Goal: Task Accomplishment & Management: Use online tool/utility

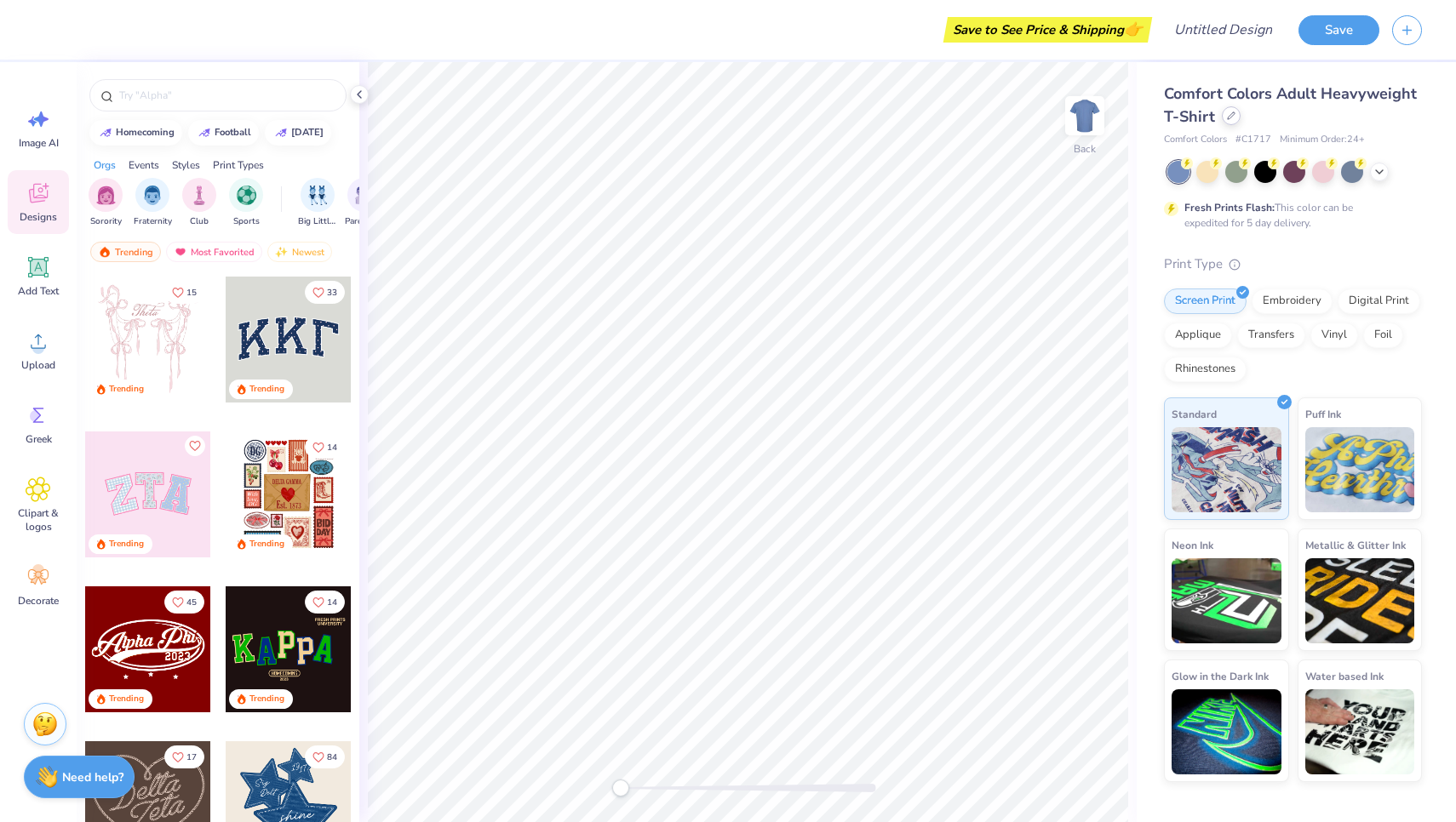
click at [1232, 116] on icon at bounding box center [1230, 116] width 8 height 8
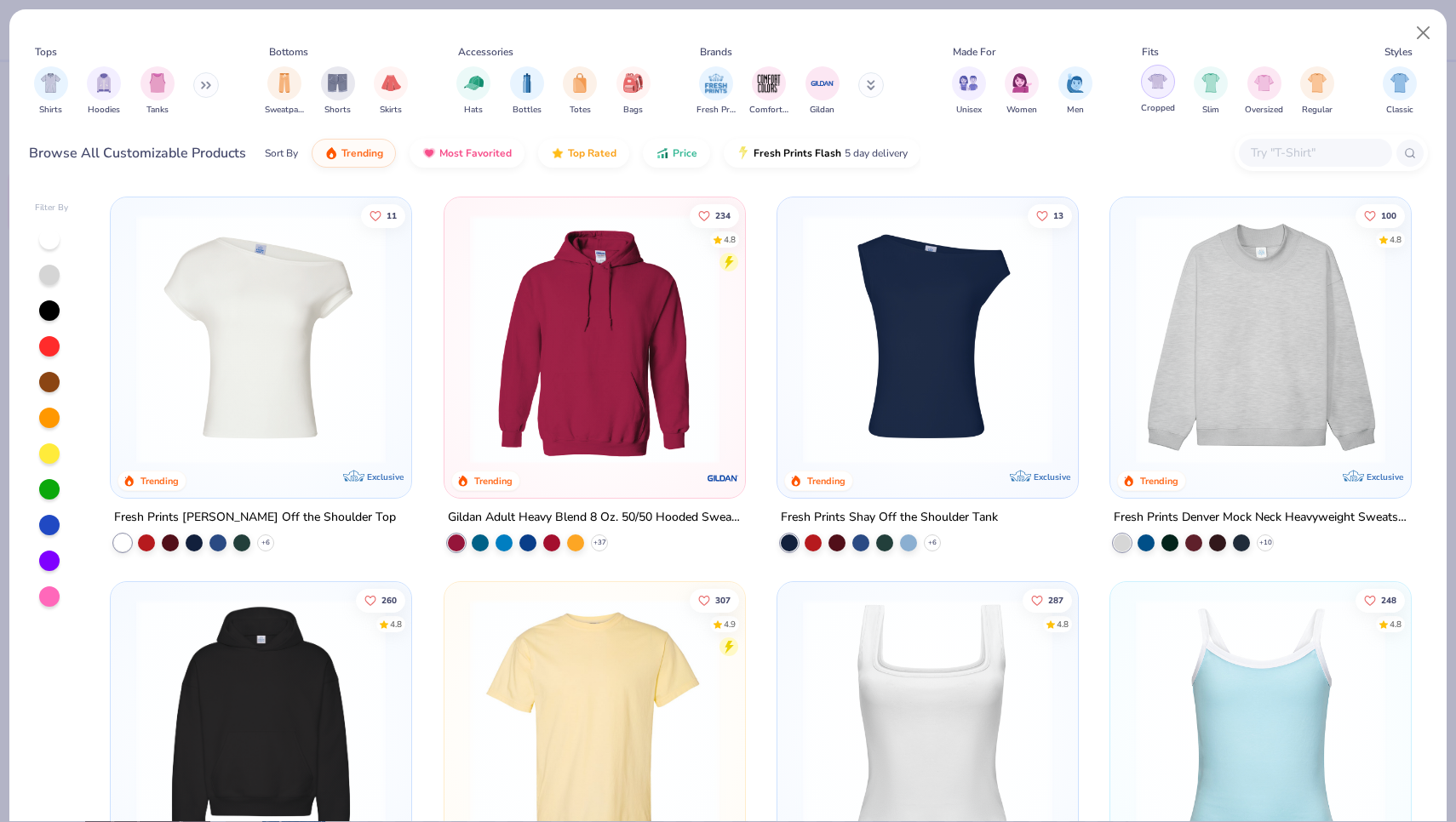
click at [1161, 93] on div "filter for Cropped" at bounding box center [1158, 82] width 34 height 34
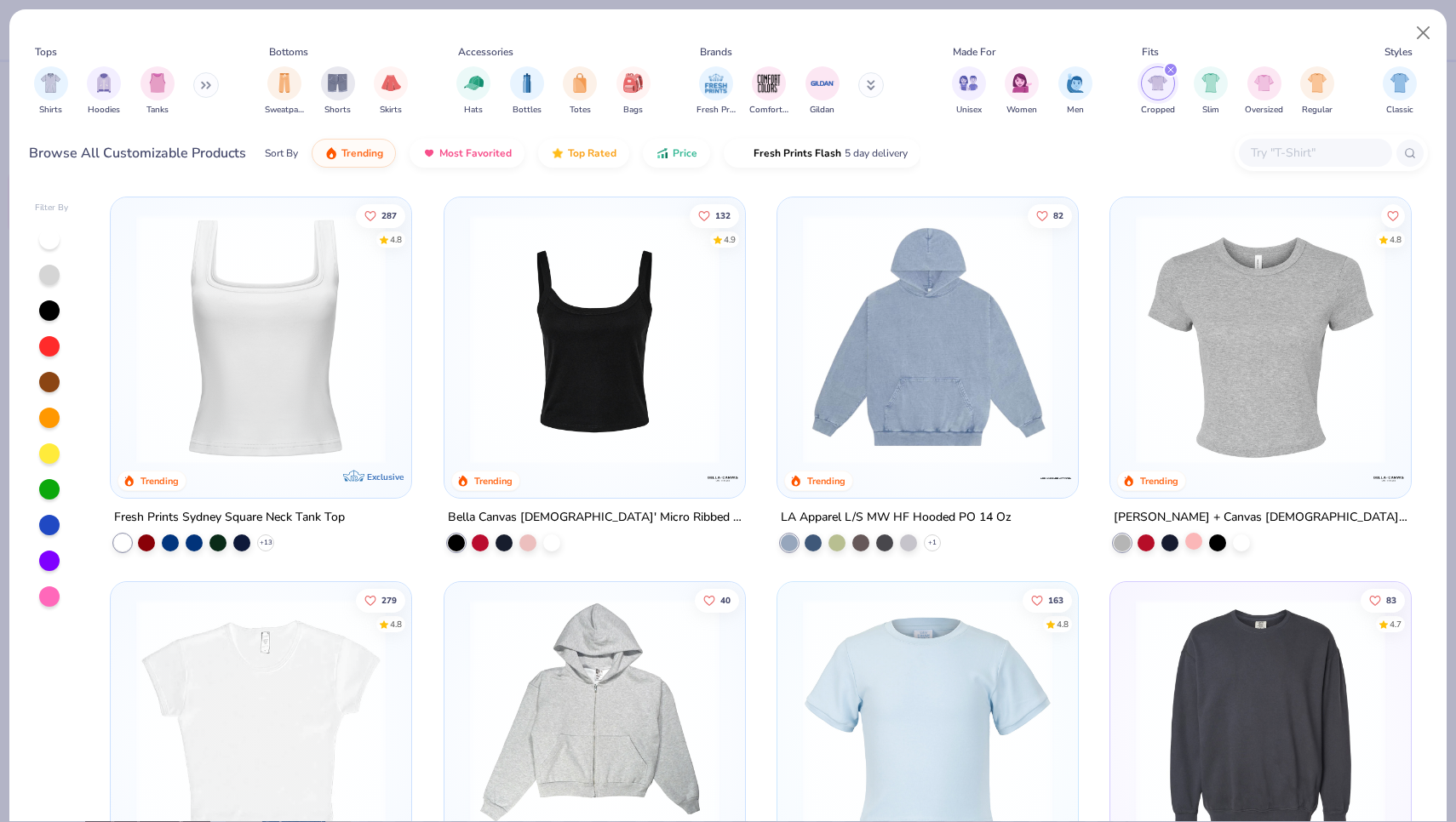
click at [1193, 538] on div at bounding box center [1194, 541] width 17 height 17
click at [1197, 542] on div at bounding box center [1194, 541] width 17 height 17
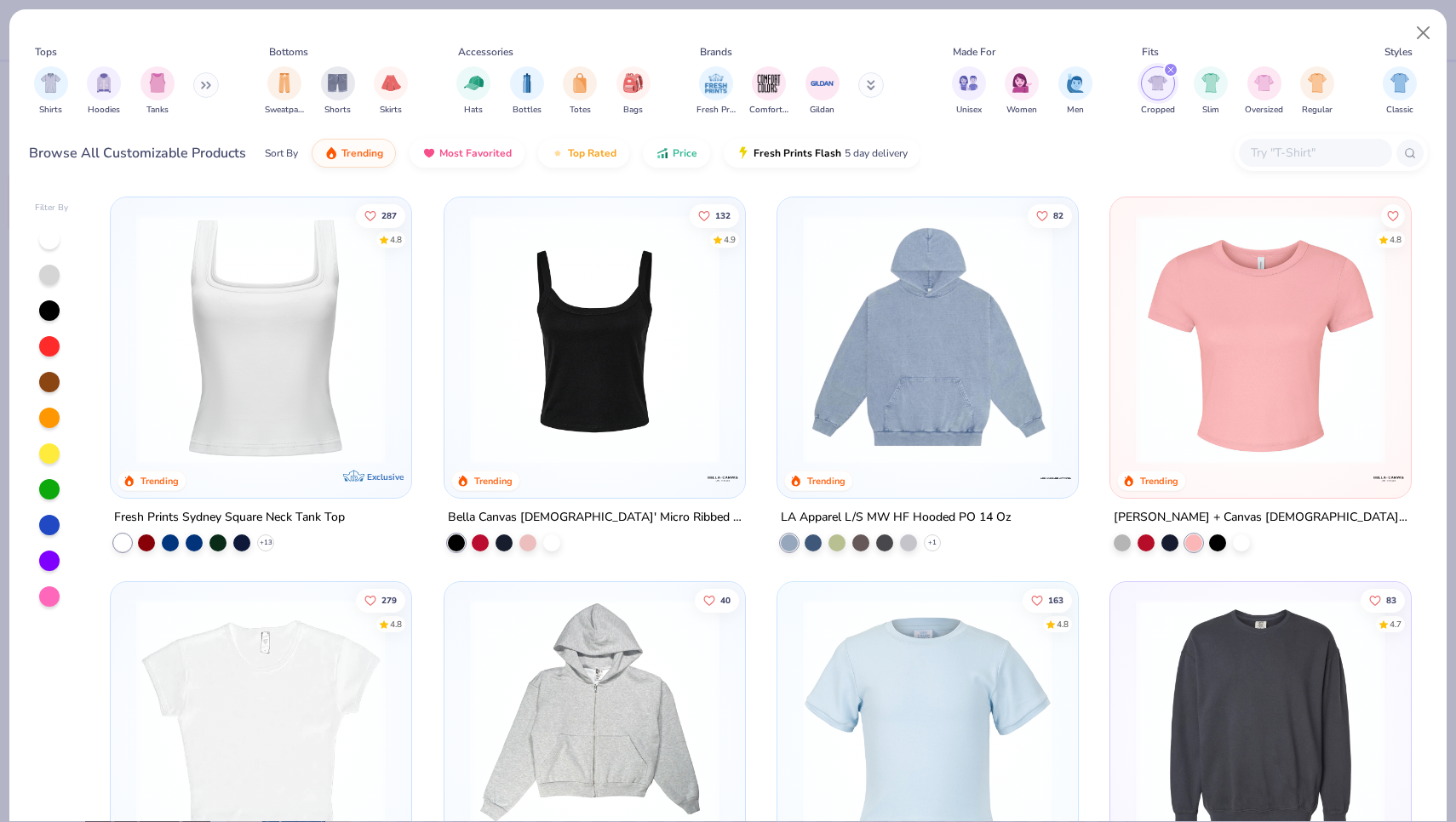
click at [1206, 383] on img at bounding box center [1260, 338] width 266 height 249
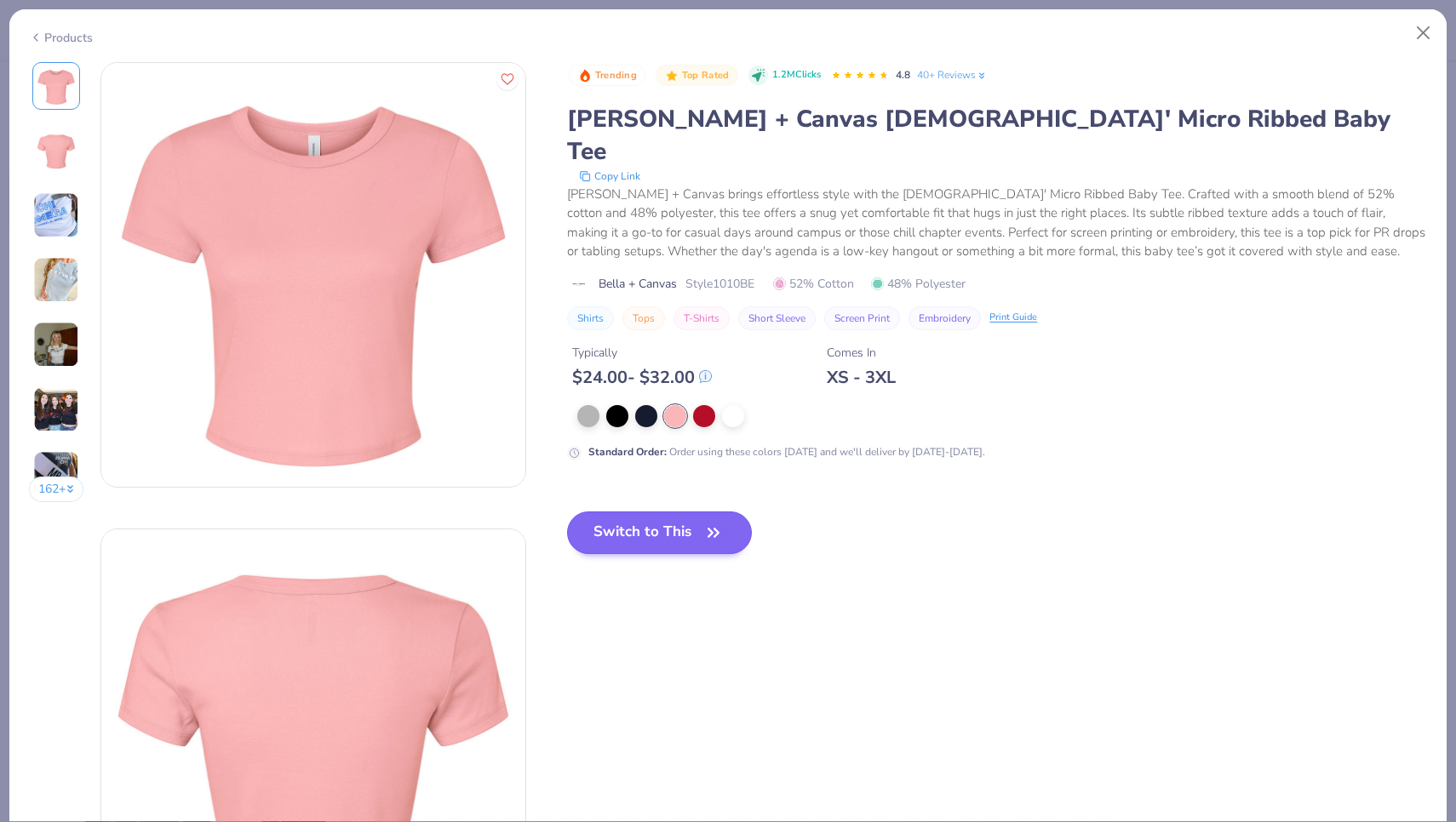
click at [646, 511] on button "Switch to This" at bounding box center [659, 532] width 185 height 42
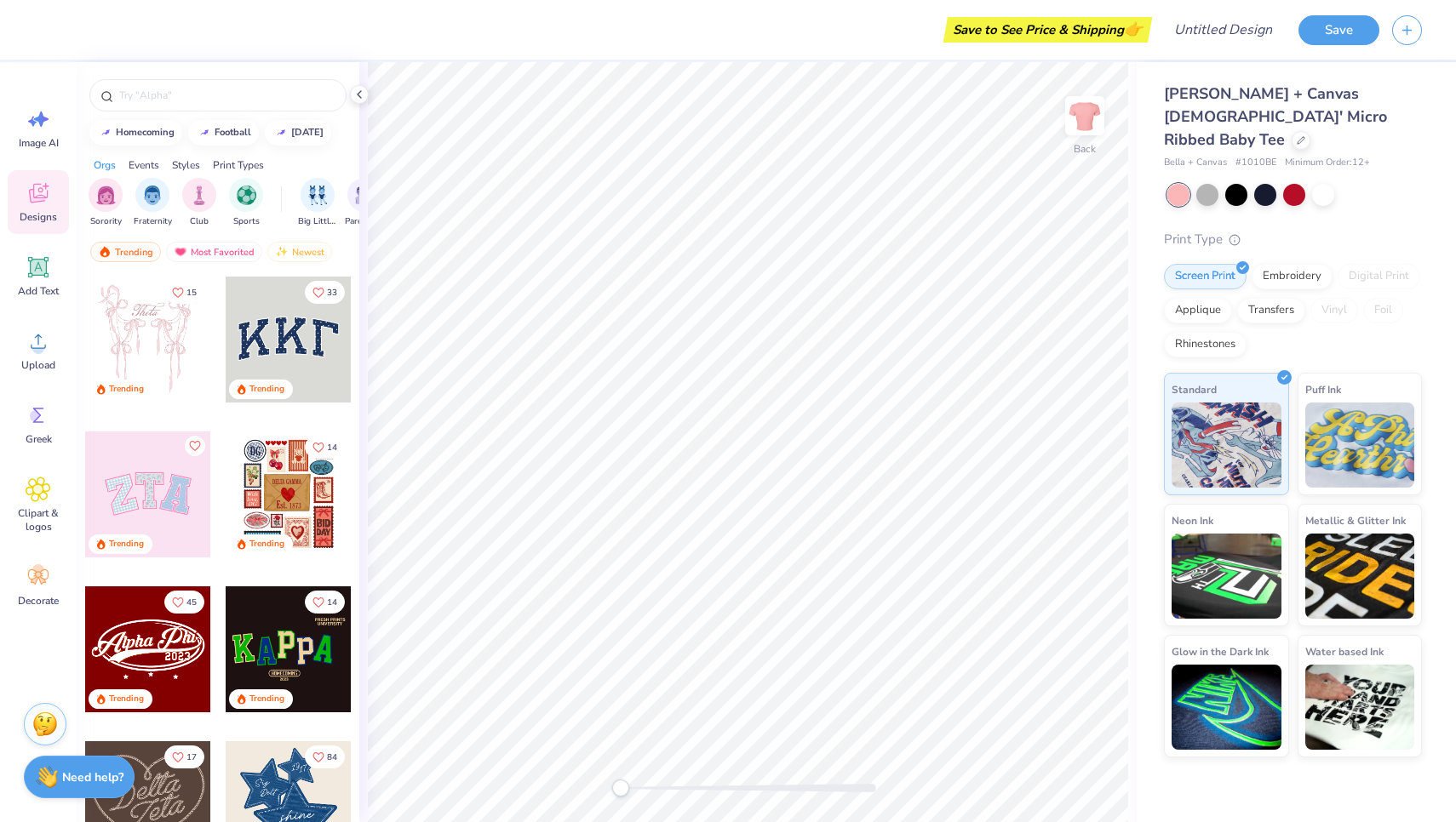
click at [184, 165] on div "Styles" at bounding box center [186, 165] width 28 height 15
click at [211, 203] on div "filter for Minimalist" at bounding box center [199, 193] width 34 height 34
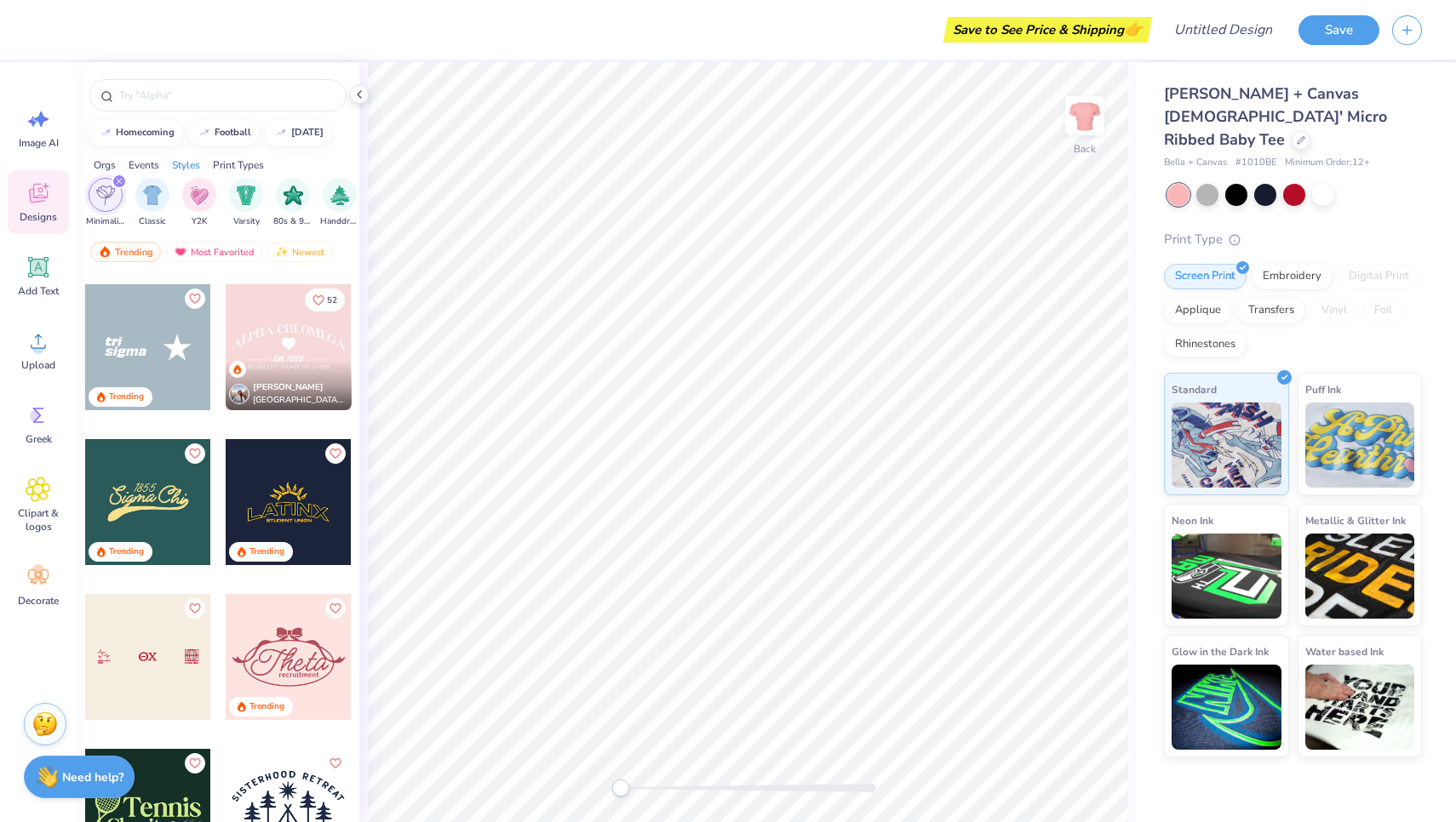
scroll to position [619, 0]
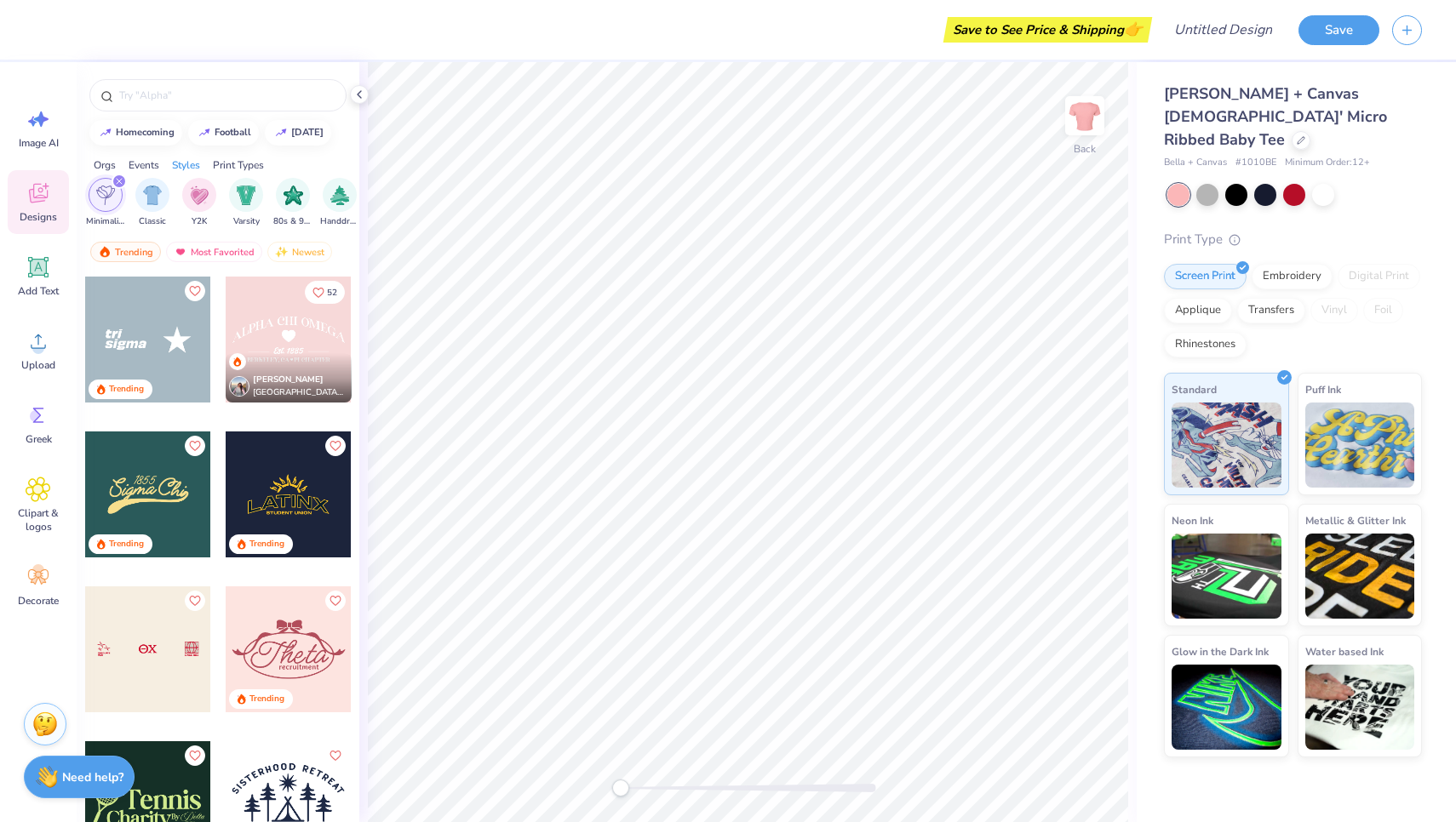
click at [164, 335] on div at bounding box center [149, 339] width 126 height 126
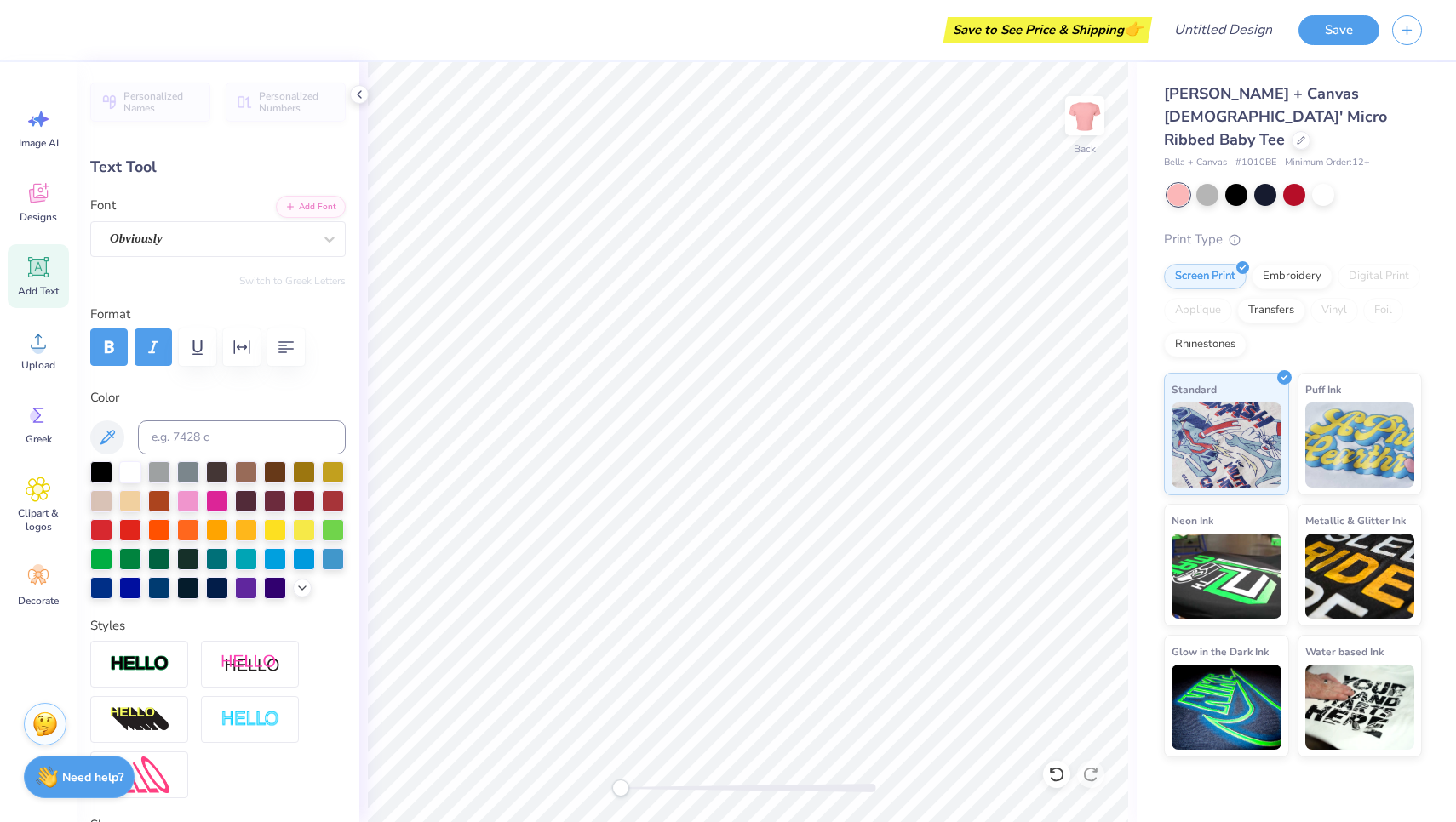
scroll to position [0, 0]
type textarea "s"
type textarea "Meladies"
type input "1.12"
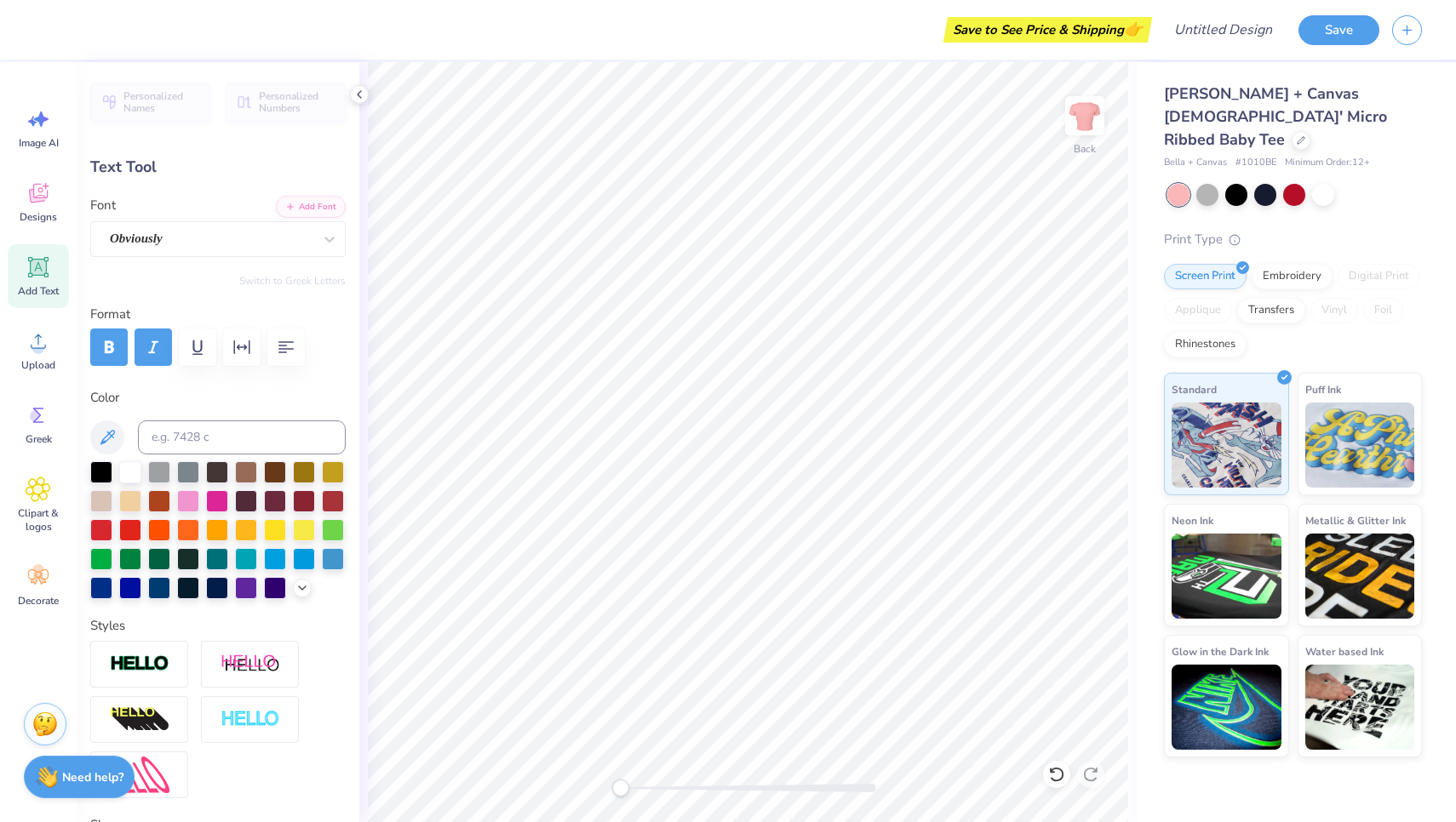
type input "0.62"
type input "3.00"
type textarea "the"
type input "4.19"
type input "0.63"
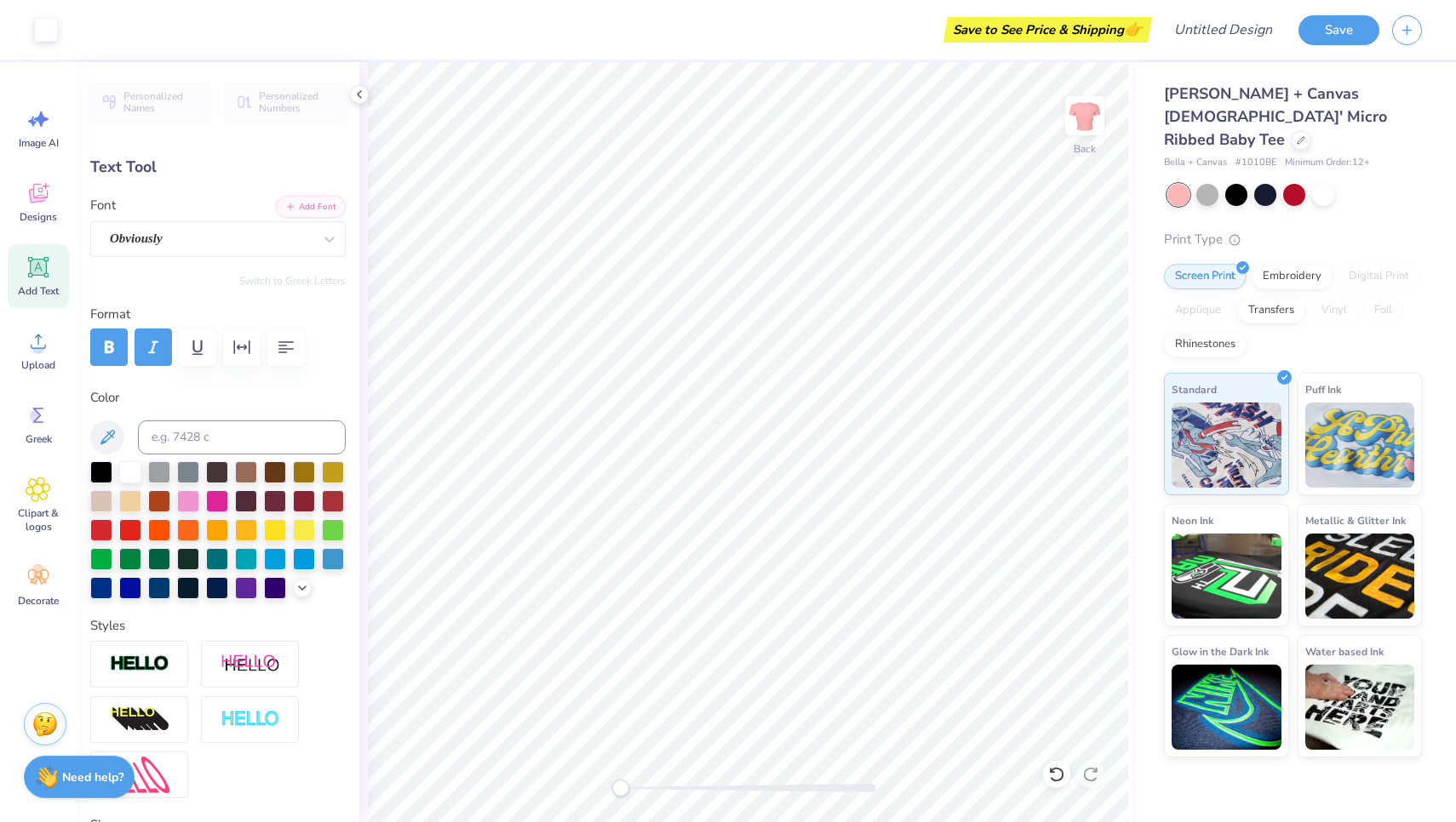
type input "3.67"
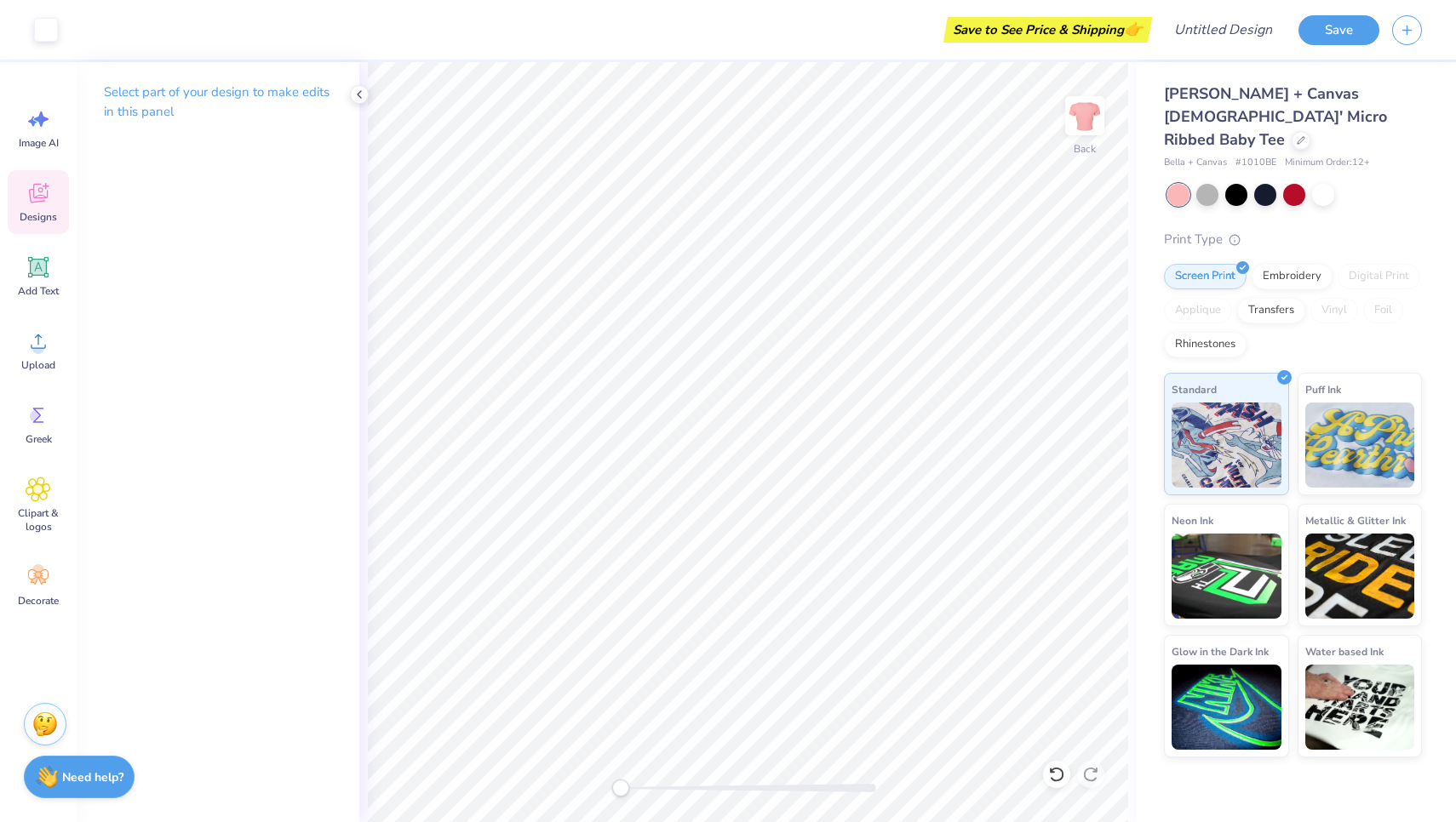
click at [40, 208] on div "Designs" at bounding box center [38, 202] width 61 height 64
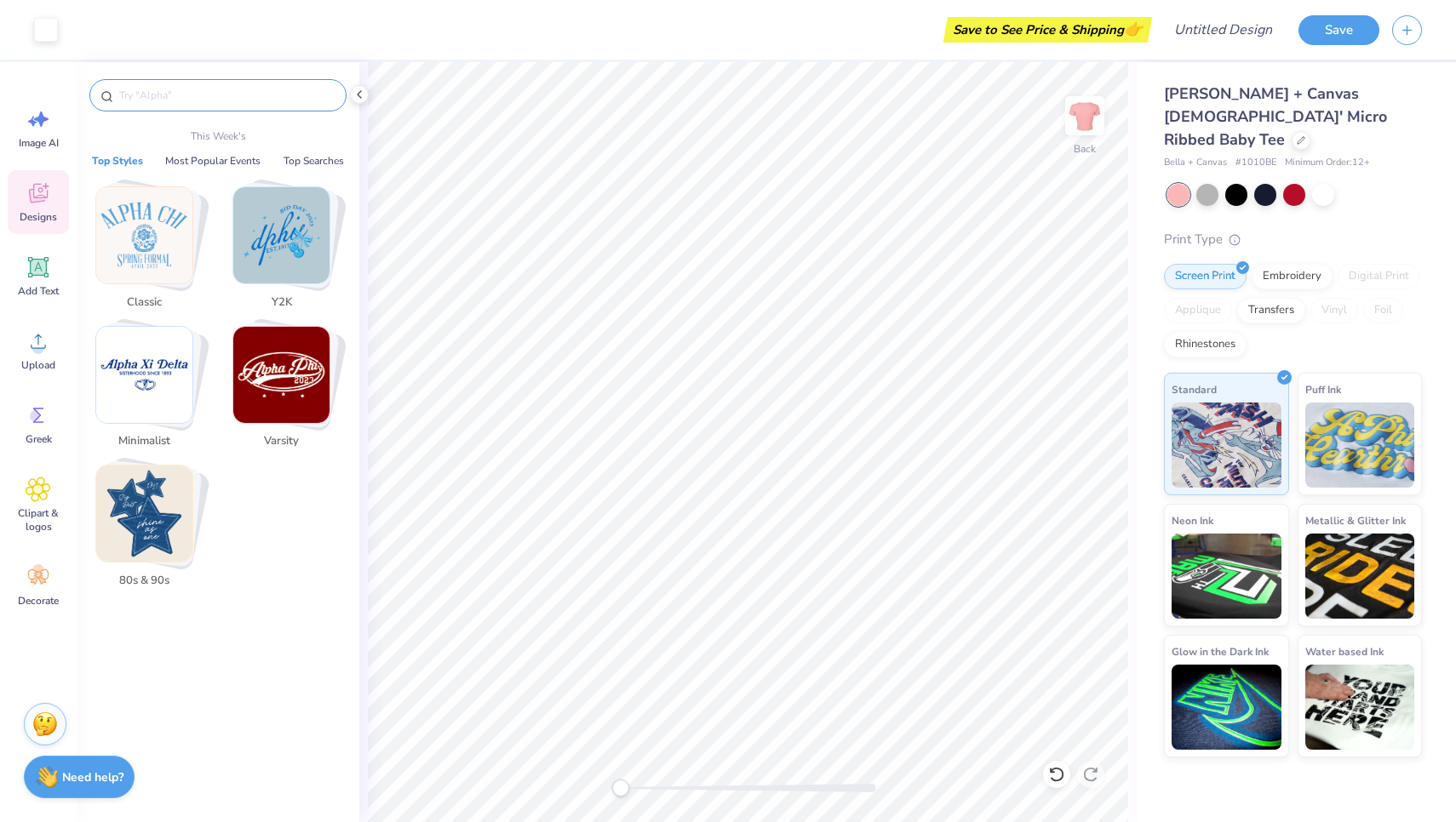
click at [166, 99] on input "text" at bounding box center [227, 95] width 218 height 17
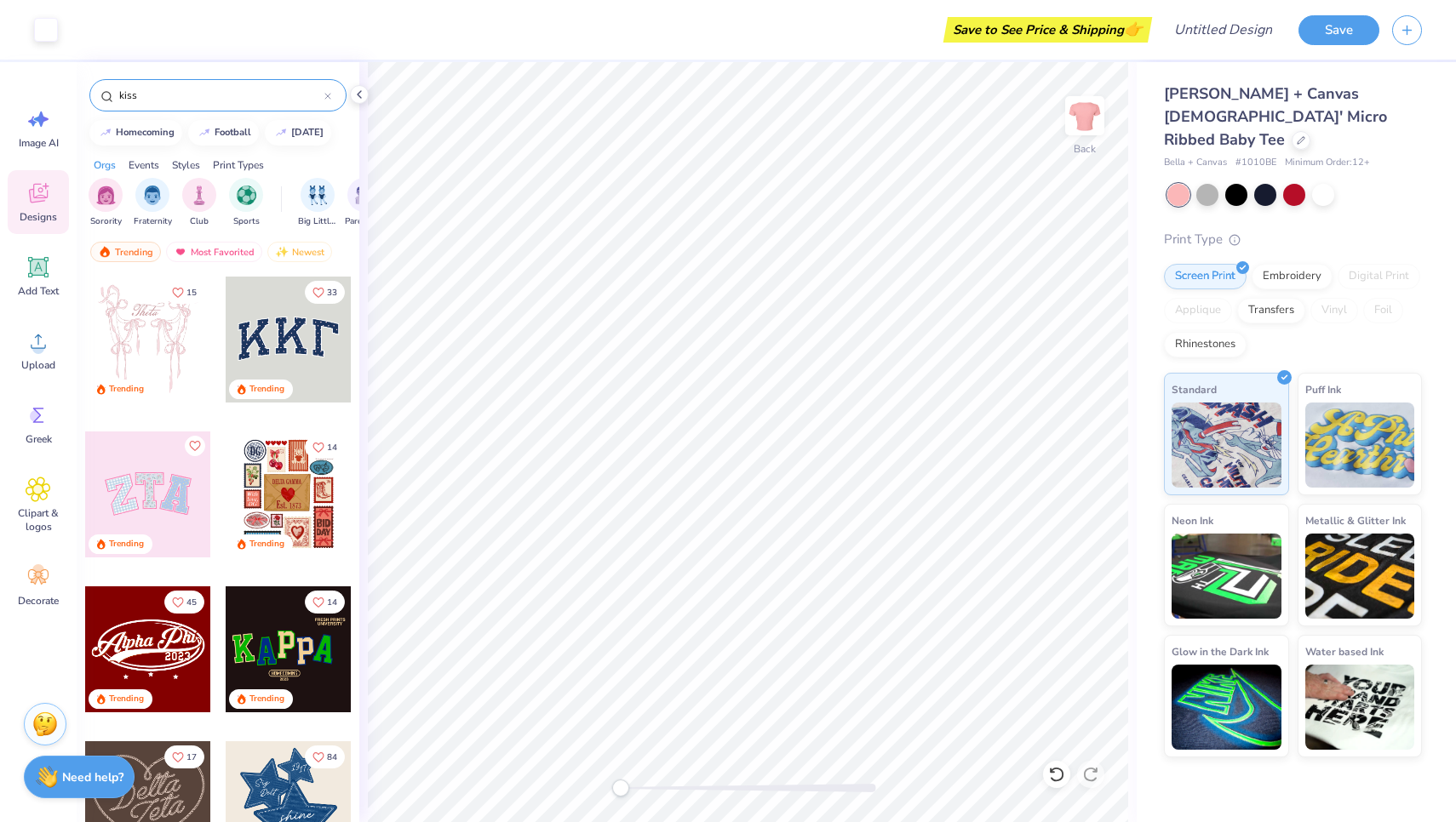
type input "kiss"
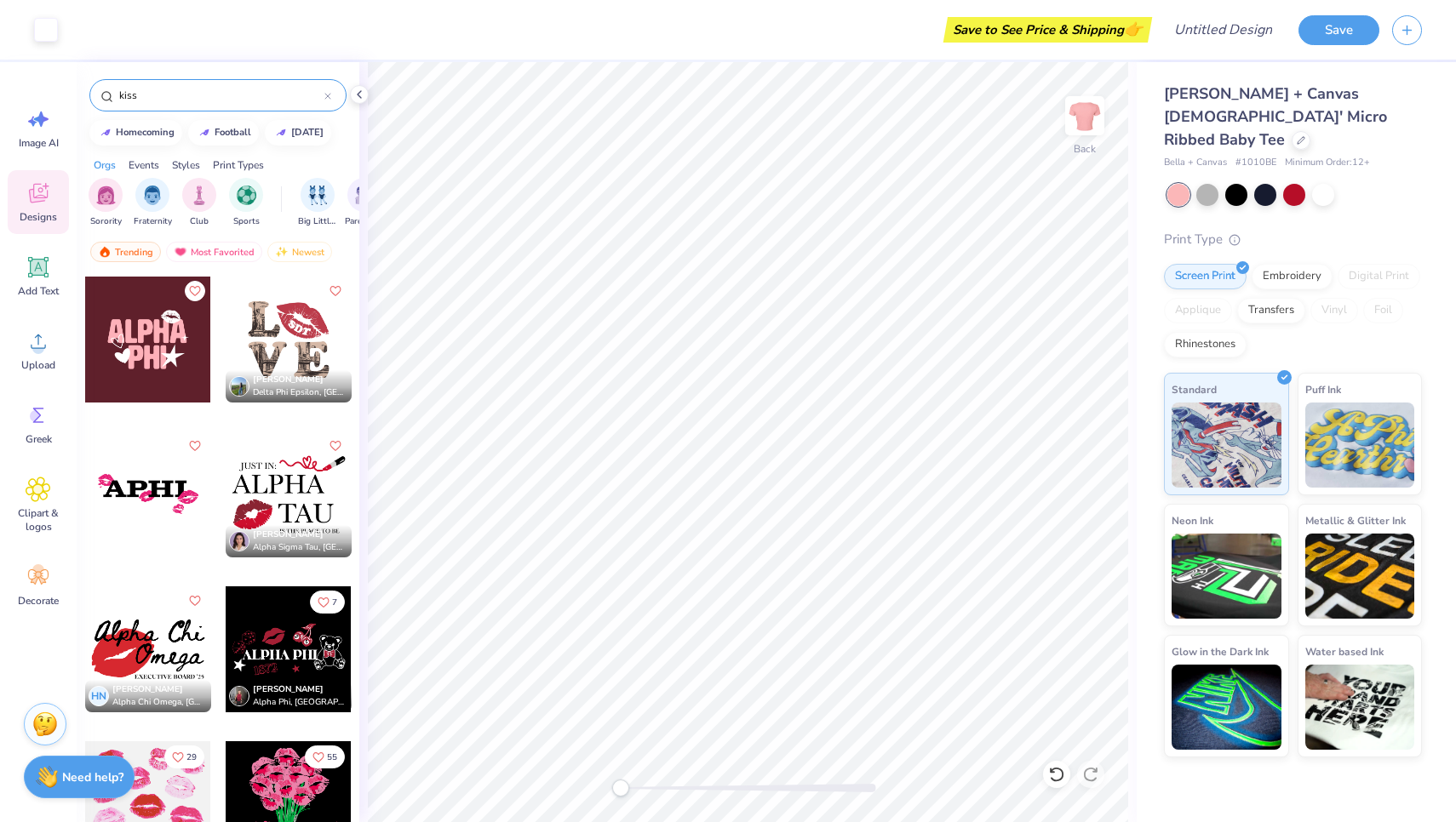
scroll to position [0, 0]
click at [149, 504] on div at bounding box center [149, 494] width 126 height 126
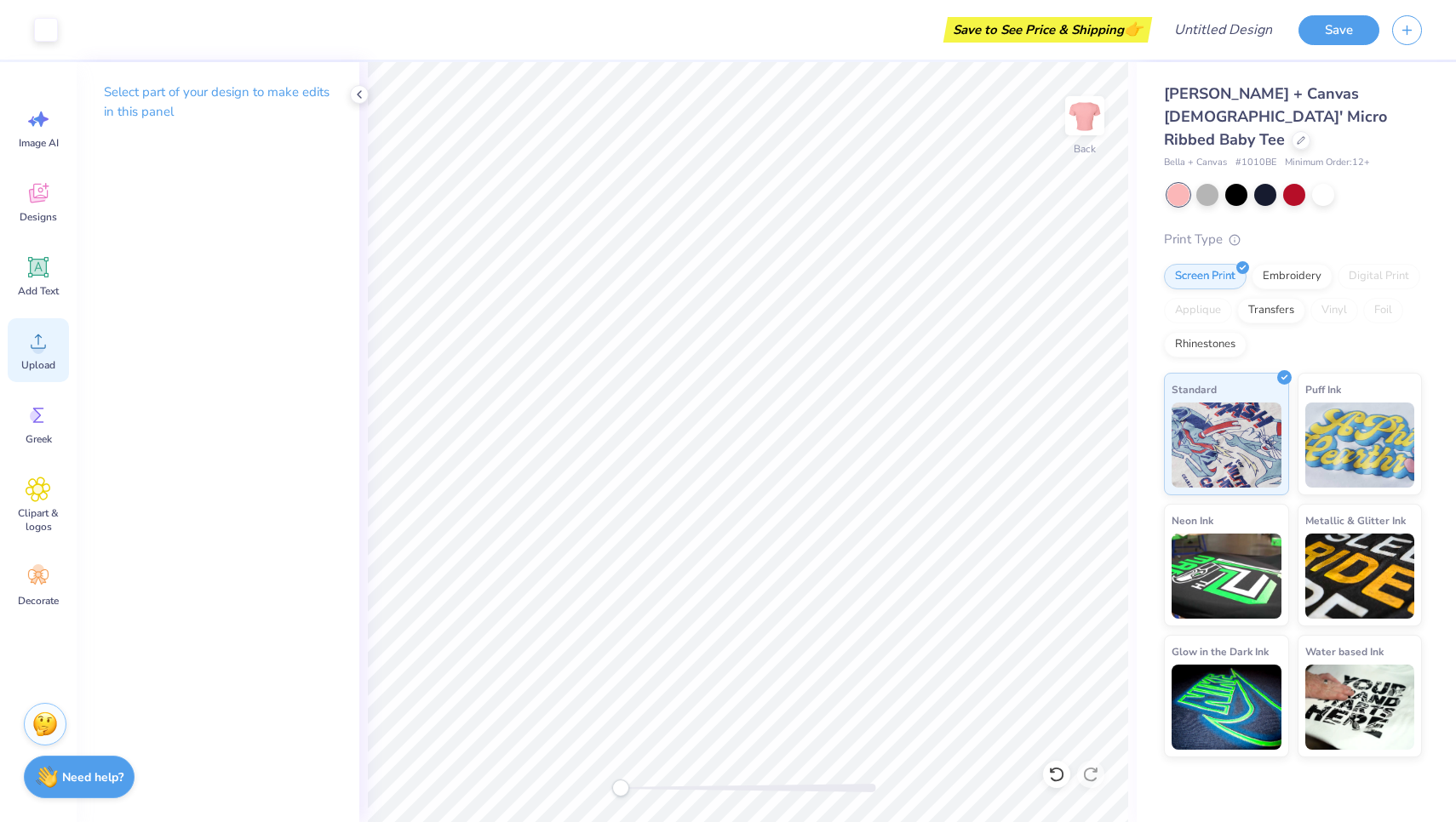
click at [41, 341] on icon at bounding box center [38, 341] width 25 height 25
click at [39, 201] on icon at bounding box center [38, 195] width 16 height 13
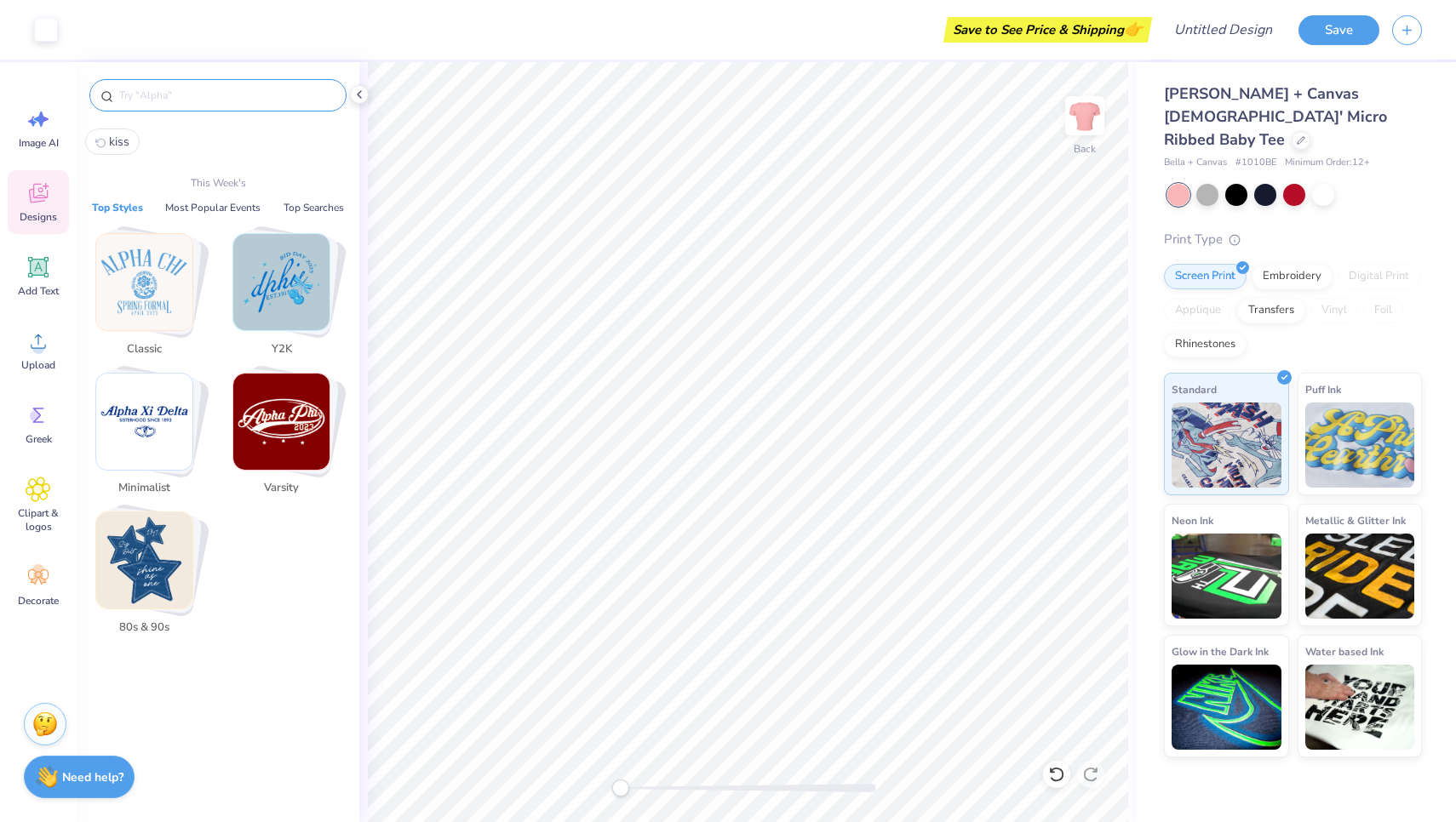
click at [171, 95] on input "text" at bounding box center [227, 95] width 218 height 17
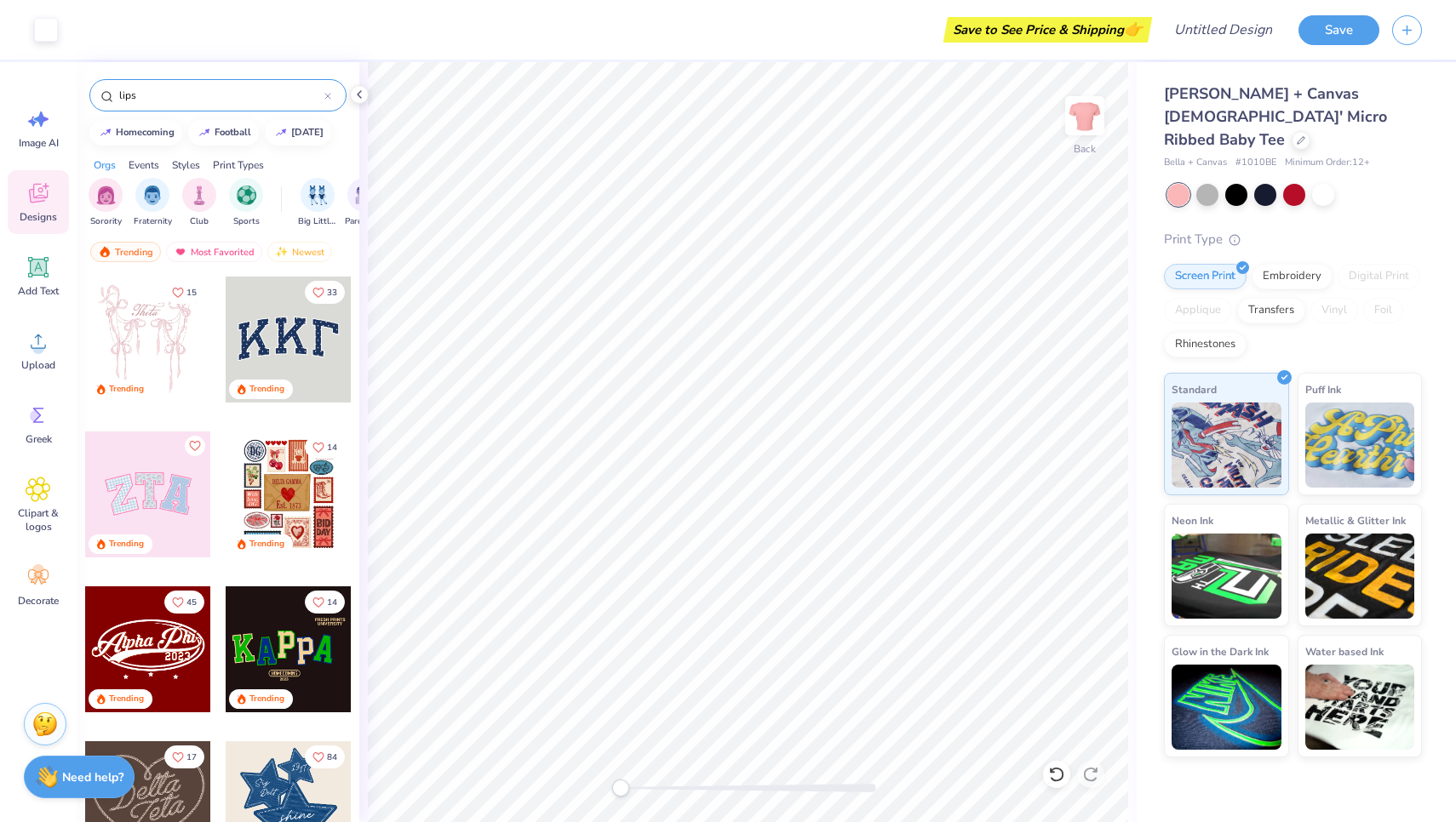
type input "lips"
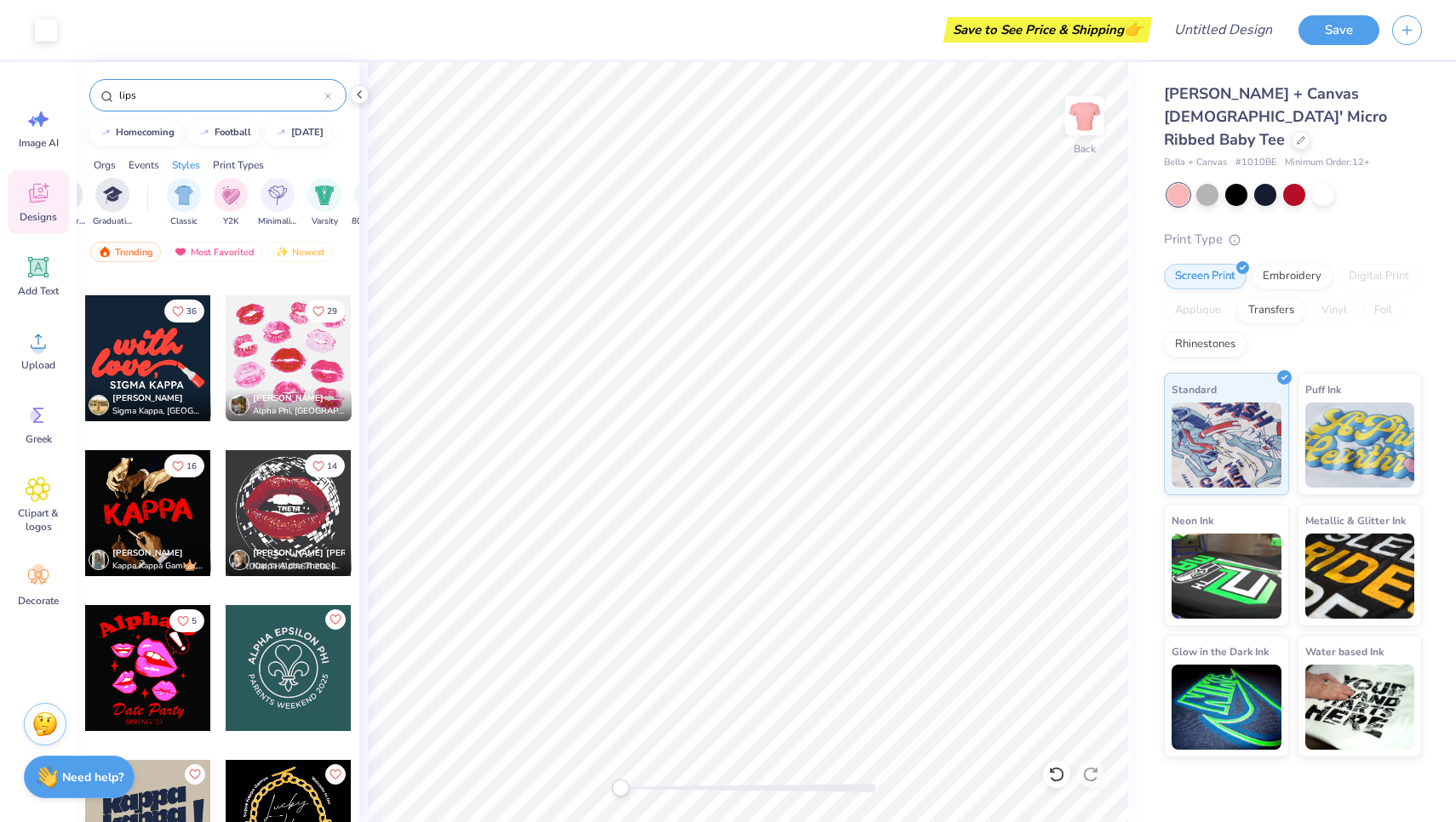
scroll to position [480, 0]
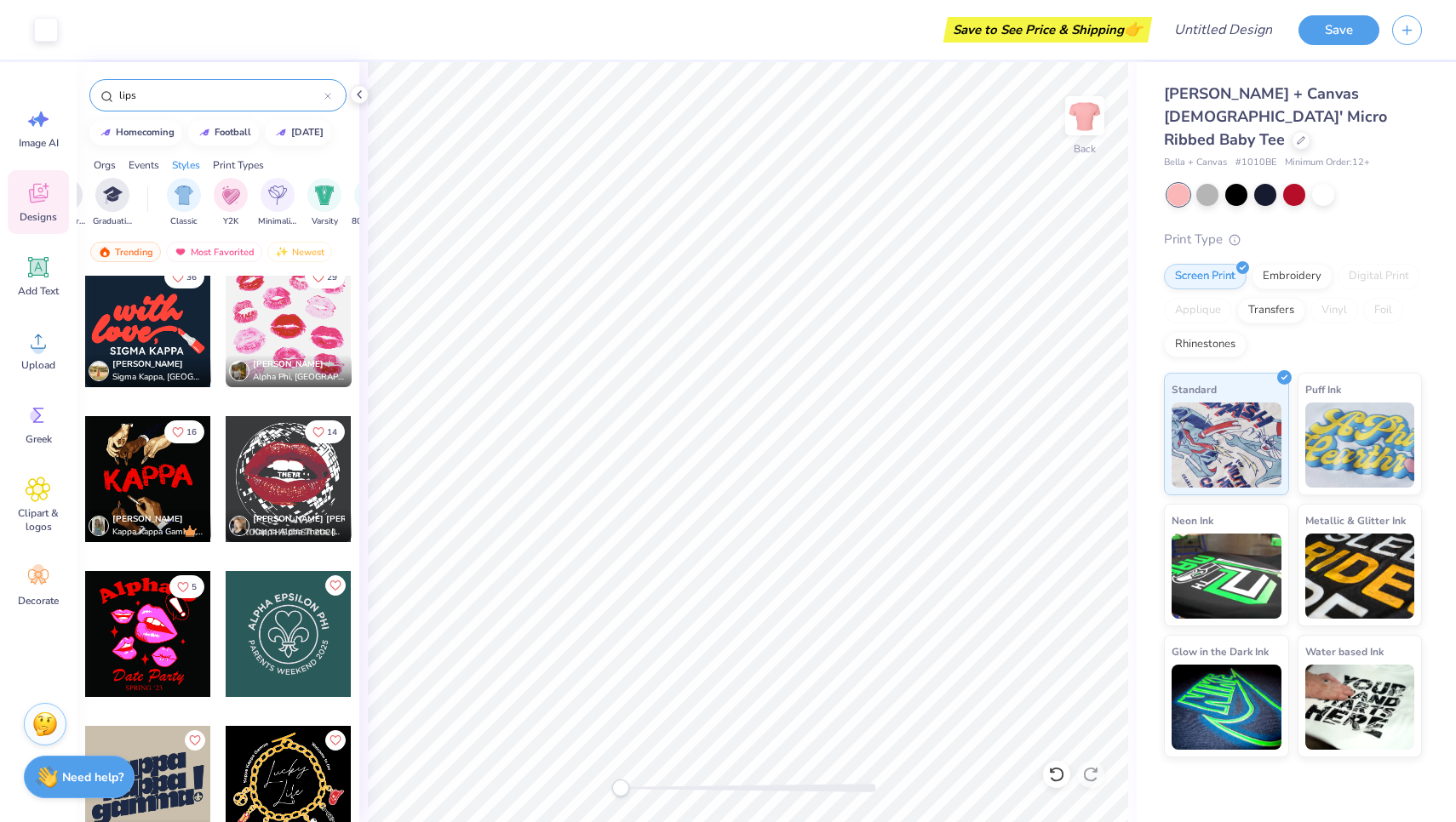
click at [168, 652] on div at bounding box center [149, 634] width 126 height 126
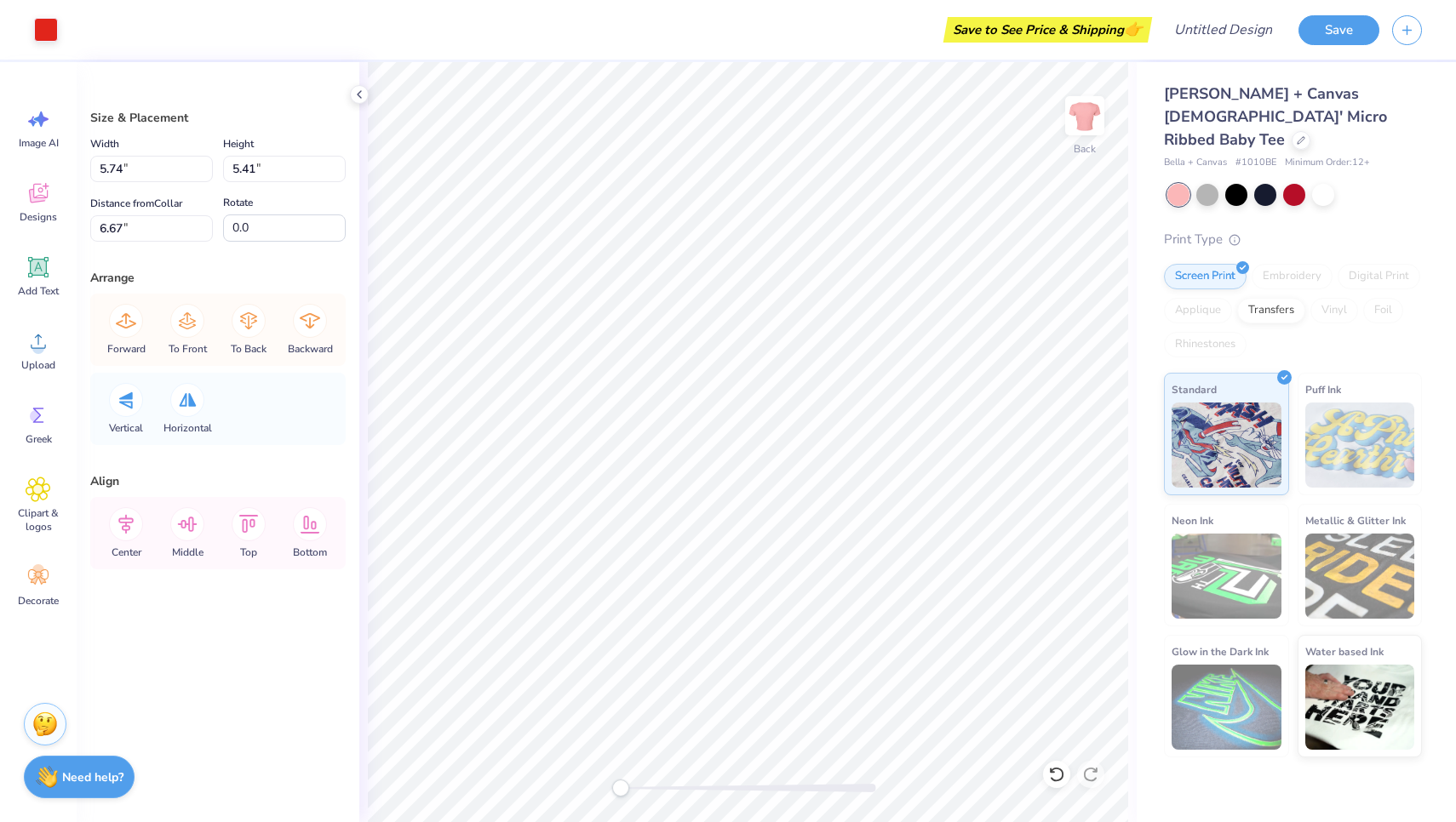
type input "5.60"
type input "5.31"
type input "6.71"
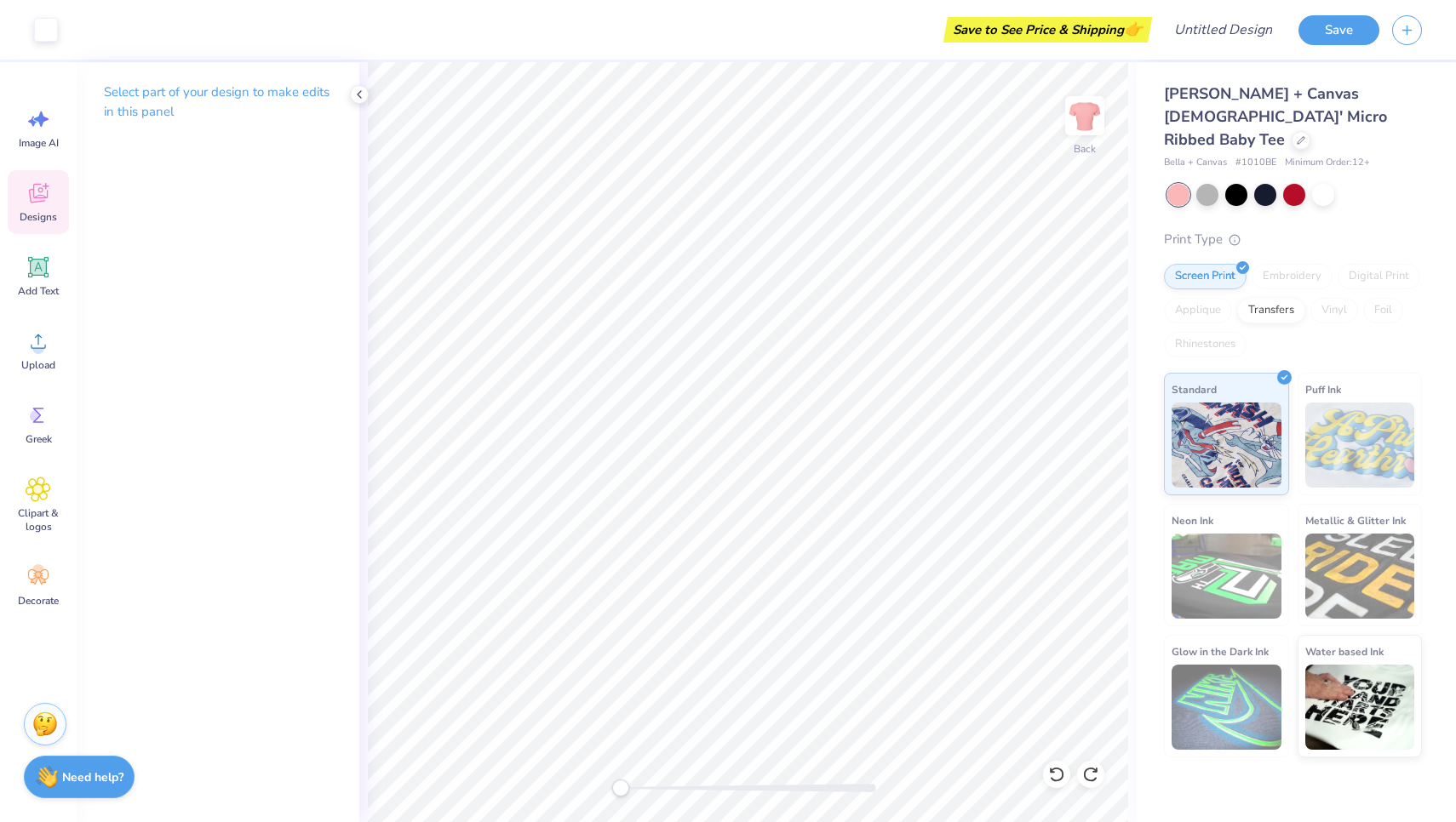
click at [44, 209] on div "Designs" at bounding box center [38, 202] width 61 height 64
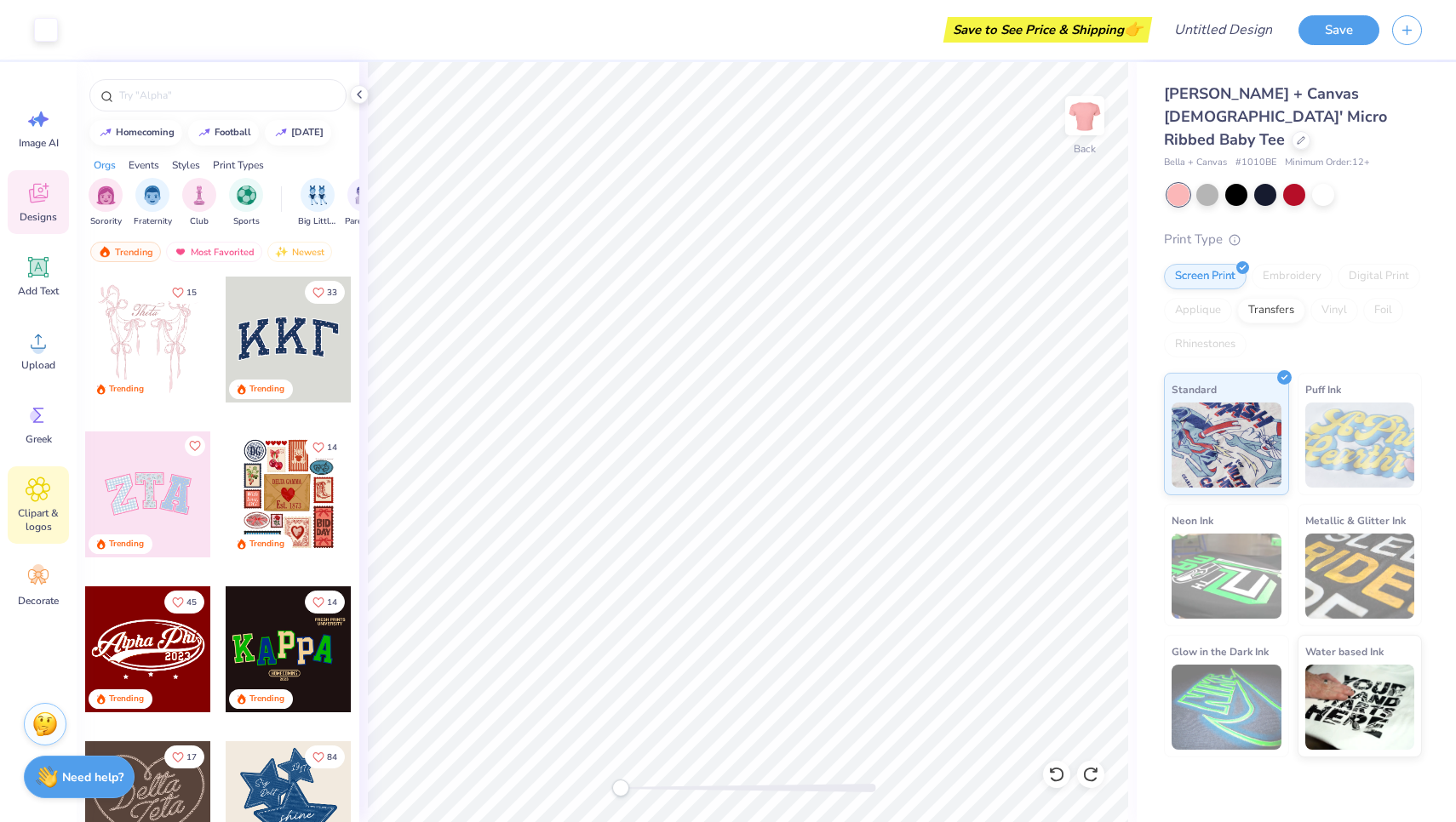
click at [47, 505] on div "Clipart & logos" at bounding box center [38, 504] width 61 height 77
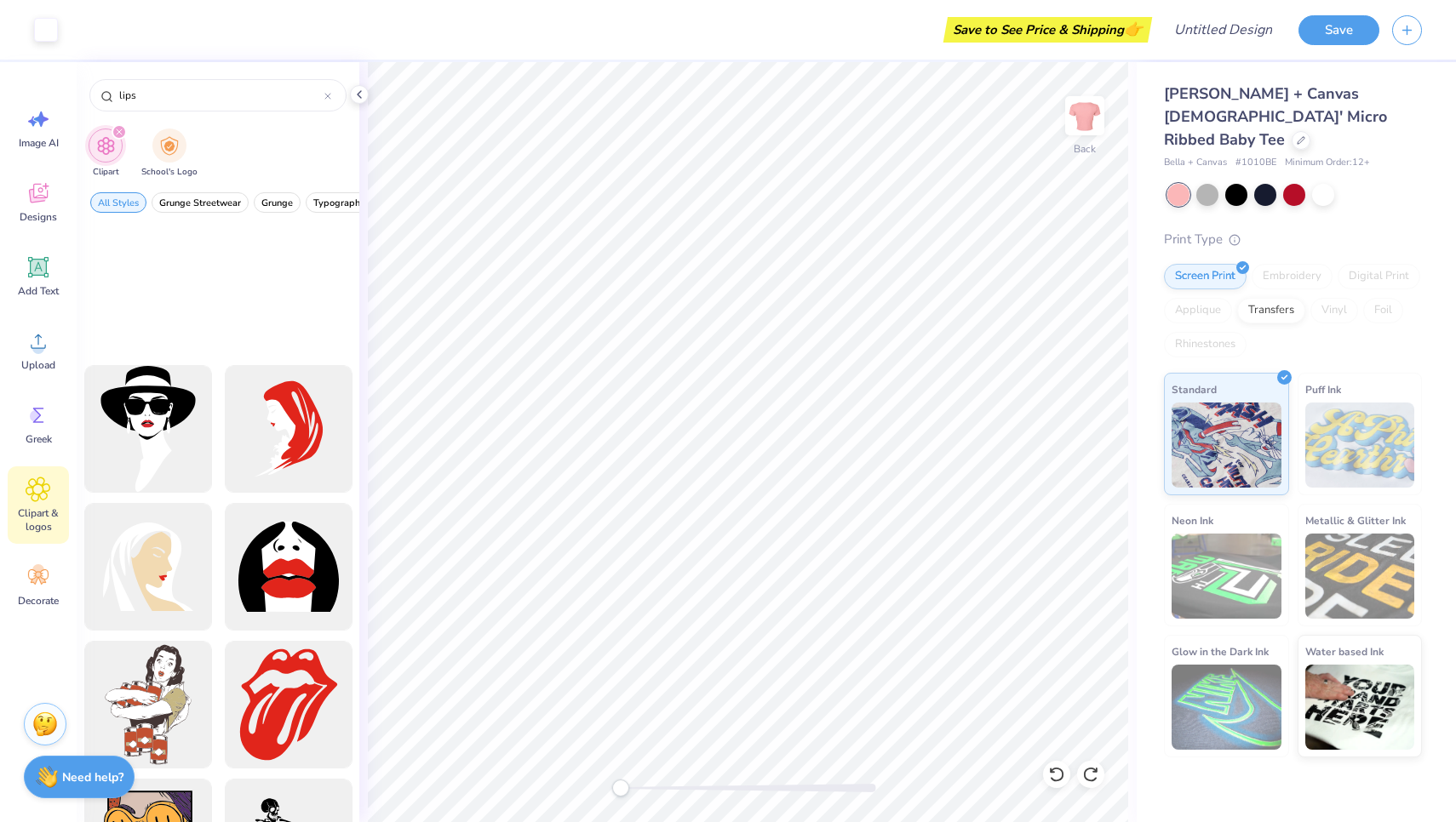
scroll to position [1066, 0]
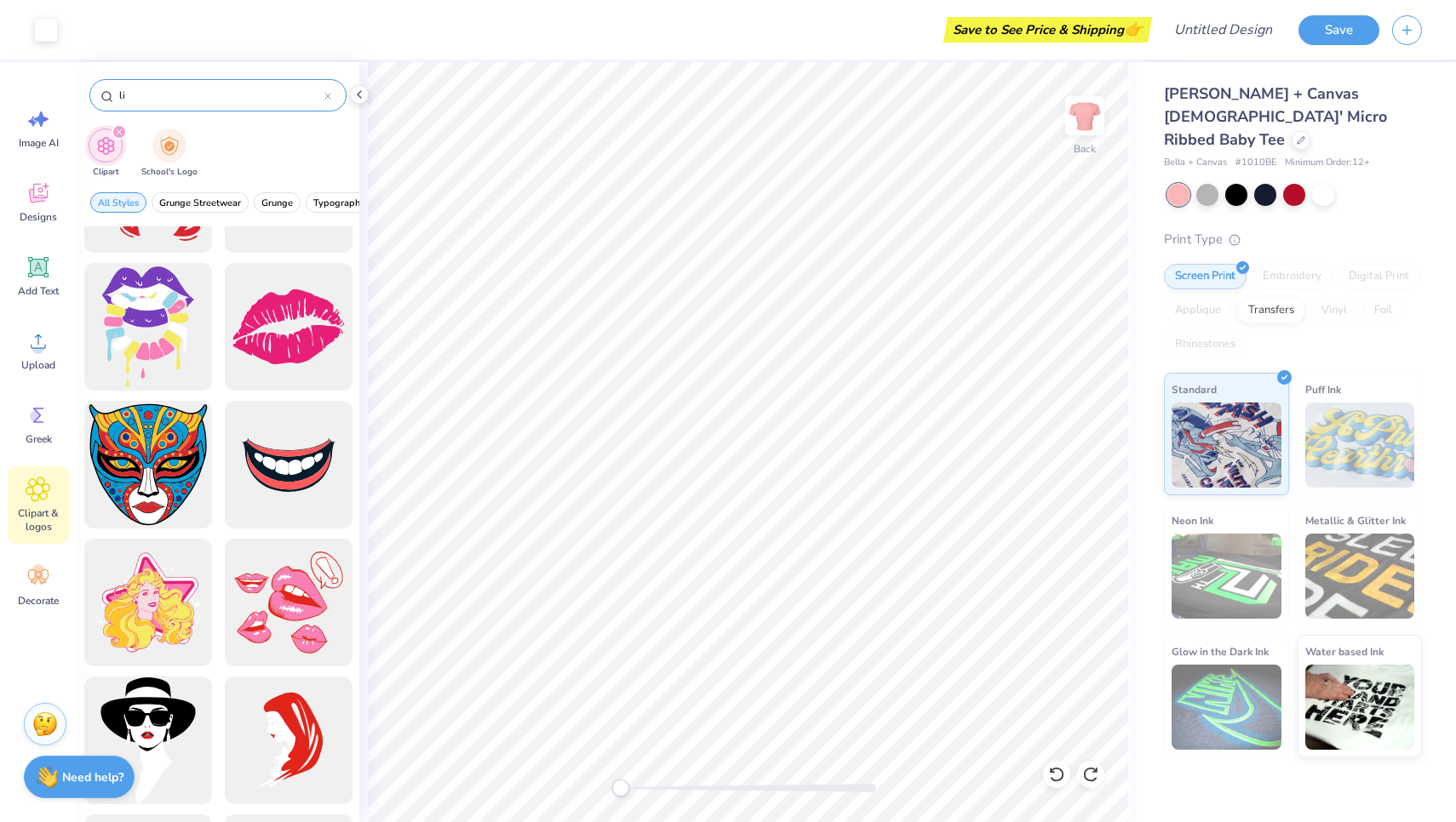
type input "l"
type input "kiss"
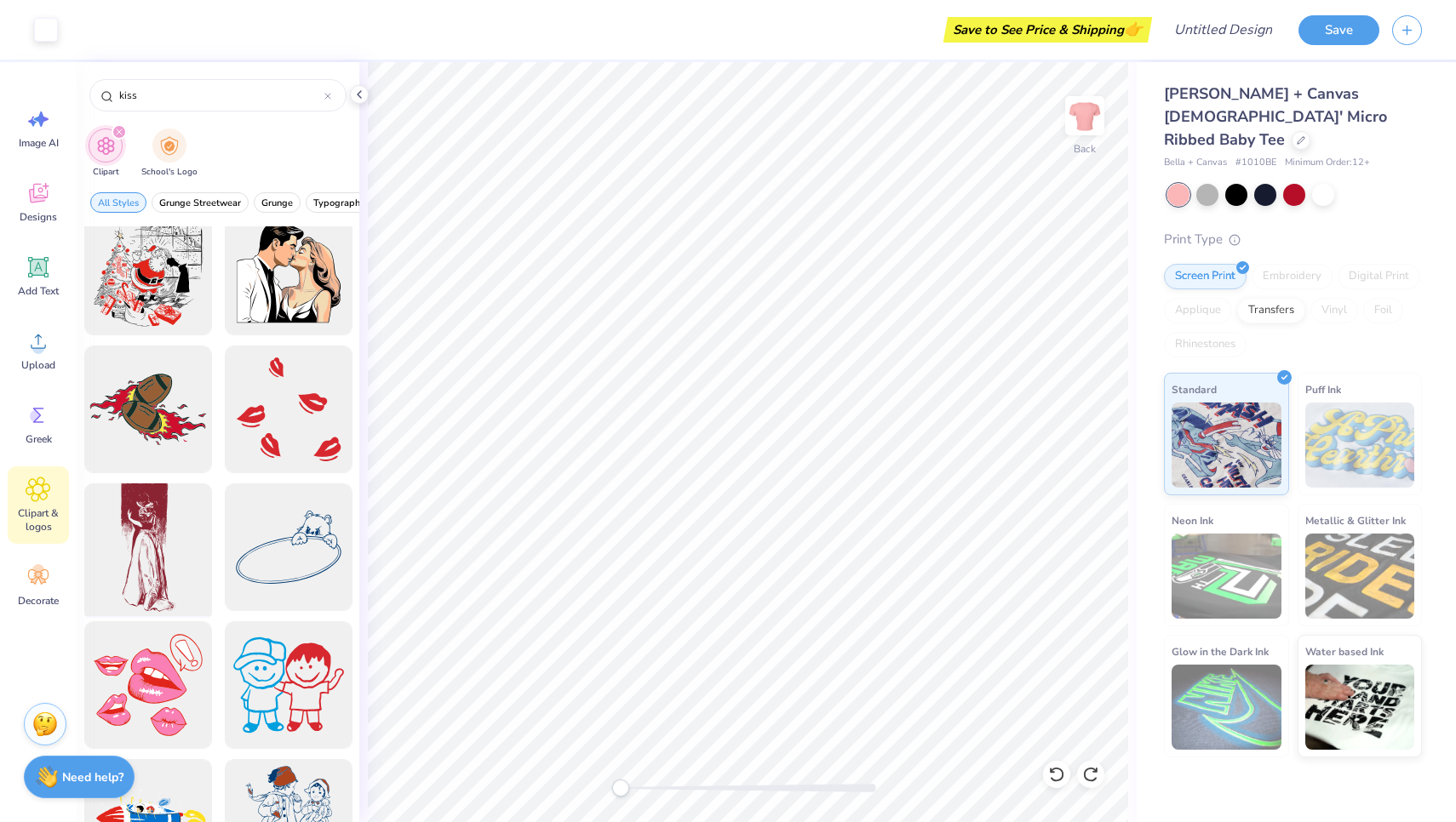
scroll to position [568, 0]
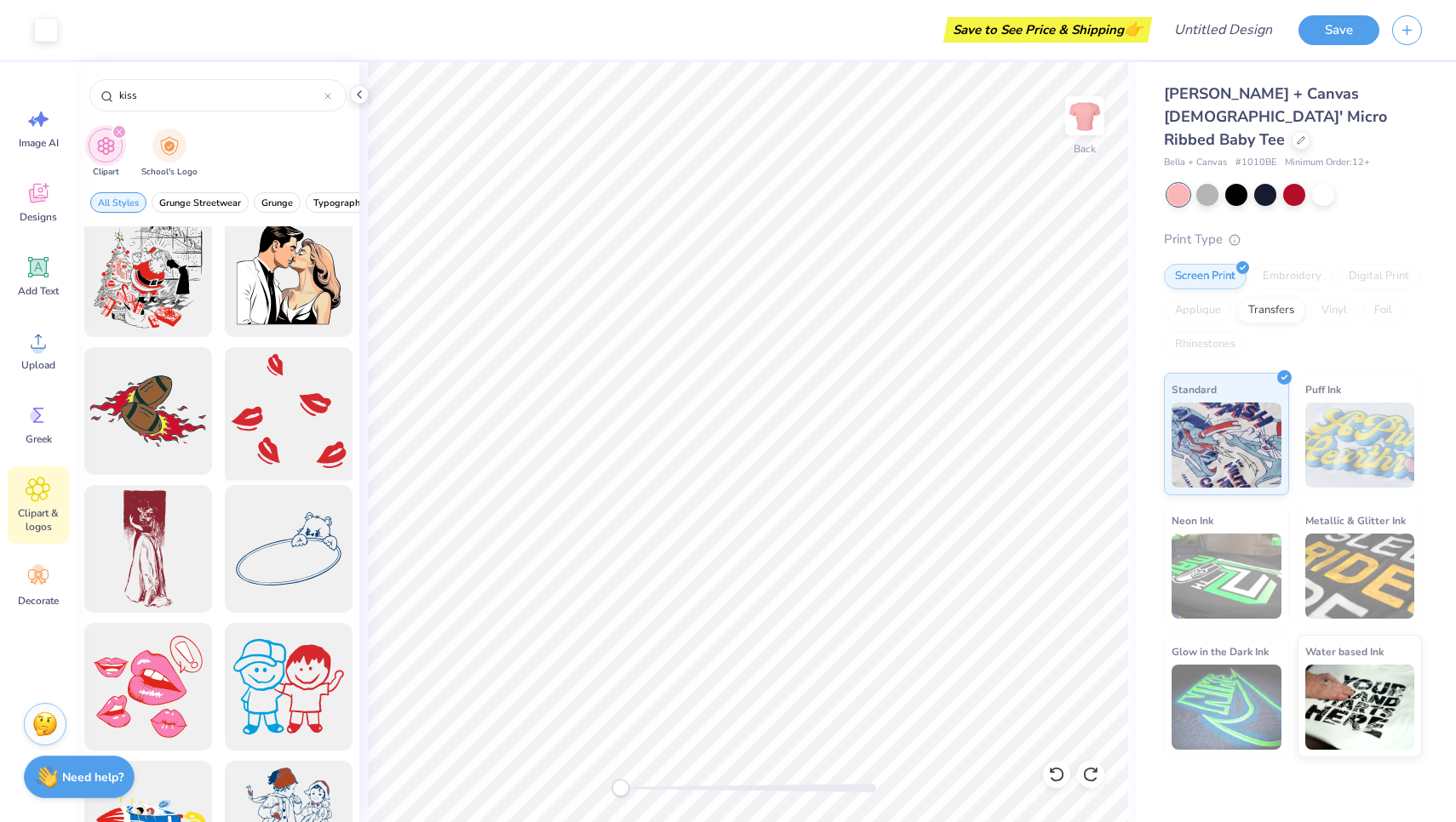
click at [293, 412] on div at bounding box center [288, 411] width 140 height 140
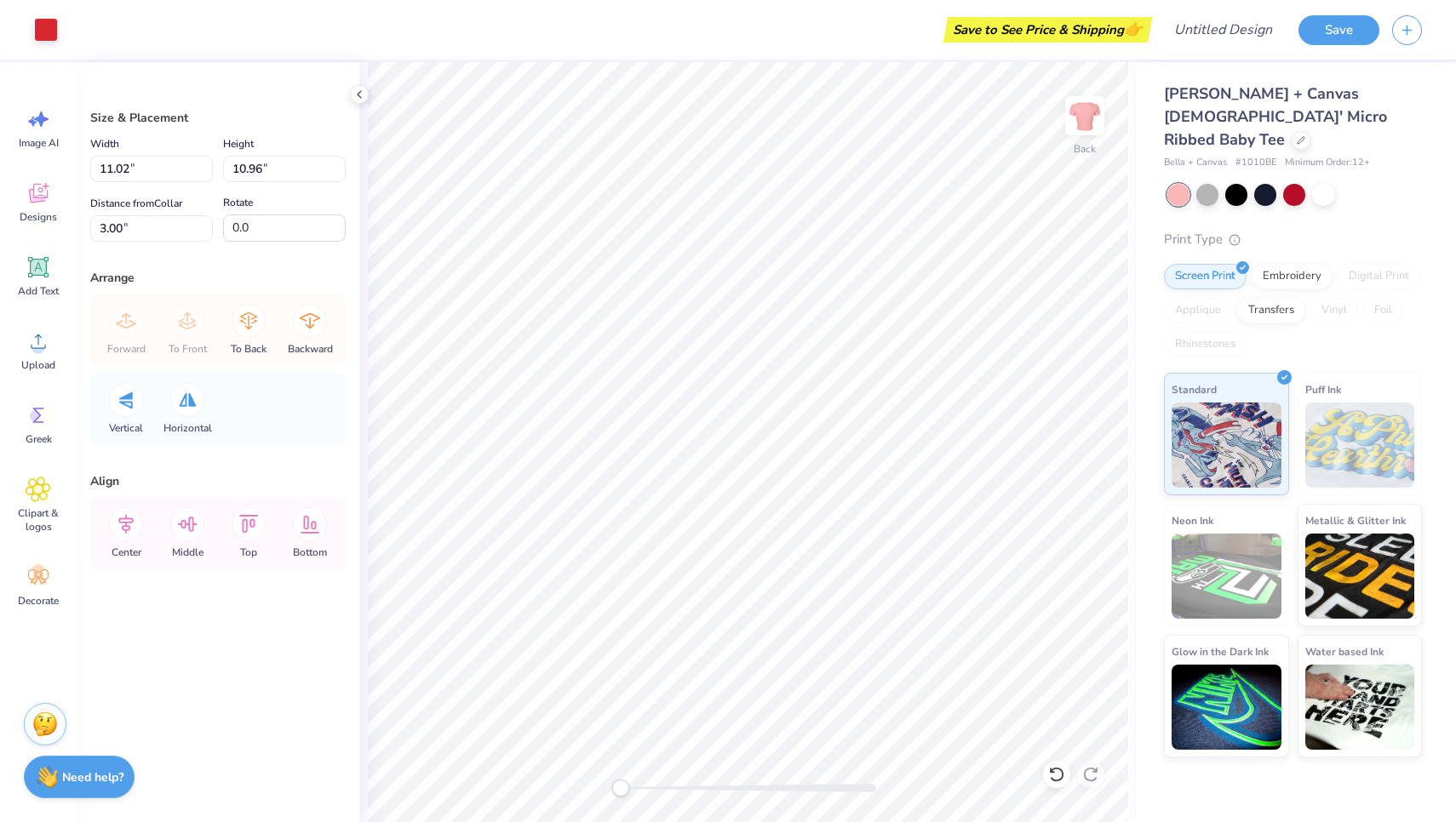
type input "5.80"
type input "5.77"
type input "8.18"
type input "-30.7"
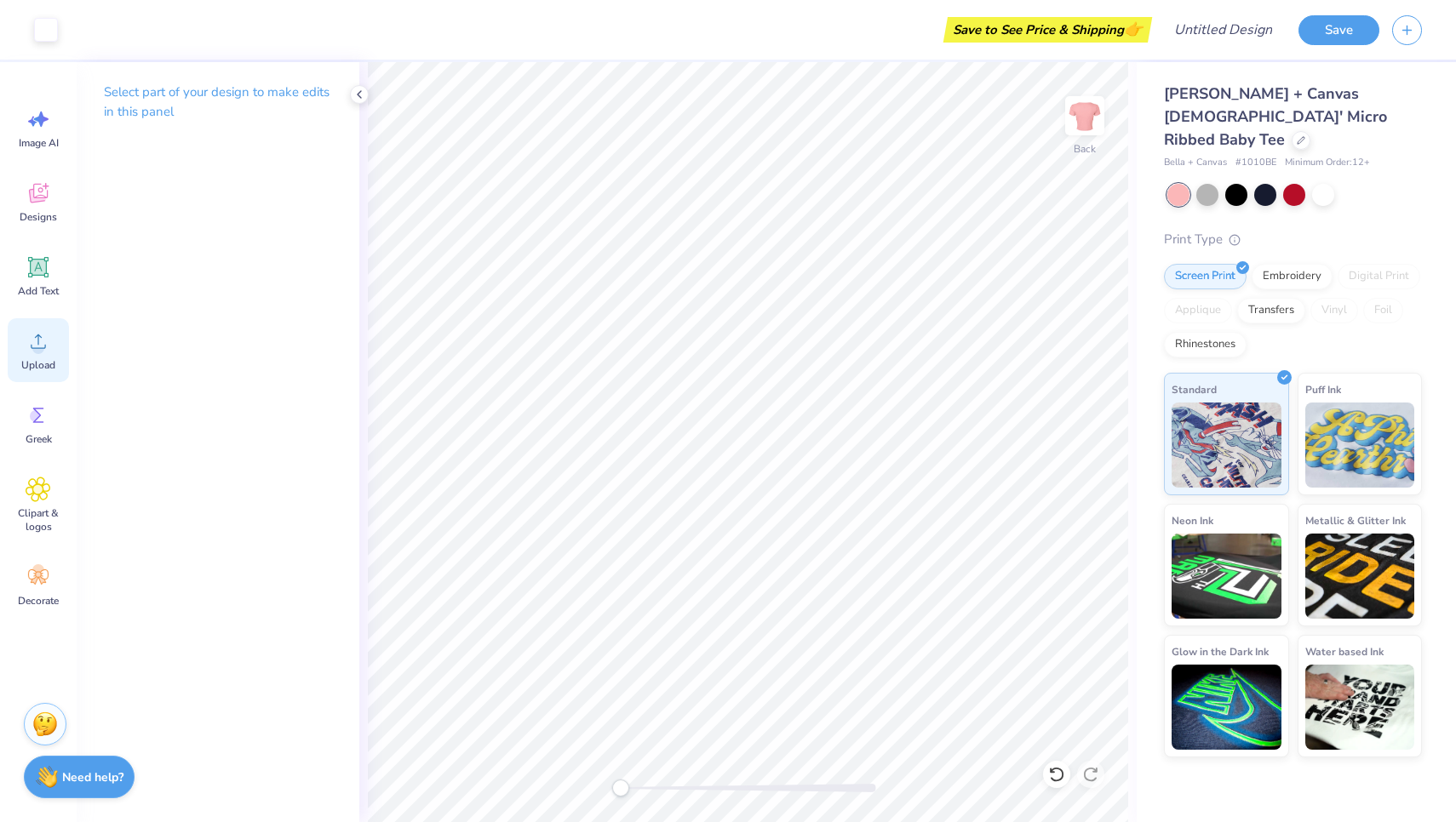
click at [31, 336] on icon at bounding box center [38, 341] width 25 height 25
click at [38, 504] on div "Clipart & logos" at bounding box center [38, 504] width 61 height 77
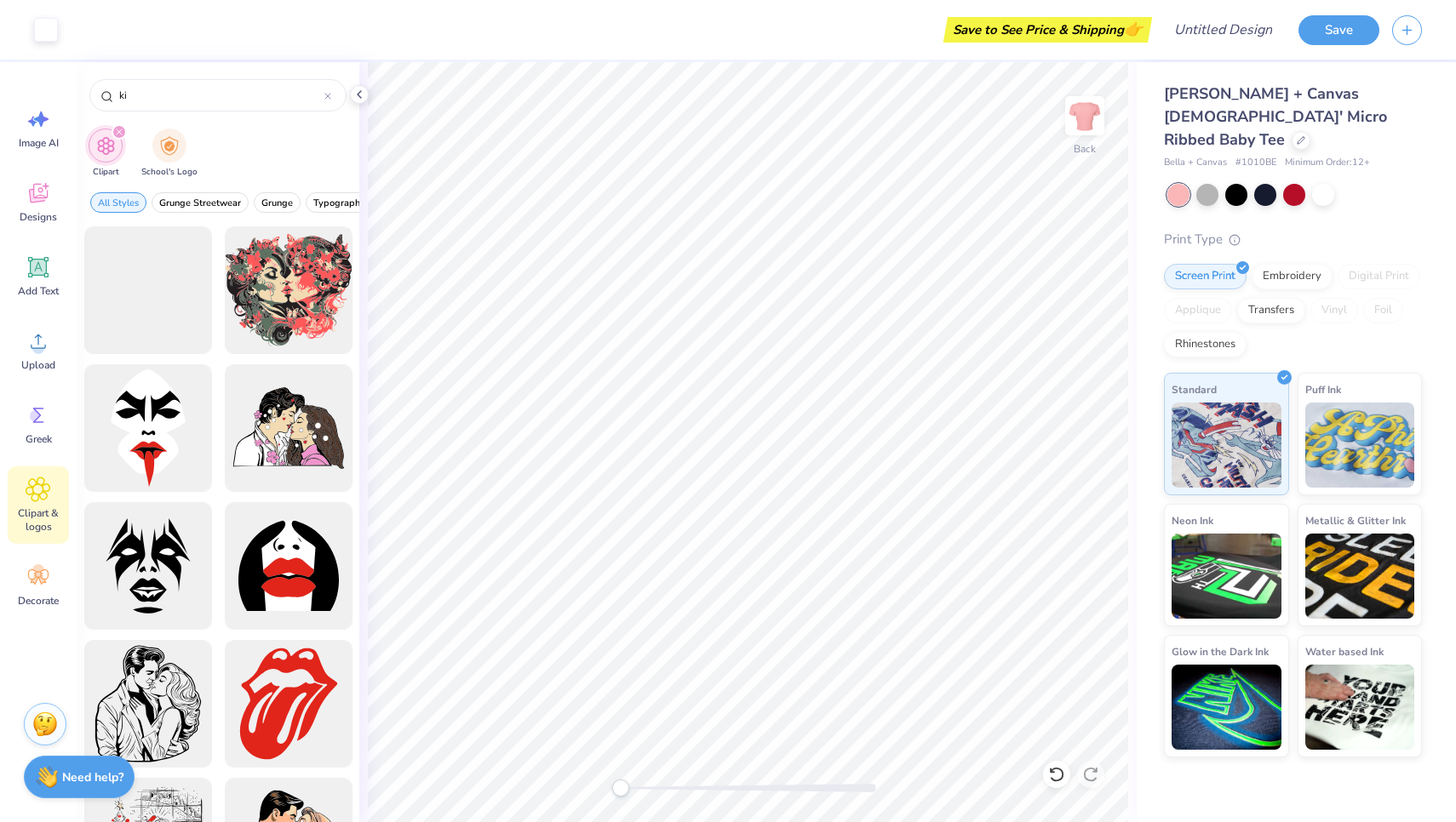
type input "k"
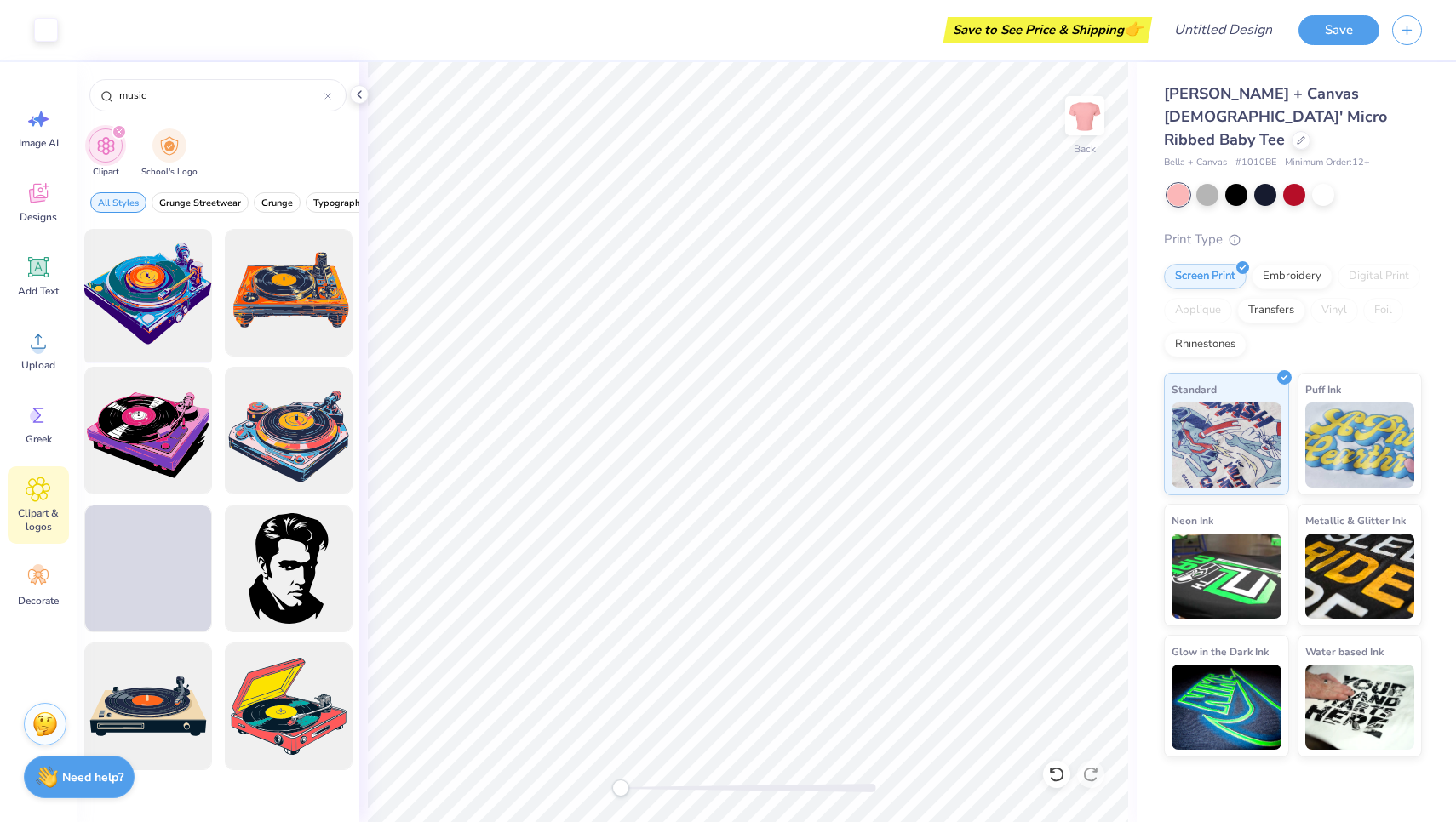
scroll to position [4573, 0]
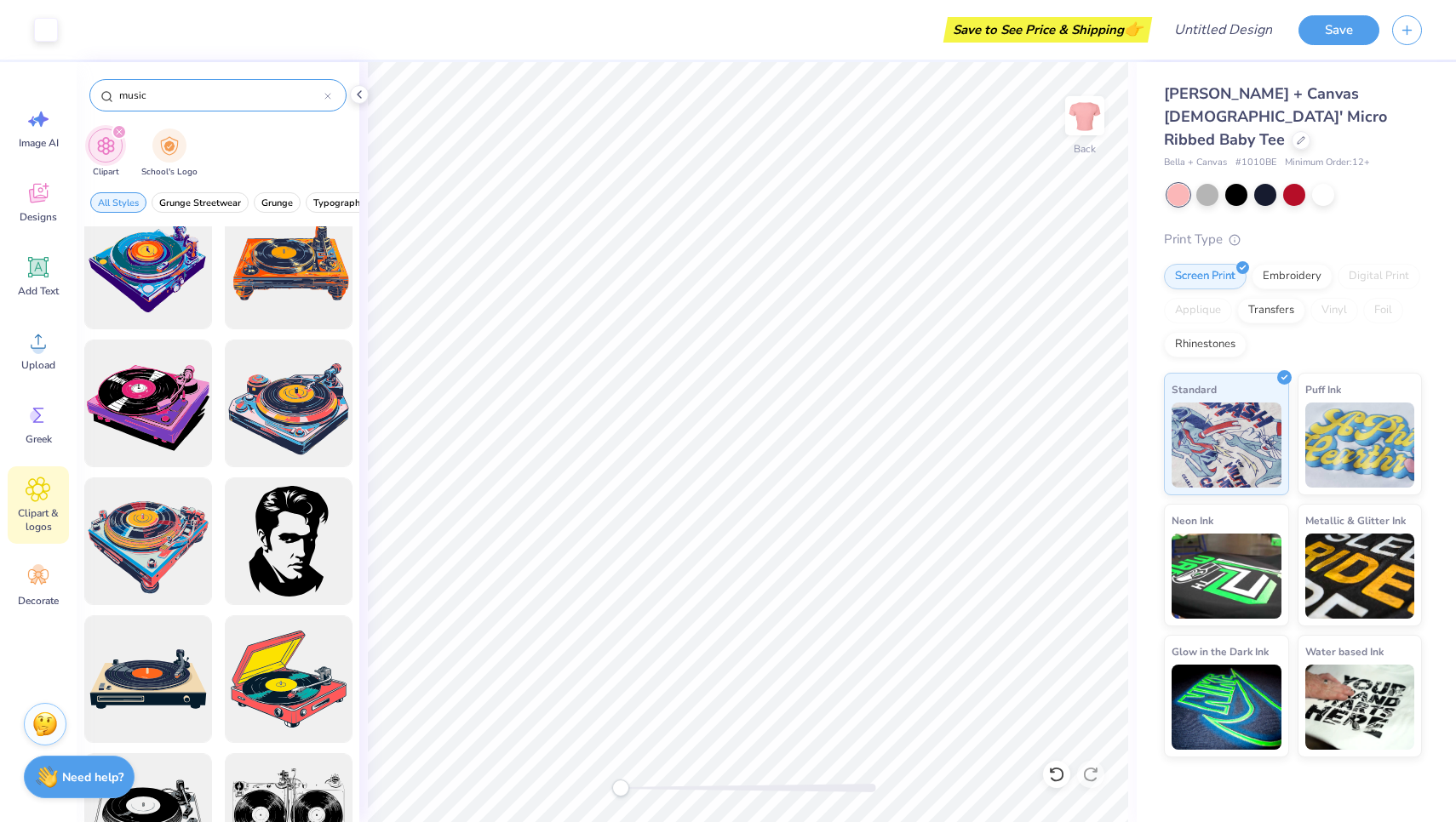
click at [225, 103] on div "music" at bounding box center [218, 95] width 258 height 32
click at [216, 89] on input "music" at bounding box center [221, 95] width 207 height 17
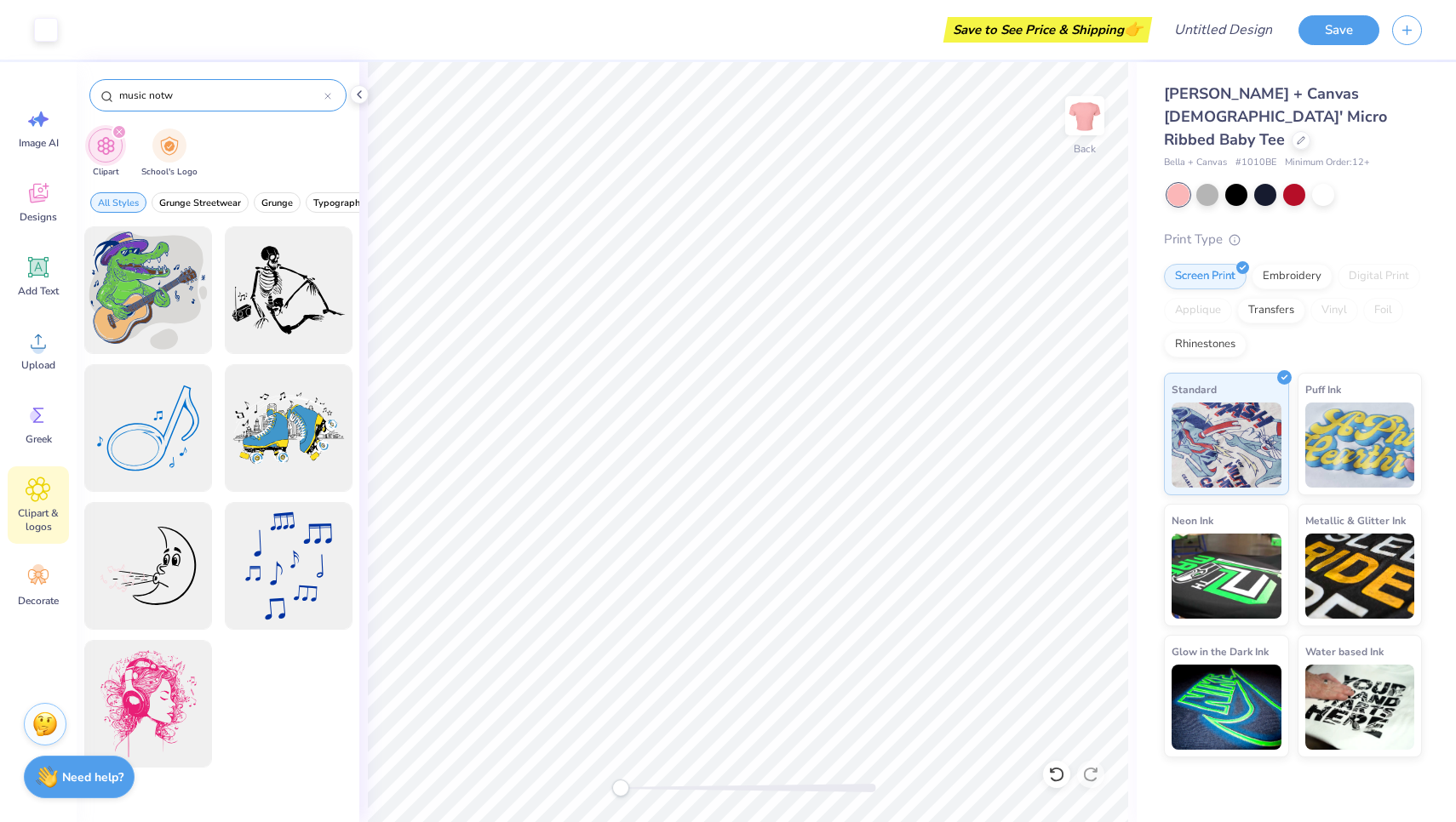
click at [203, 100] on input "music notw" at bounding box center [221, 95] width 207 height 17
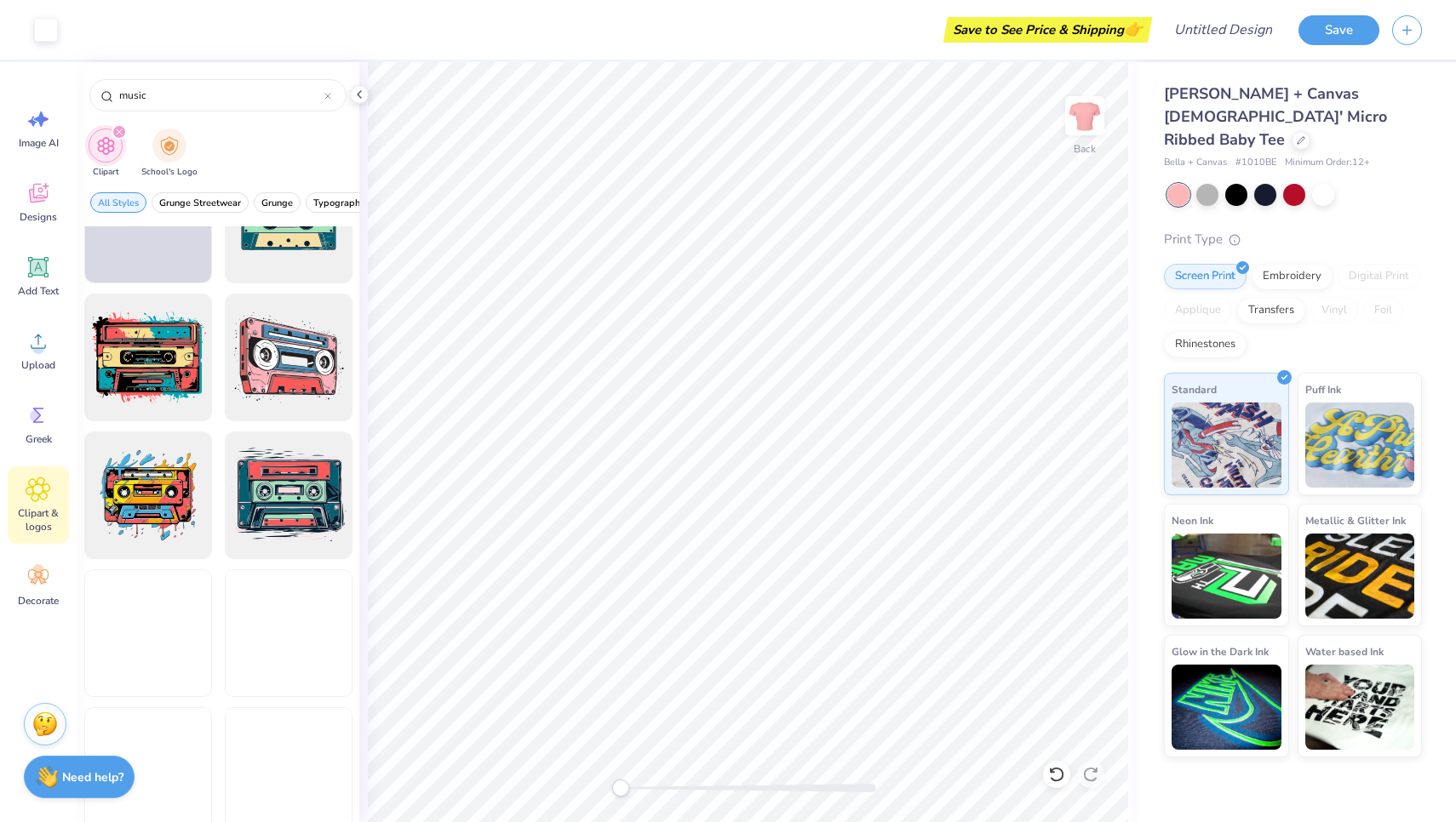
scroll to position [6882, 0]
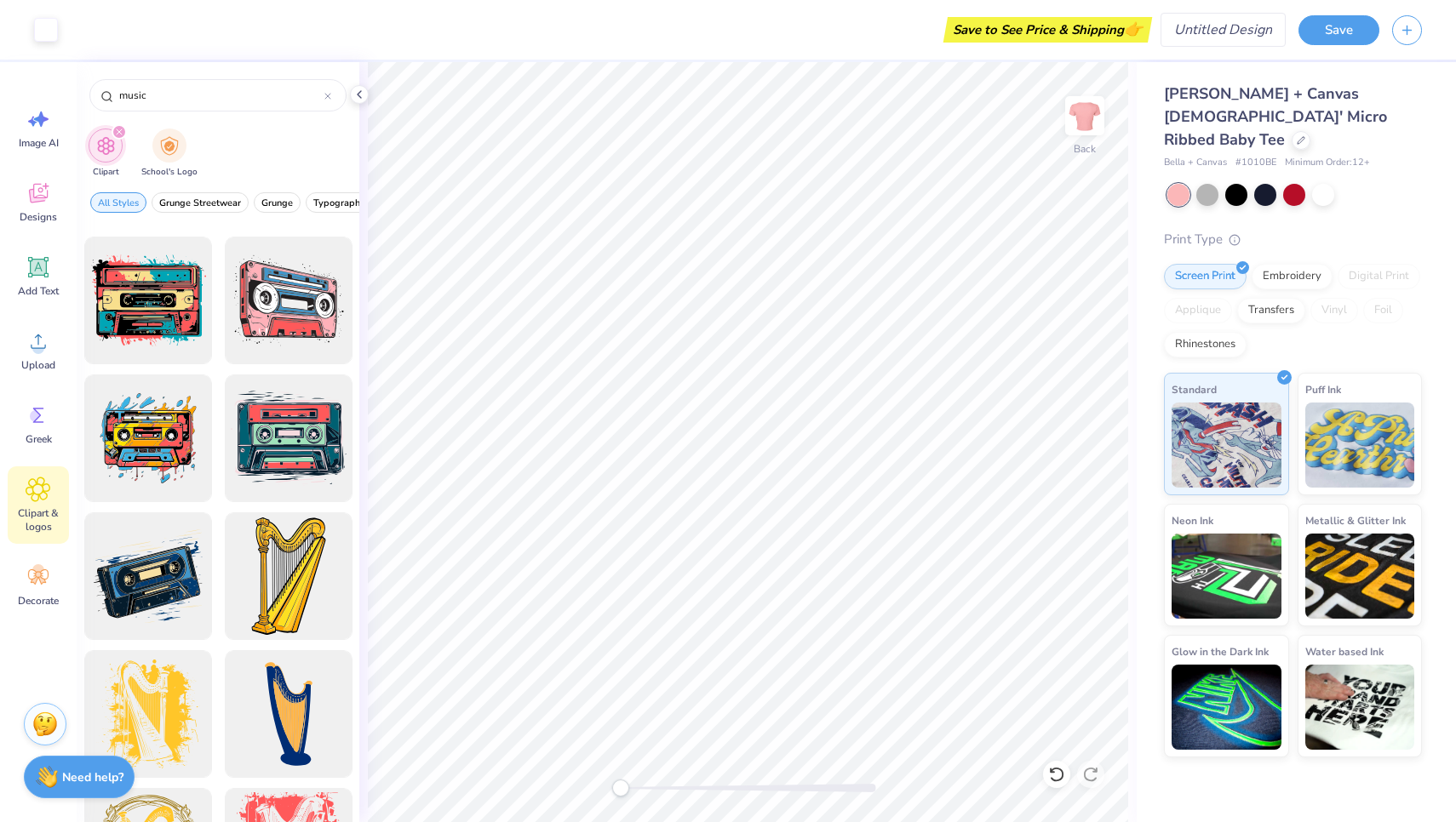
type input "music"
click at [1214, 33] on input "Design Title" at bounding box center [1202, 30] width 167 height 34
type input "Mels crop 1"
click at [1347, 23] on button "Save" at bounding box center [1339, 28] width 81 height 30
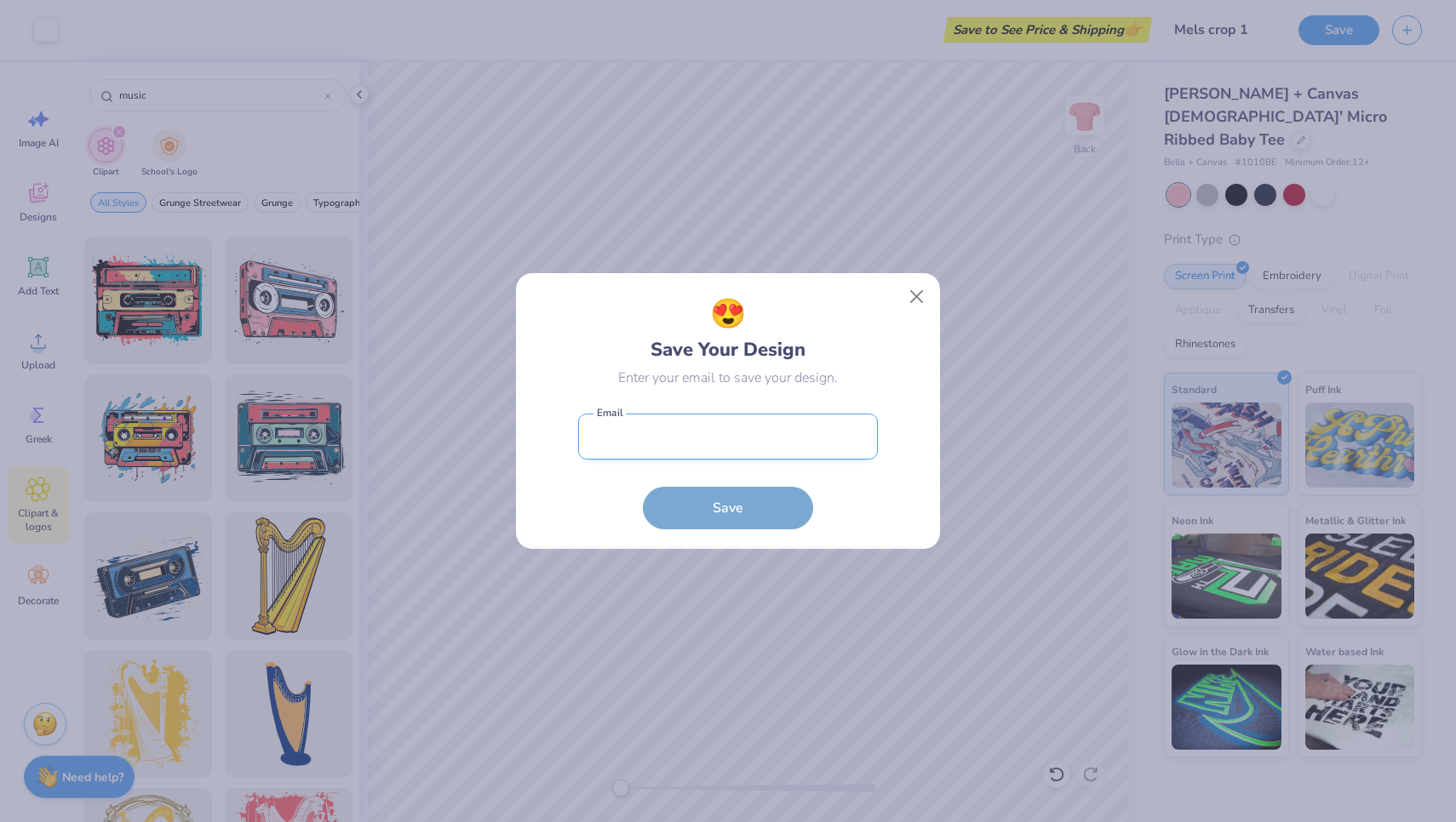
click at [729, 441] on input "email" at bounding box center [728, 437] width 300 height 47
type input "[EMAIL_ADDRESS][DOMAIN_NAME]"
click at [719, 507] on button "Save" at bounding box center [728, 504] width 170 height 42
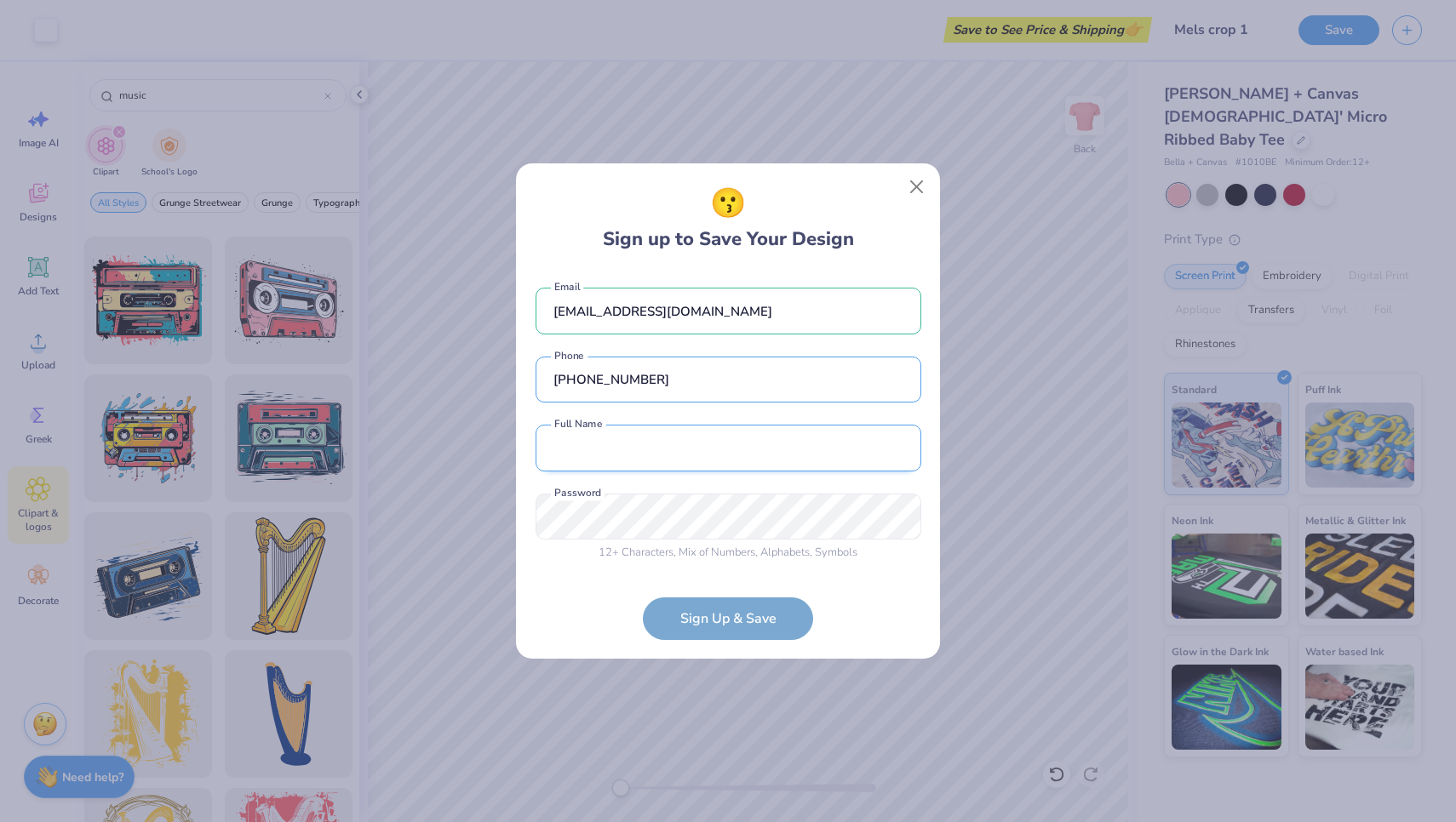
type input "[PHONE_NUMBER]"
type input "[PERSON_NAME]"
click at [655, 519] on div "12 + Characters , Mix of Numbers , Alphabets , Symbols Password is a required f…" at bounding box center [728, 527] width 385 height 68
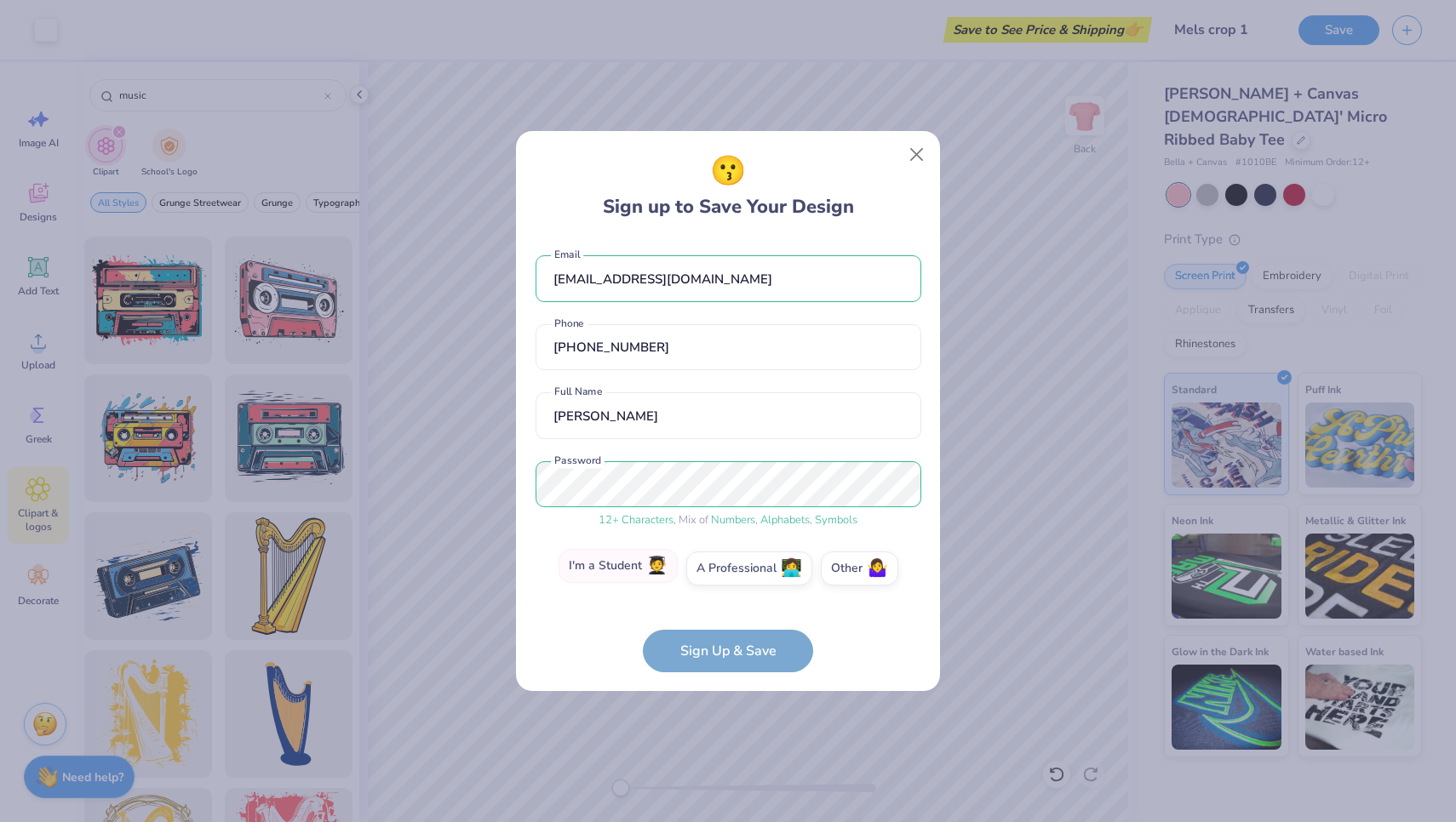
click at [646, 579] on label "I'm a Student 🧑‍🎓" at bounding box center [618, 566] width 119 height 34
click at [723, 578] on input "I'm a Student 🧑‍🎓" at bounding box center [728, 572] width 11 height 11
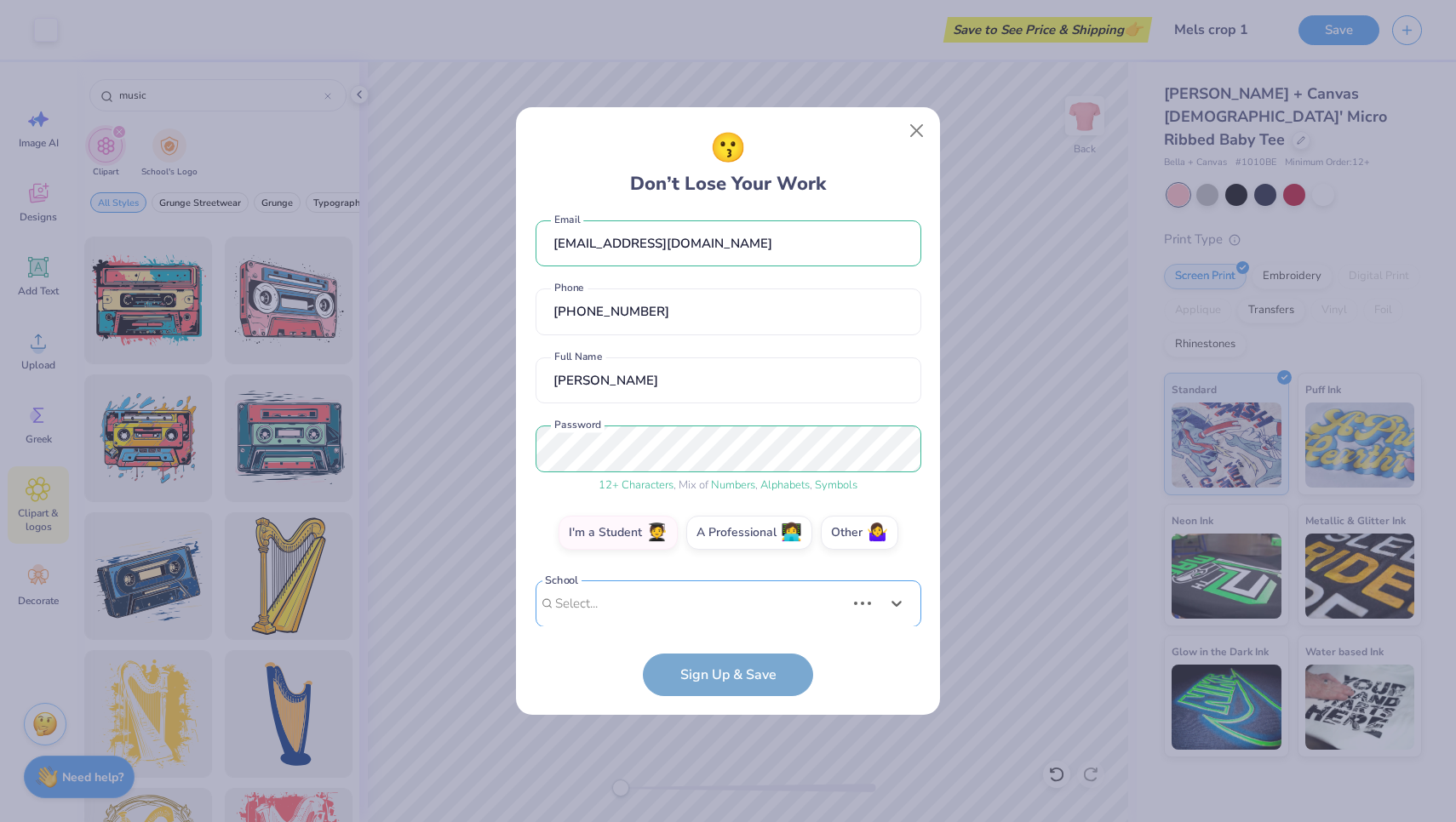
click at [678, 610] on div "Use Up and Down to choose options, press Enter to select the currently focused …" at bounding box center [728, 629] width 385 height 98
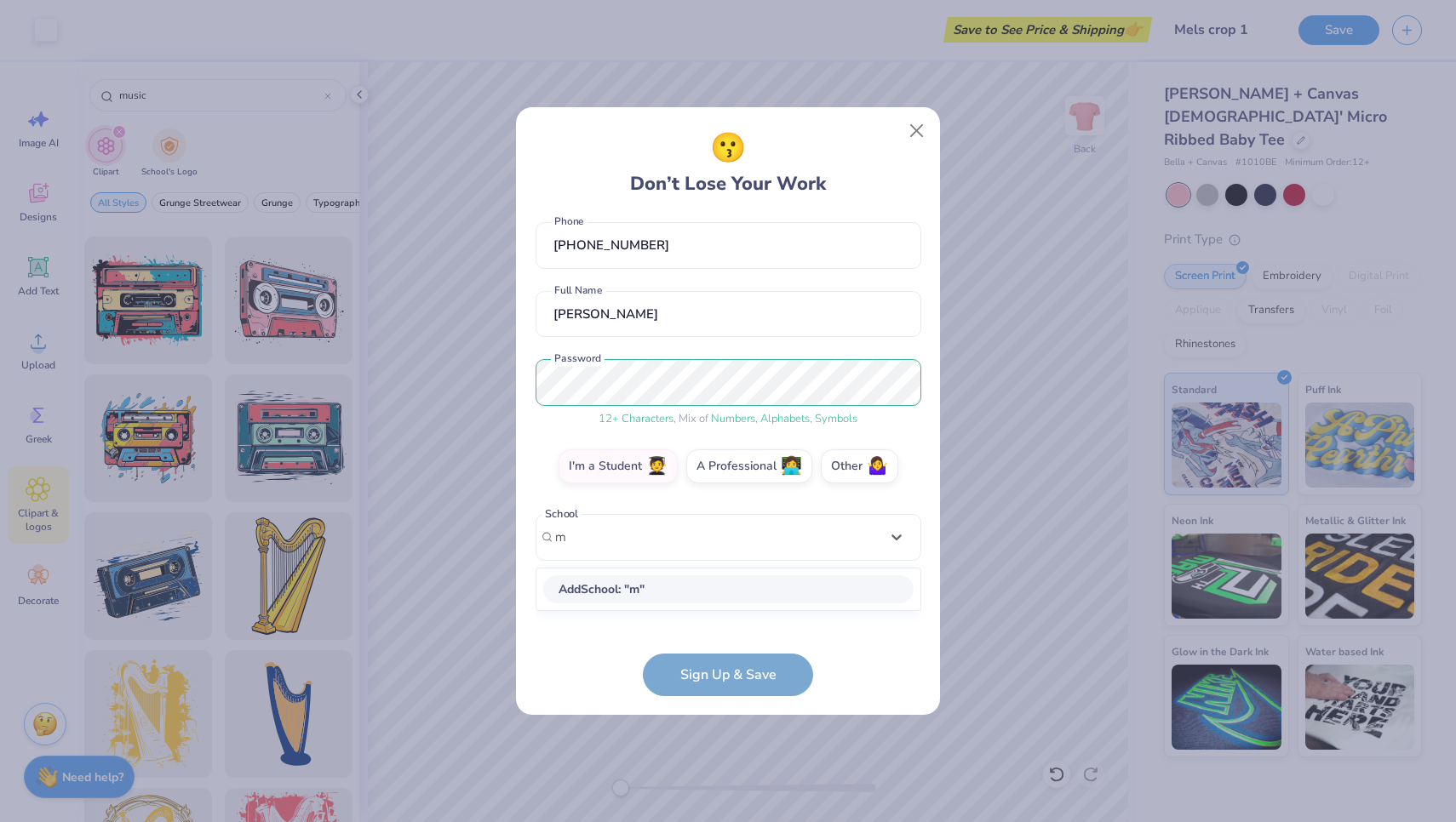
scroll to position [78, 0]
type input "marque"
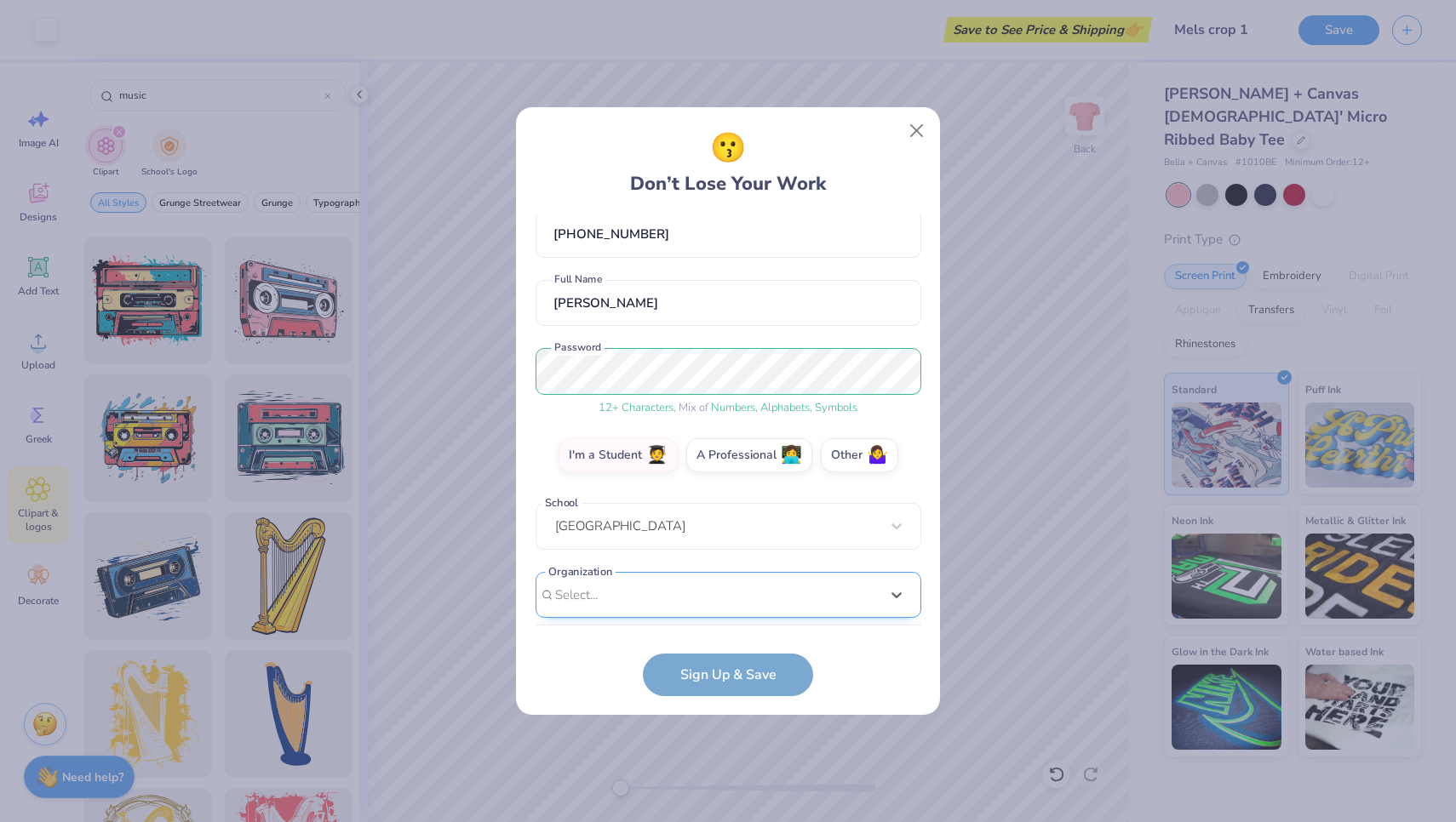
click at [669, 604] on div "option focused, 1 of 15. 15 results available. Use Up and Down to choose option…" at bounding box center [728, 727] width 385 height 311
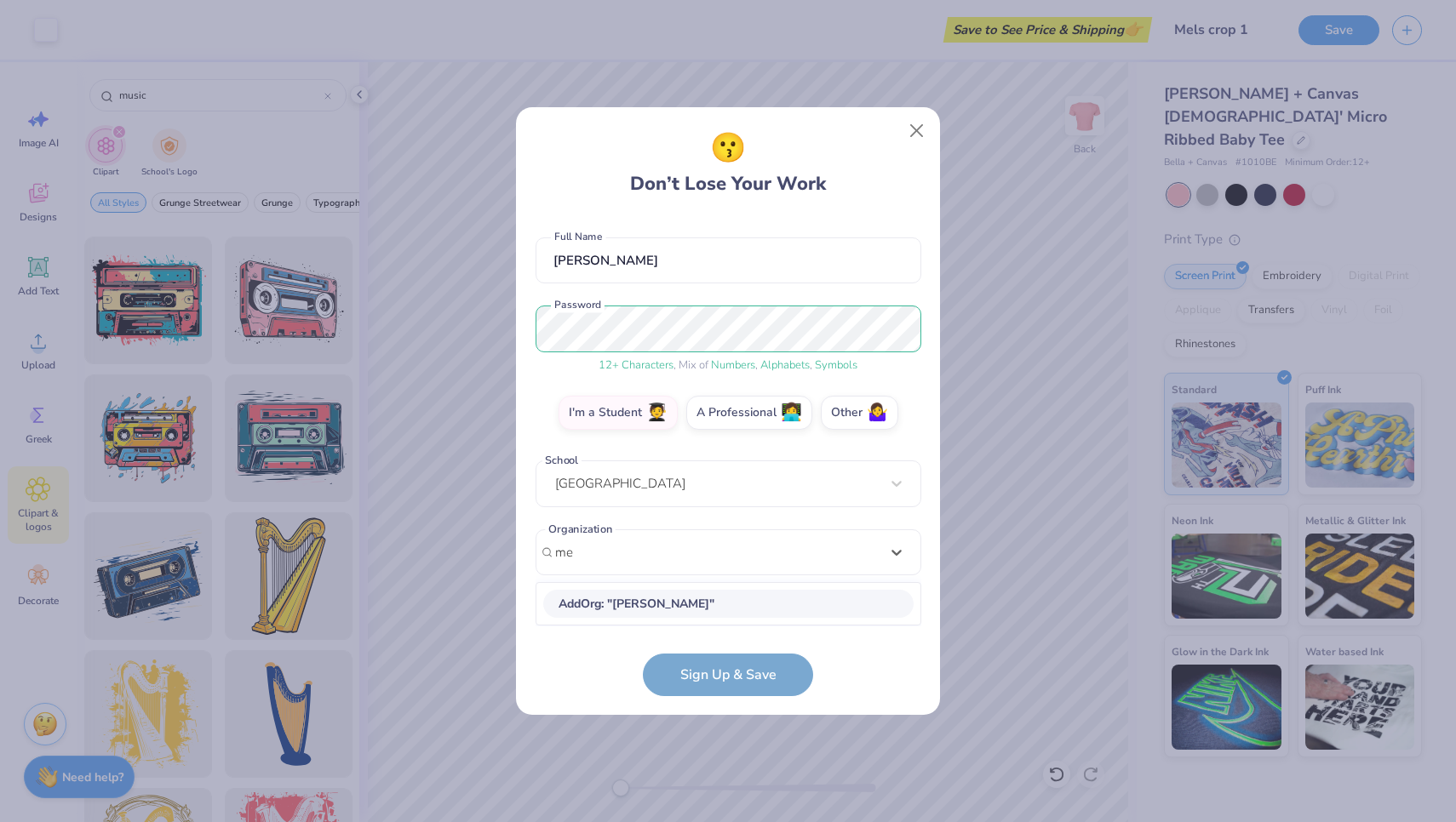
scroll to position [131, 0]
type input "m"
click at [707, 681] on form "[EMAIL_ADDRESS][DOMAIN_NAME] Email [PHONE_NUMBER] Phone [PERSON_NAME] Full Name…" at bounding box center [728, 456] width 385 height 481
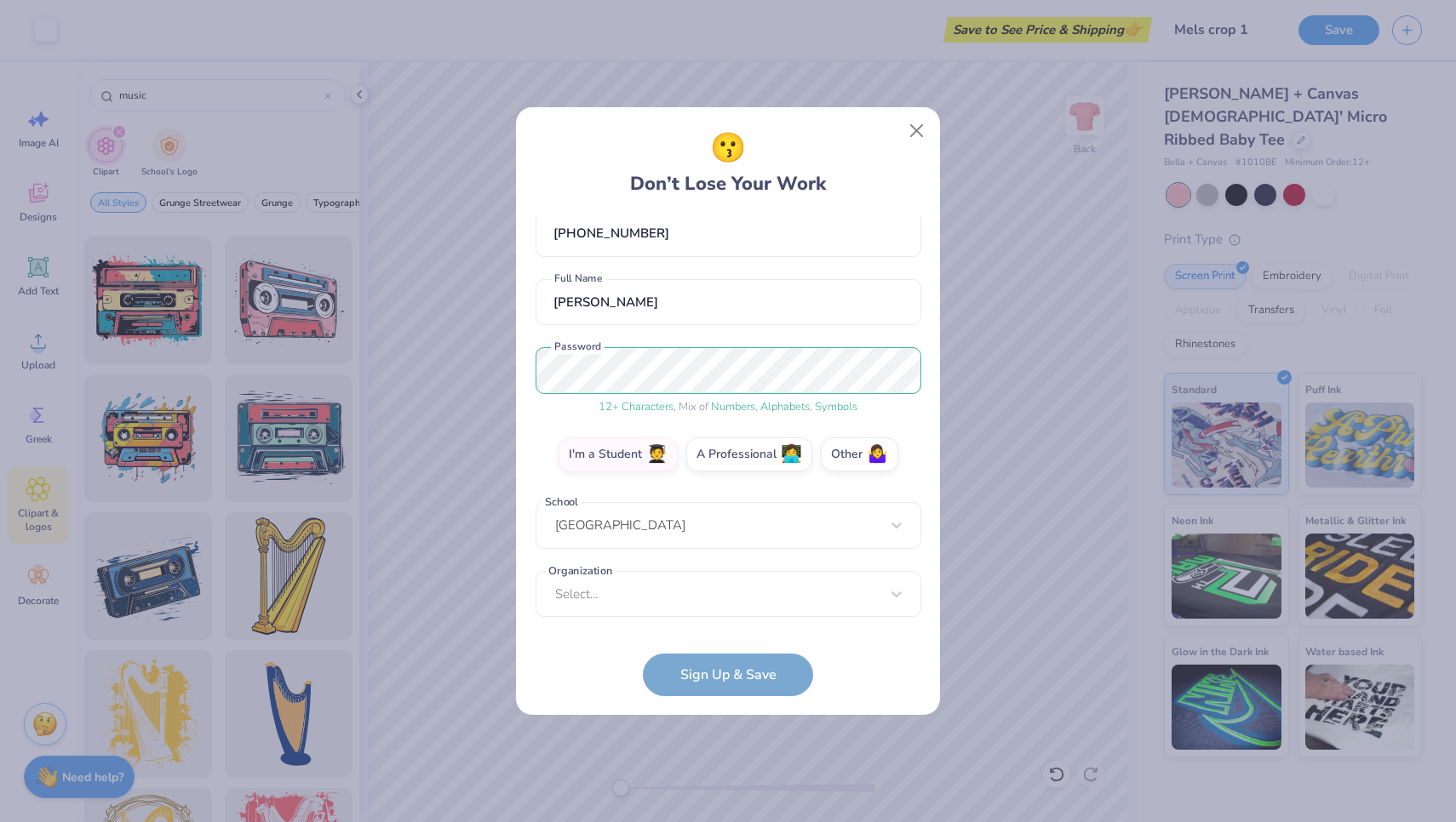
scroll to position [89, 0]
click at [693, 676] on form "[EMAIL_ADDRESS][DOMAIN_NAME] Email [PHONE_NUMBER] Phone [PERSON_NAME] Full Name…" at bounding box center [728, 456] width 385 height 481
click at [620, 611] on div "[EMAIL_ADDRESS][DOMAIN_NAME] Email [PHONE_NUMBER] Phone [PERSON_NAME] Full Name…" at bounding box center [728, 420] width 385 height 411
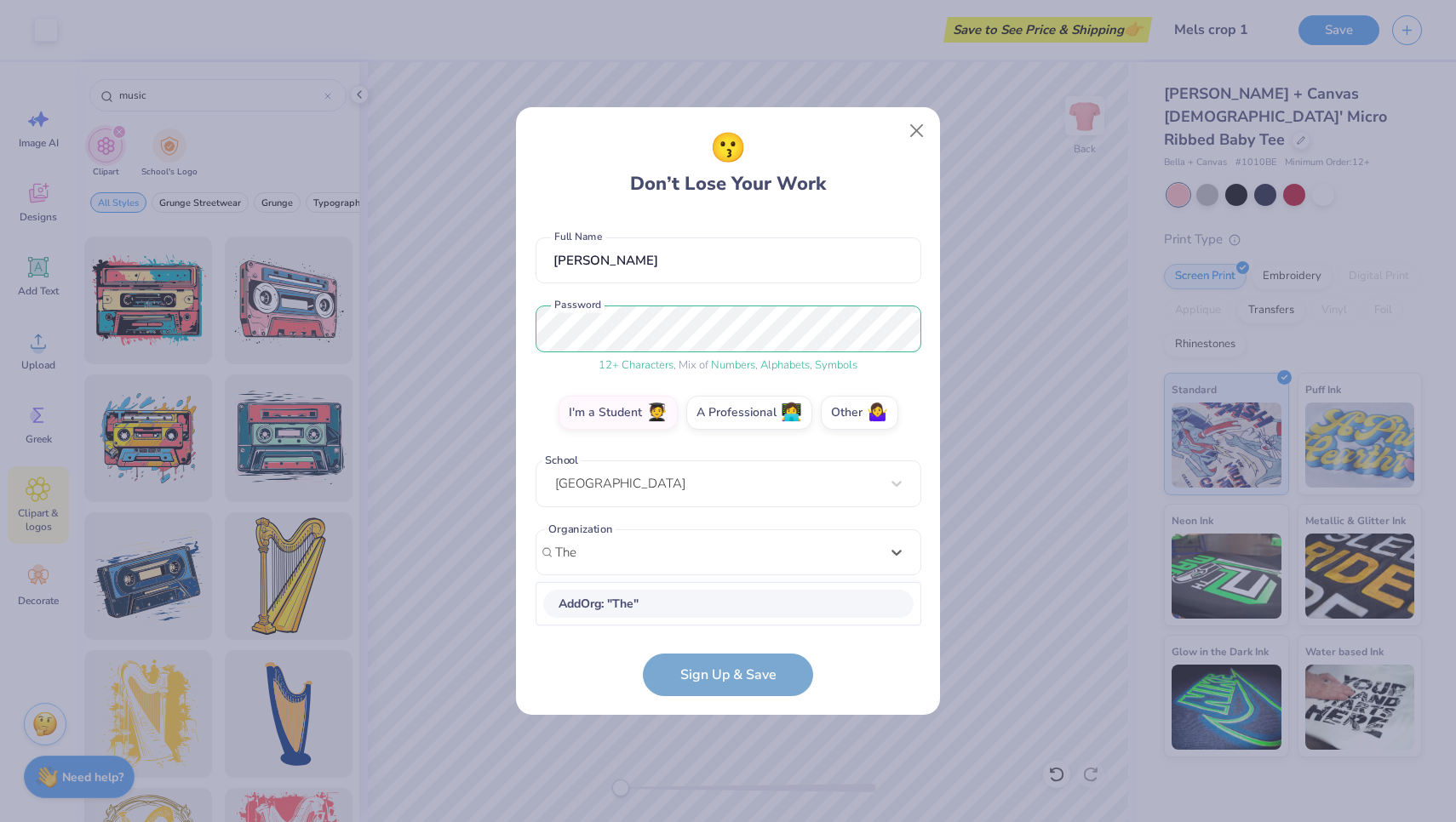
scroll to position [131, 0]
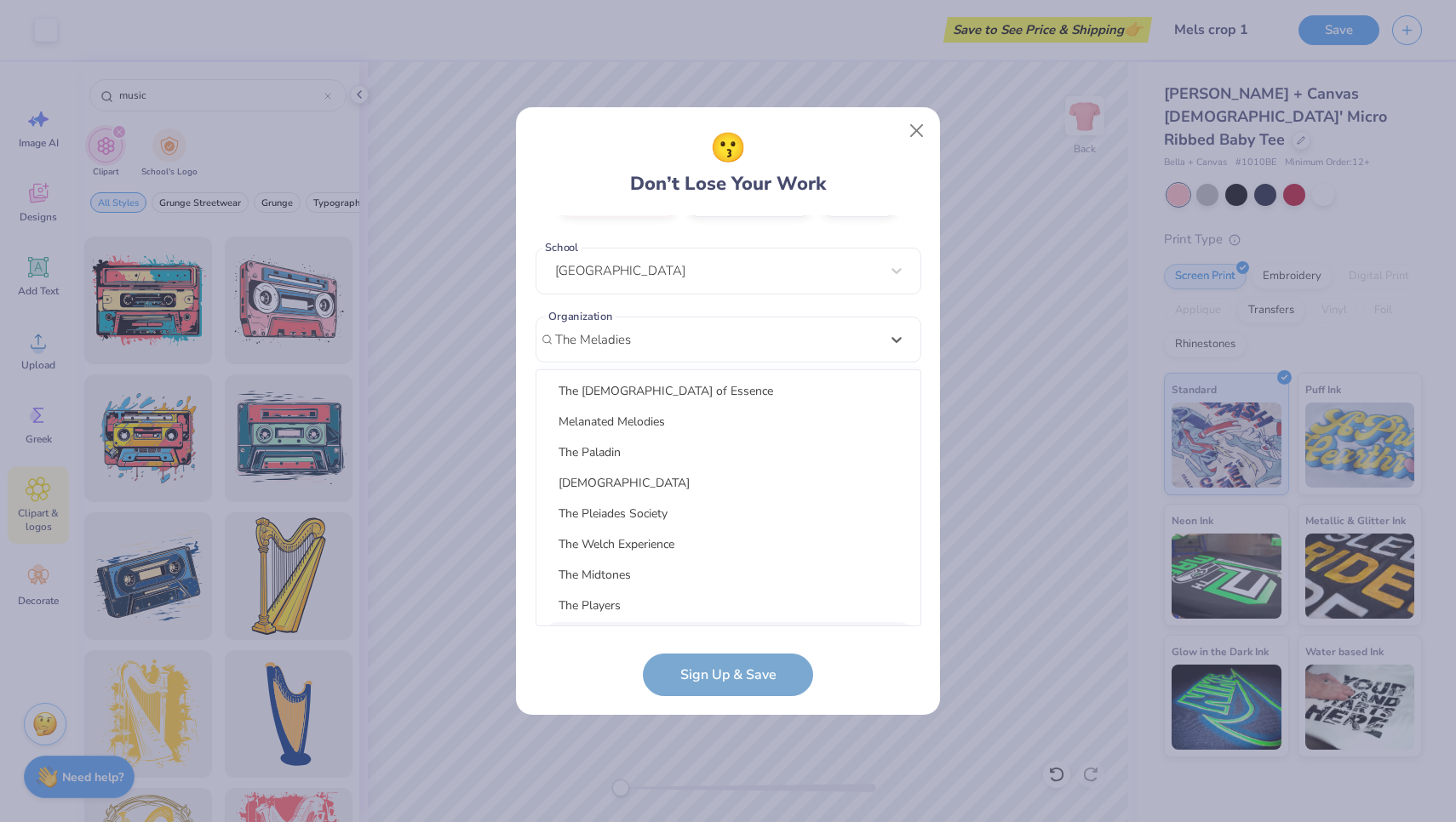
type input "The Meladies"
click at [557, 681] on form "[EMAIL_ADDRESS][DOMAIN_NAME] Email [PHONE_NUMBER] Phone [PERSON_NAME] Full Name…" at bounding box center [728, 456] width 385 height 481
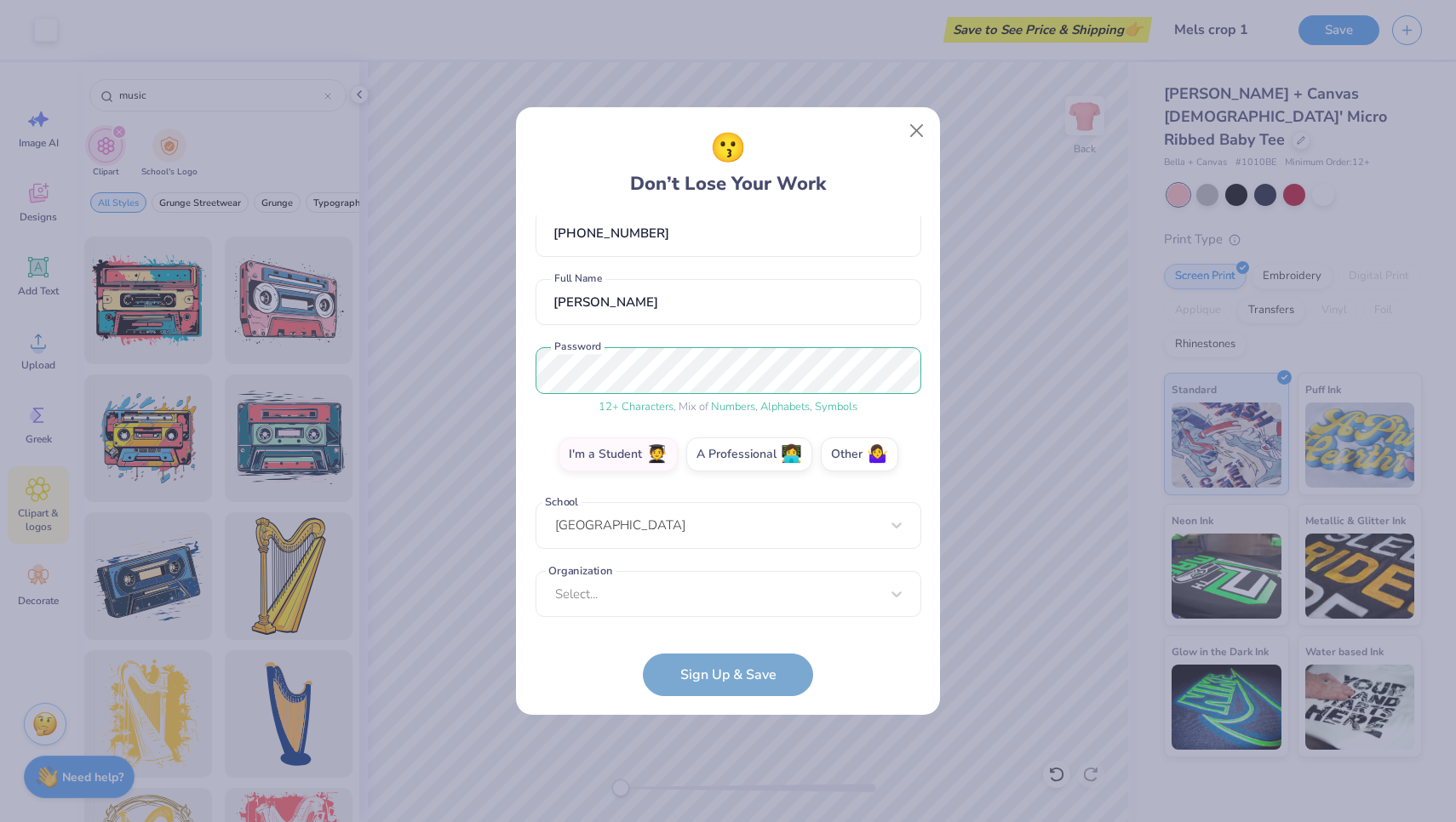
scroll to position [89, 0]
click at [618, 594] on div "Select..." at bounding box center [728, 596] width 385 height 47
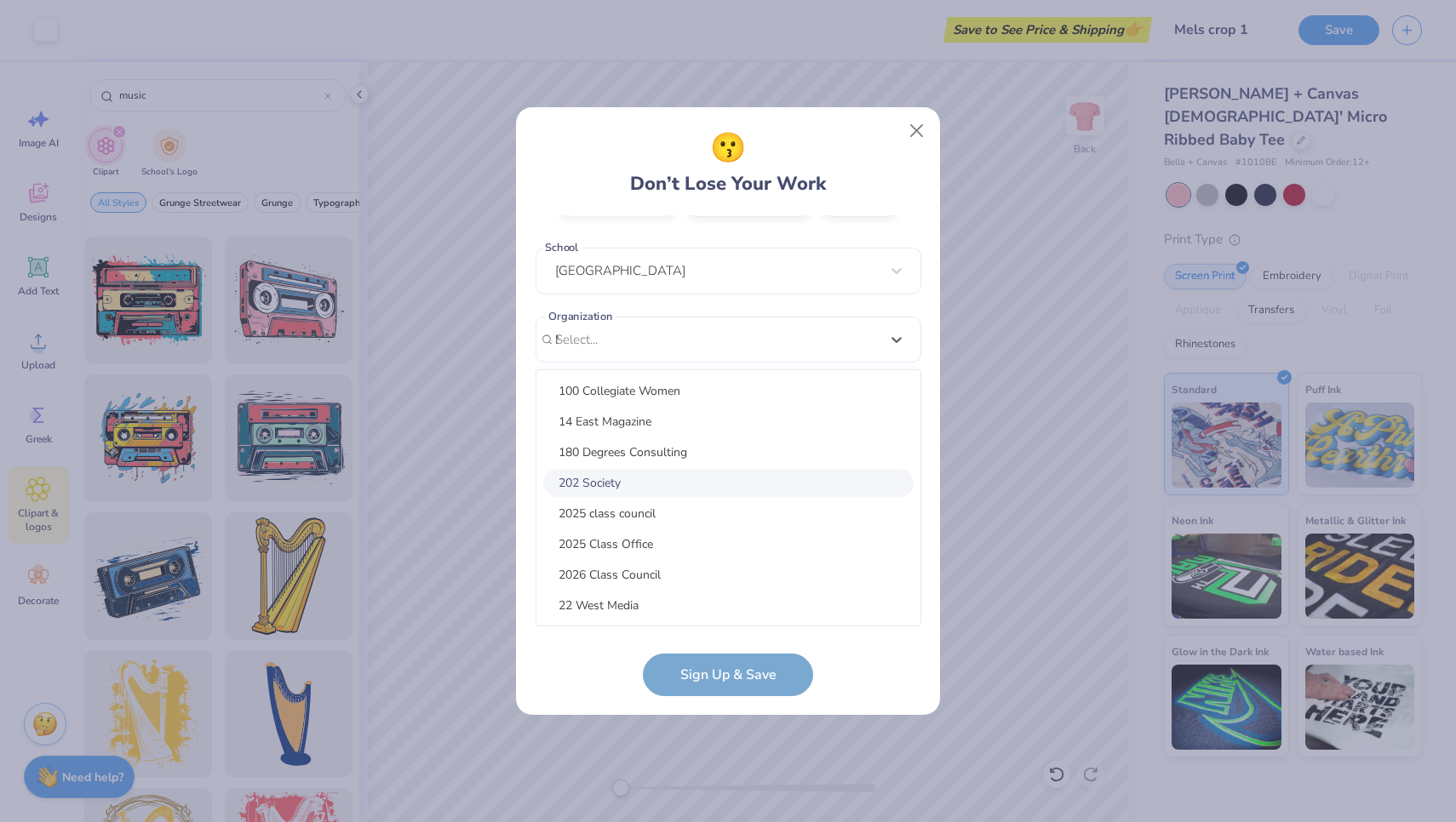
scroll to position [147, 0]
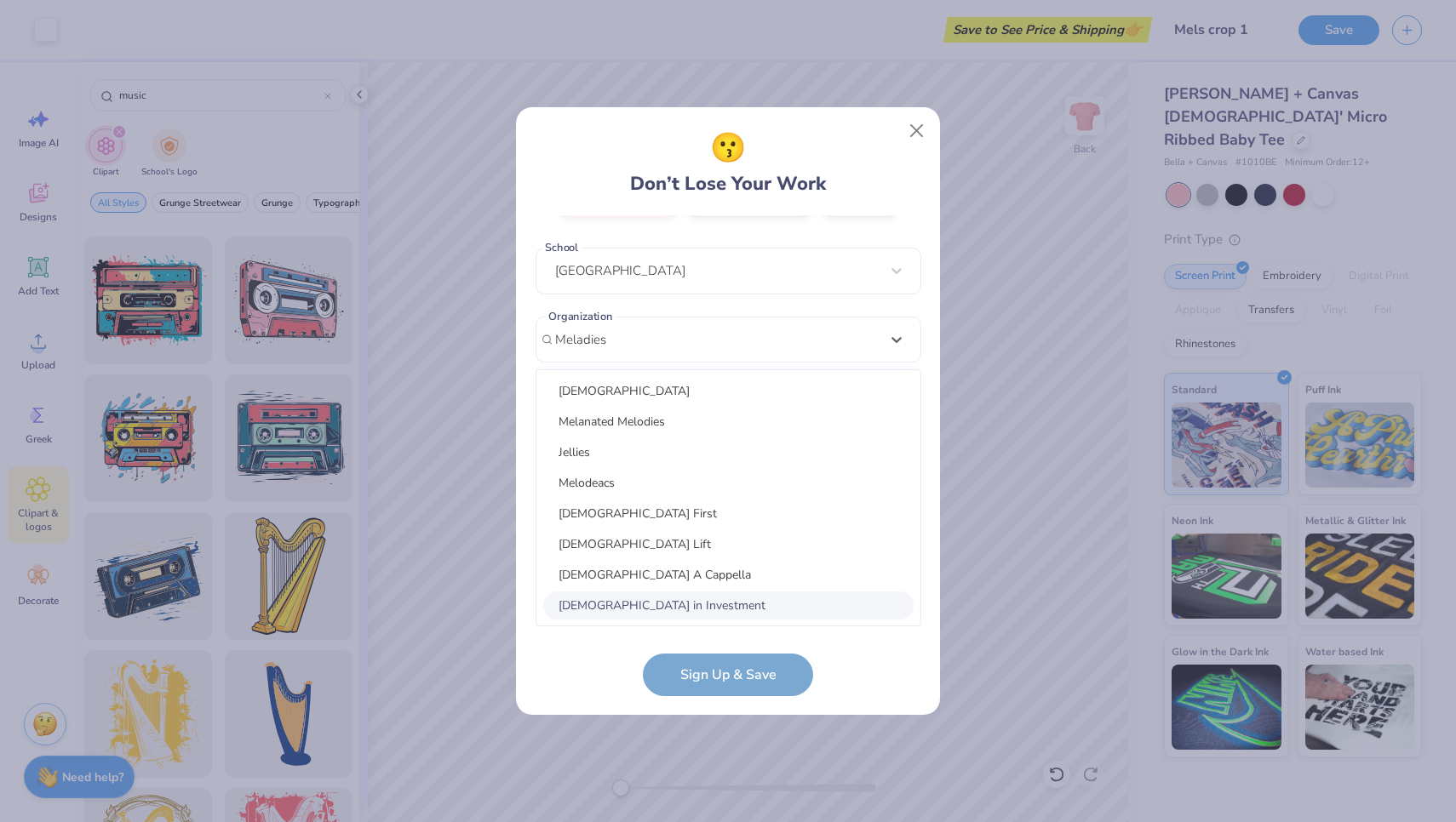
type input "Meladies"
click at [610, 644] on form "[EMAIL_ADDRESS][DOMAIN_NAME] Email [PHONE_NUMBER] Phone [PERSON_NAME] Full Name…" at bounding box center [728, 456] width 385 height 481
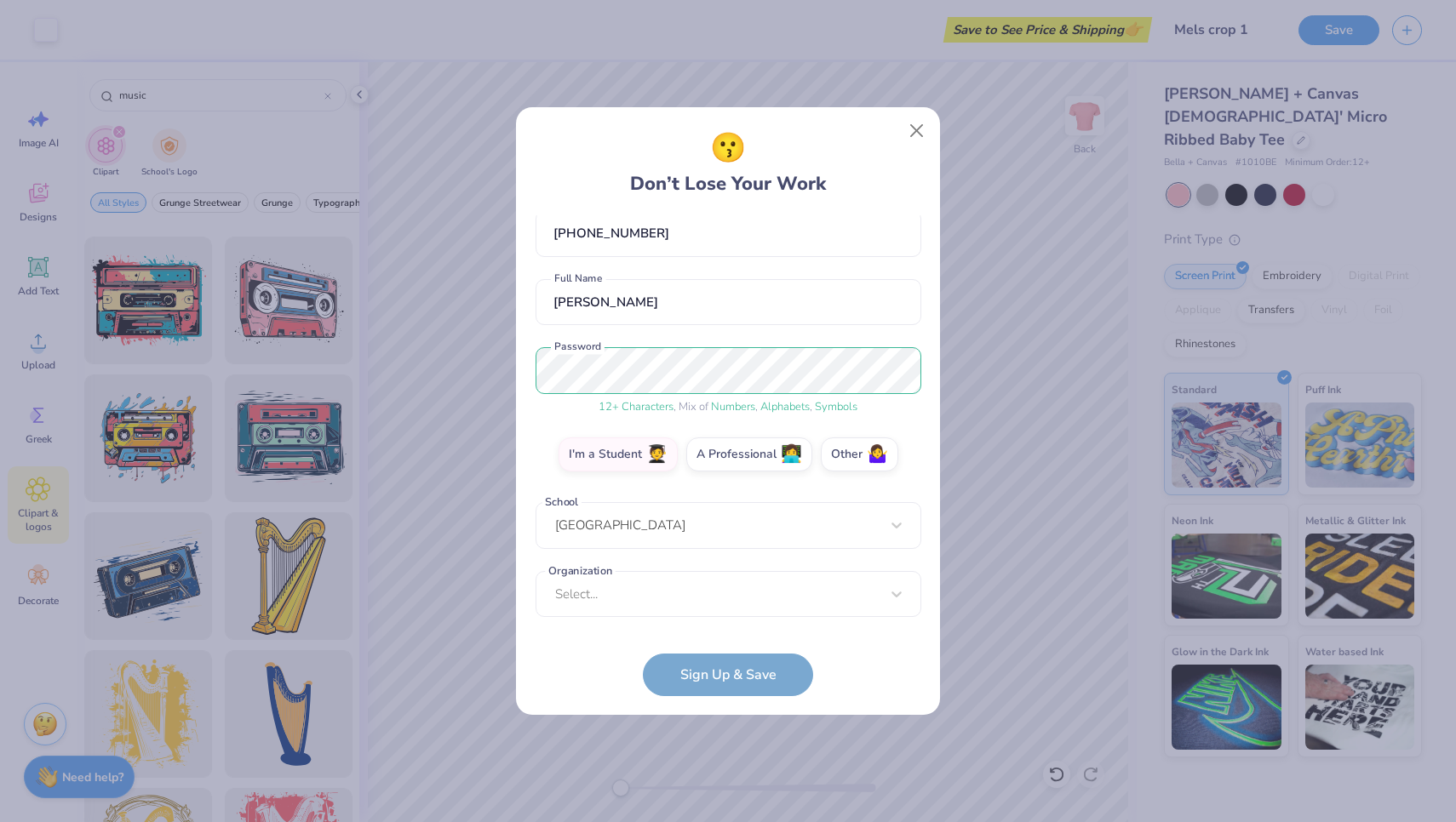
scroll to position [89, 0]
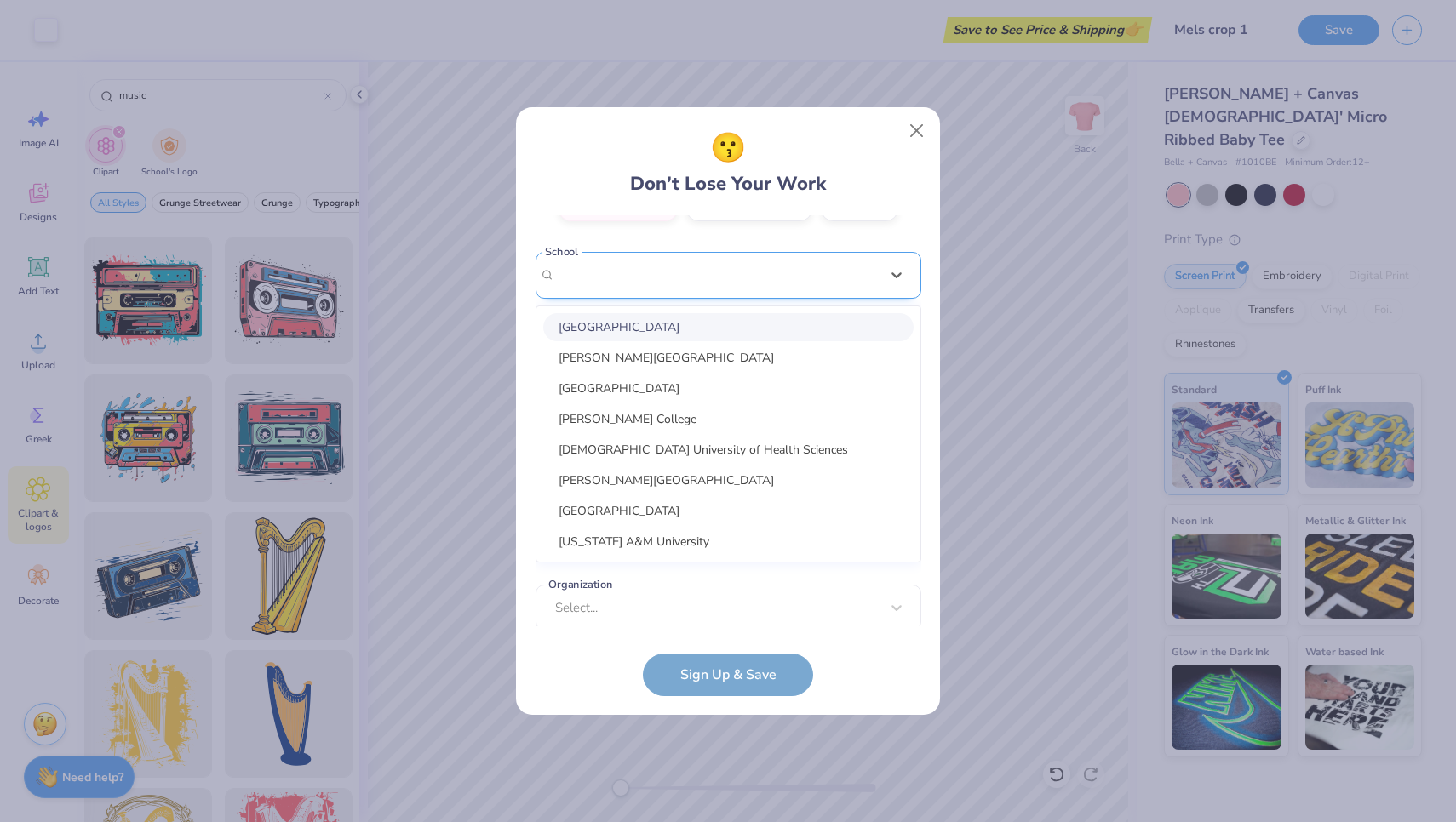
click at [700, 536] on div "option focused, 1 of 30. 30 results available. Use Up and Down to choose option…" at bounding box center [728, 407] width 385 height 311
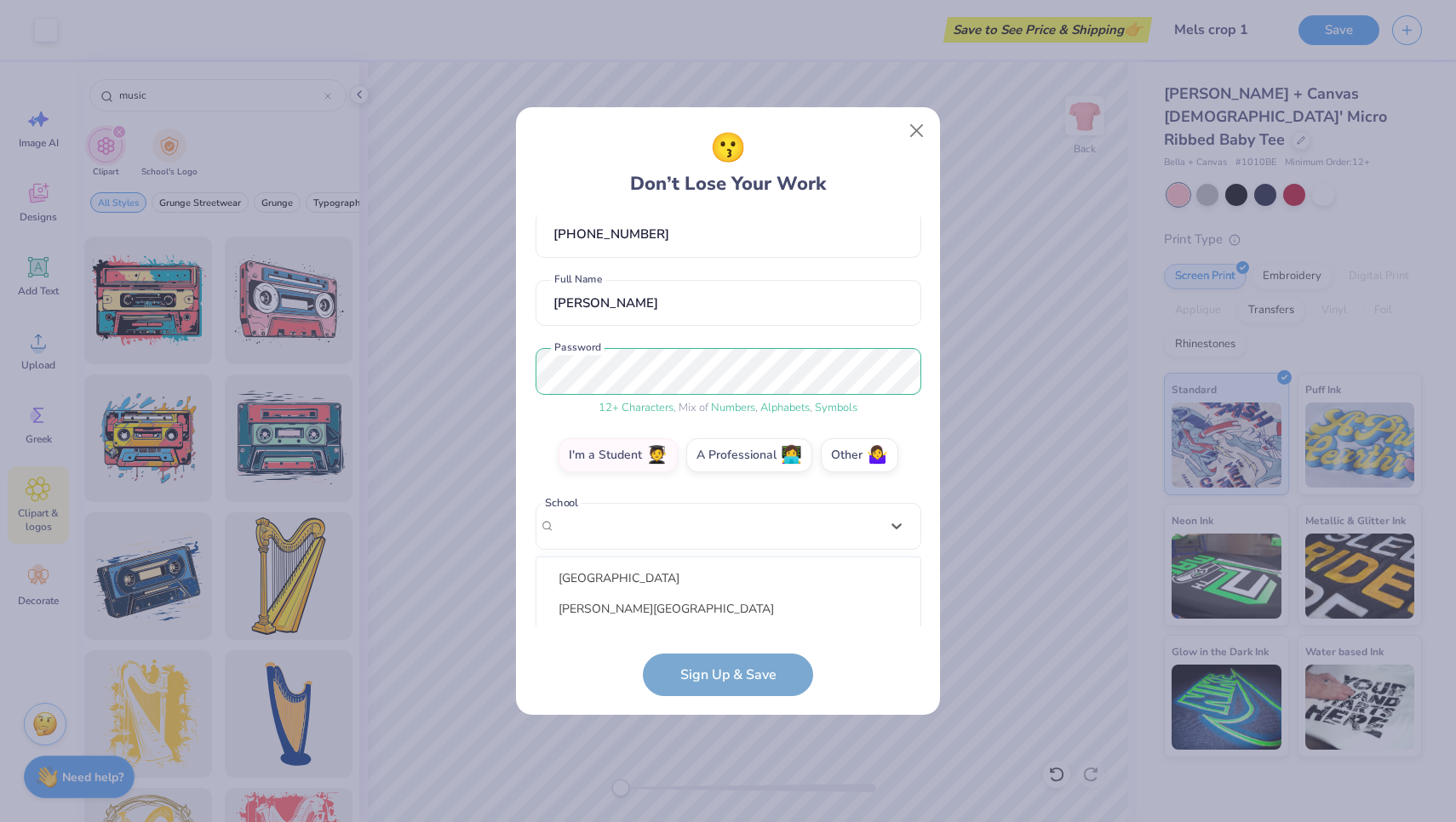
click at [599, 662] on form "[EMAIL_ADDRESS][DOMAIN_NAME] Email [PHONE_NUMBER] Phone [PERSON_NAME] Full Name…" at bounding box center [728, 456] width 385 height 481
click at [814, 520] on div "[GEOGRAPHIC_DATA]" at bounding box center [728, 526] width 385 height 47
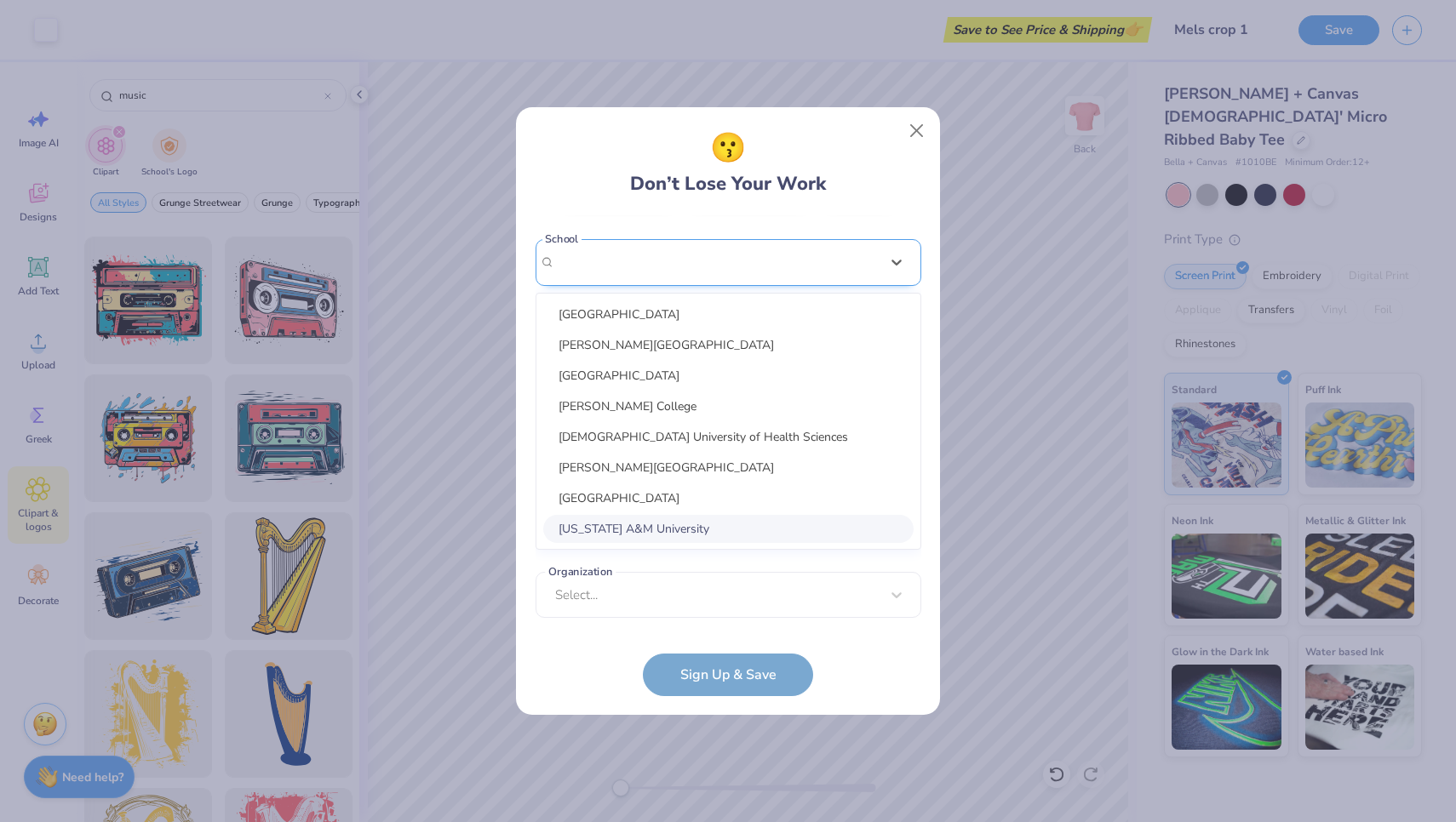
scroll to position [275, 0]
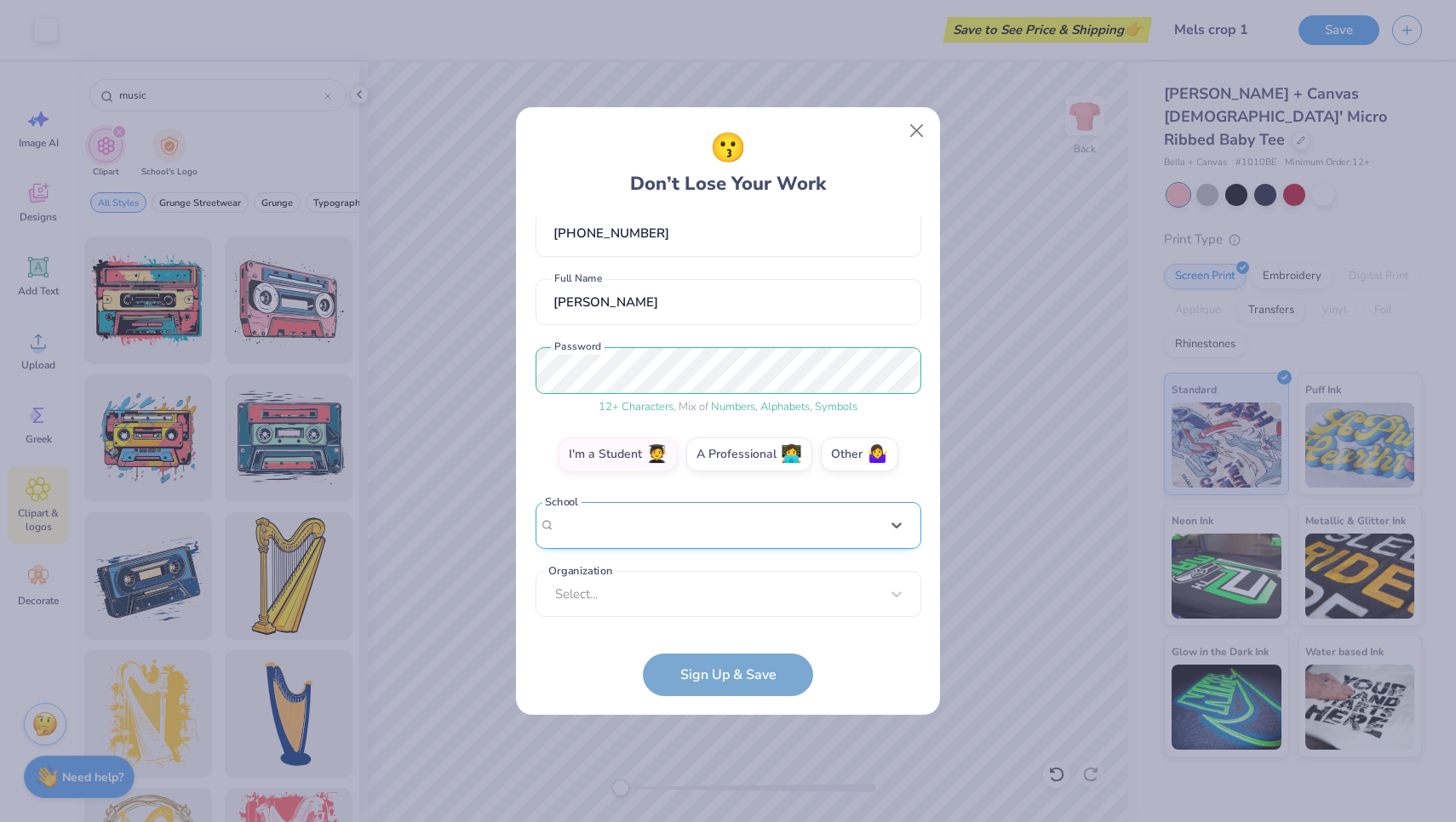
click at [873, 340] on div "[EMAIL_ADDRESS][DOMAIN_NAME] Email [PHONE_NUMBER] Phone [PERSON_NAME] Full Name…" at bounding box center [728, 420] width 385 height 411
click at [624, 456] on label "I'm a Student 🧑‍🎓" at bounding box center [618, 453] width 119 height 34
click at [723, 544] on input "I'm a Student 🧑‍🎓" at bounding box center [728, 550] width 11 height 11
click at [826, 456] on label "Other 🤷‍♀️" at bounding box center [859, 453] width 77 height 34
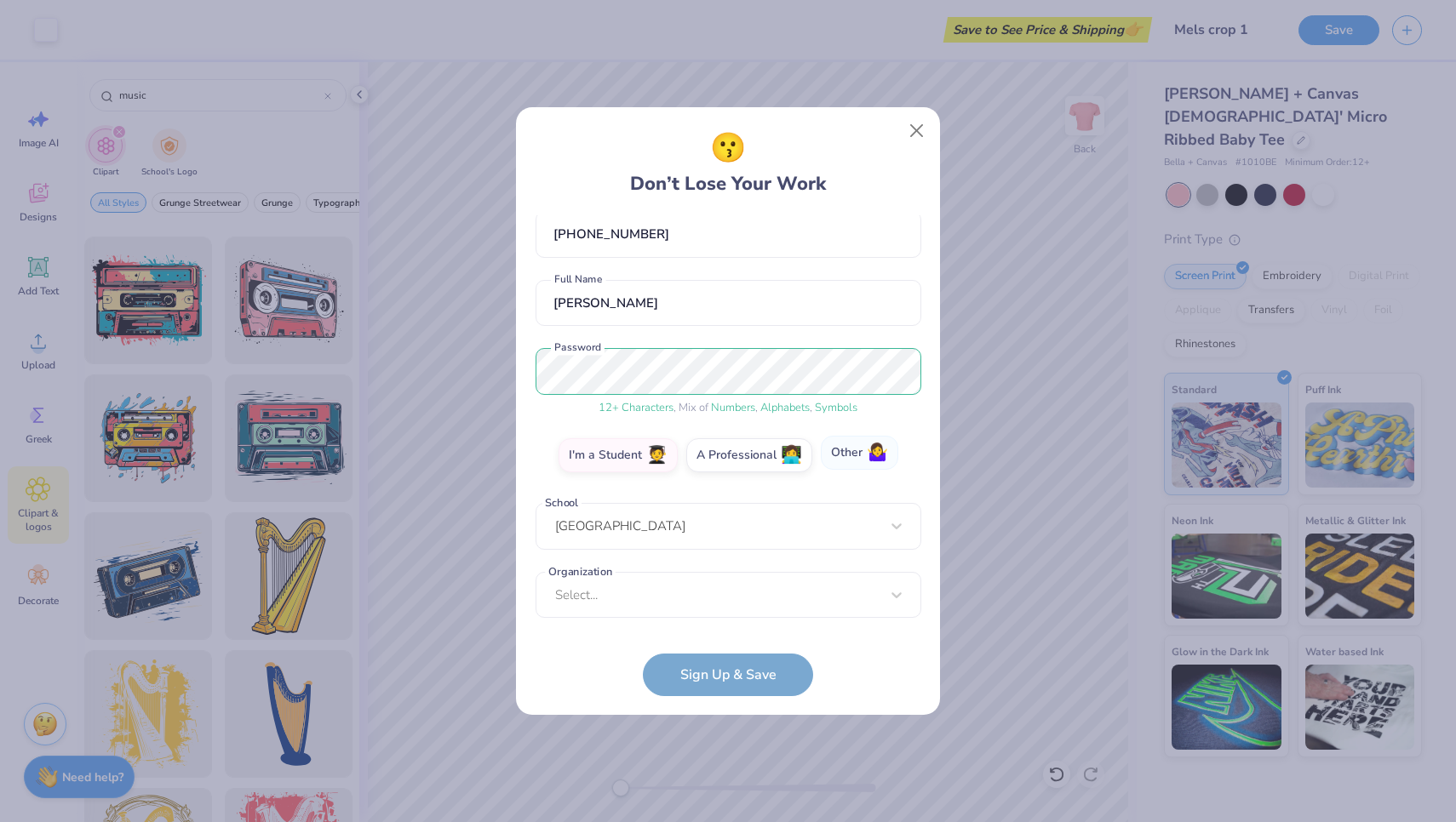
click at [734, 544] on input "Other 🤷‍♀️" at bounding box center [728, 550] width 11 height 11
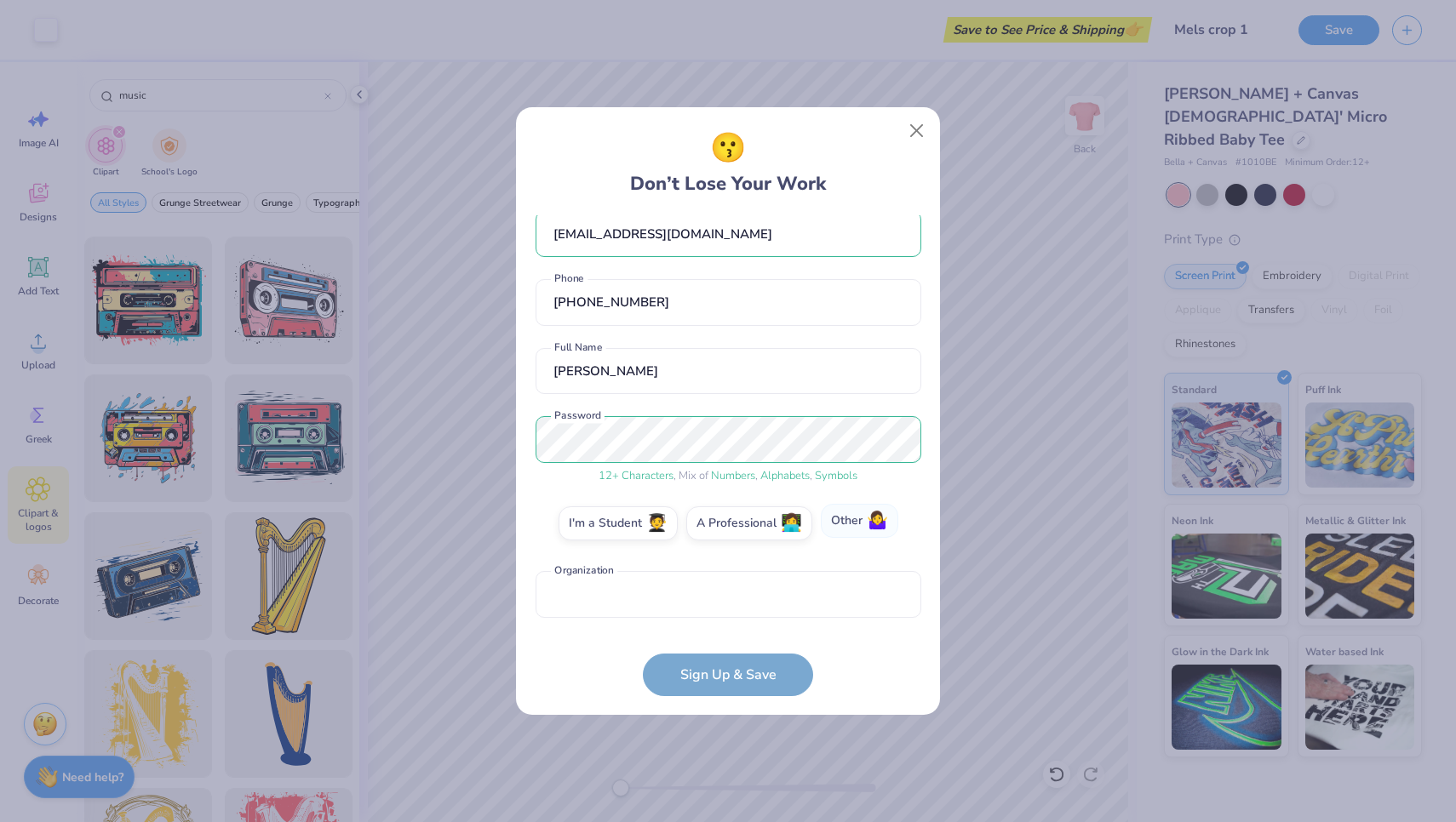
click at [861, 529] on label "Other 🤷‍♀️" at bounding box center [859, 520] width 77 height 34
click at [734, 544] on input "Other 🤷‍♀️" at bounding box center [728, 550] width 11 height 11
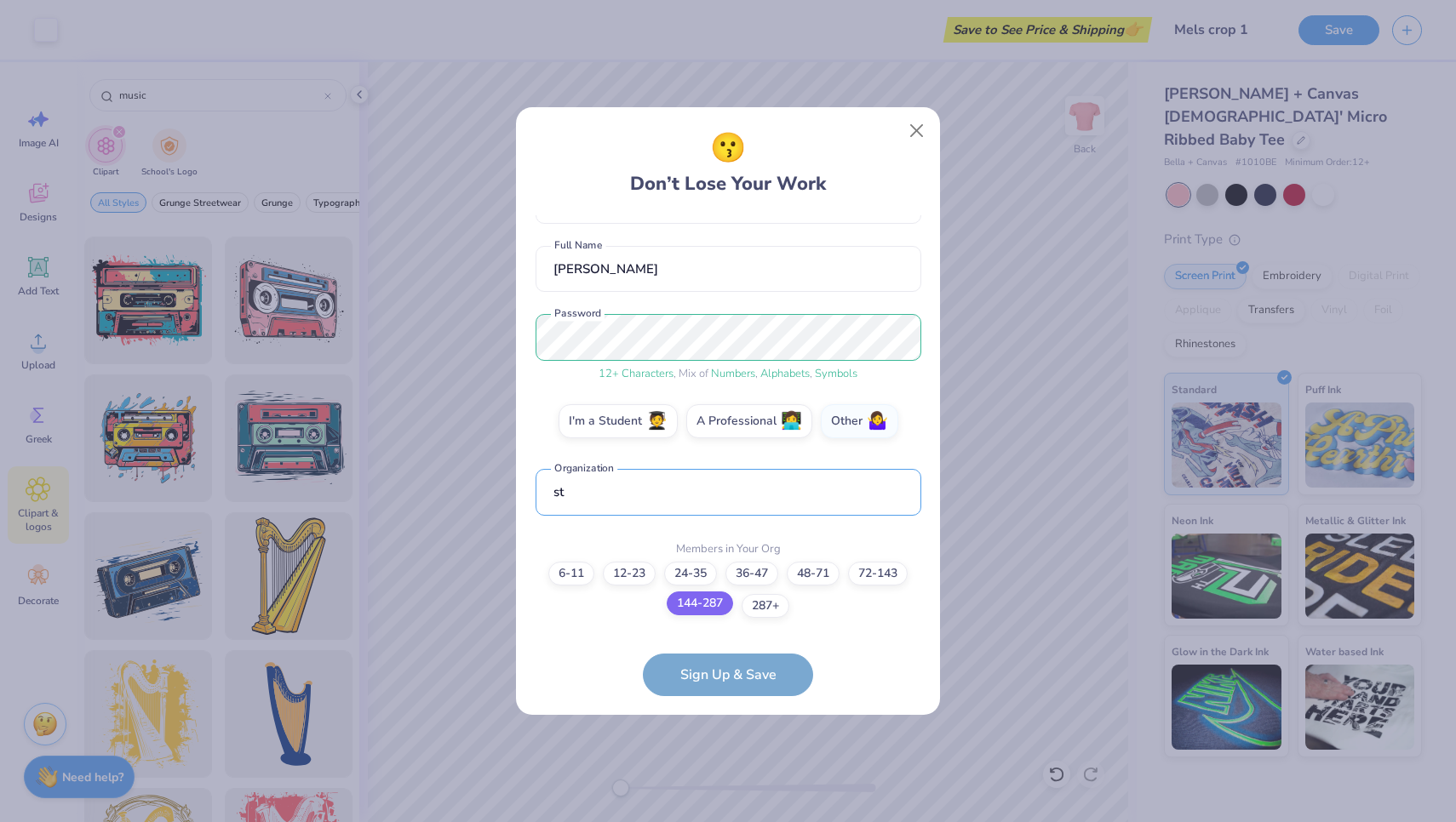
type input "s"
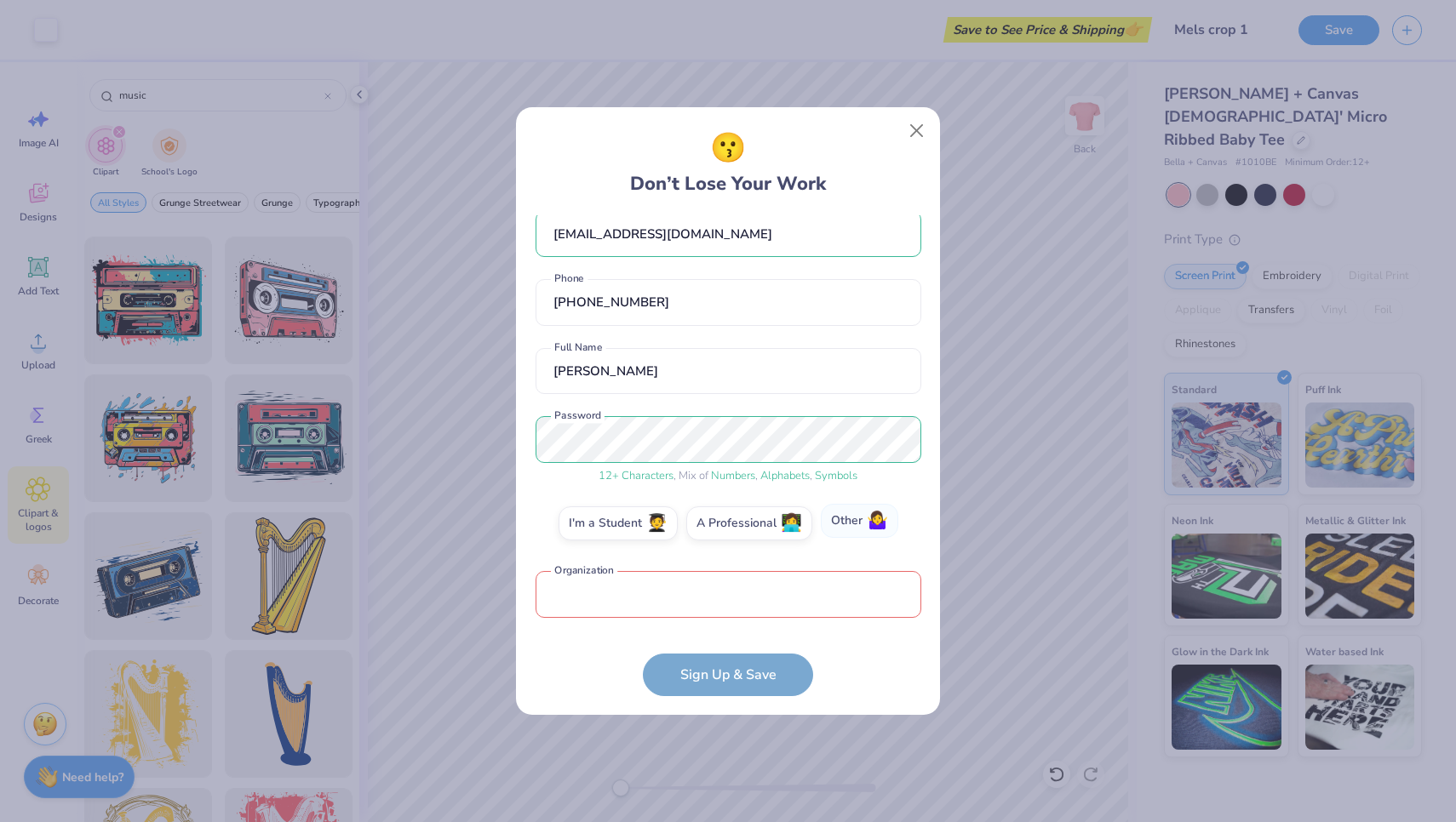
click at [848, 523] on label "Other 🤷‍♀️" at bounding box center [859, 520] width 77 height 34
click at [734, 544] on input "Other 🤷‍♀️" at bounding box center [728, 550] width 11 height 11
click at [842, 533] on label "Other 🤷‍♀️" at bounding box center [859, 520] width 77 height 34
click at [734, 544] on input "Other 🤷‍♀️" at bounding box center [728, 550] width 11 height 11
click at [759, 590] on input "text" at bounding box center [728, 595] width 385 height 47
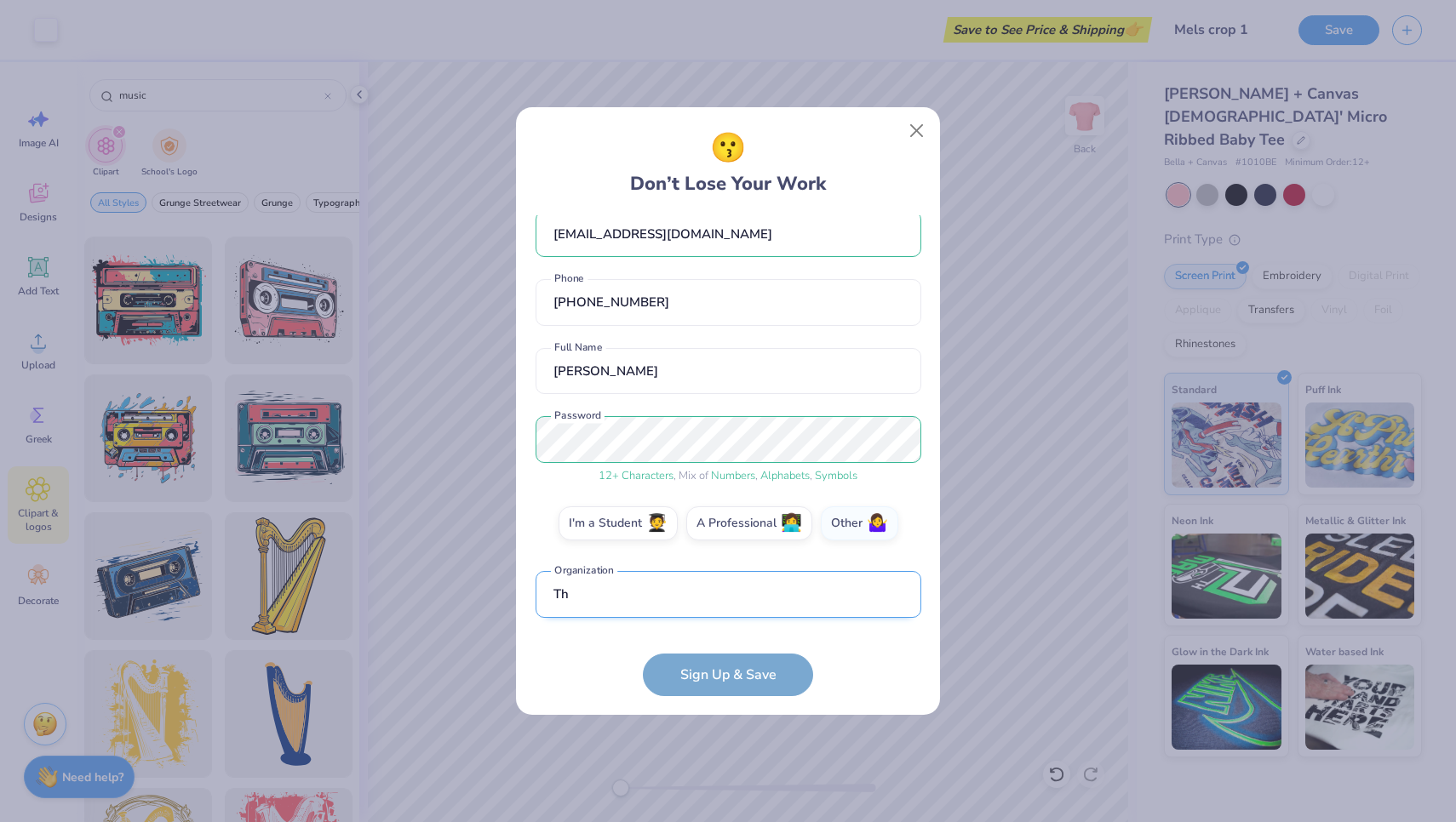
scroll to position [123, 0]
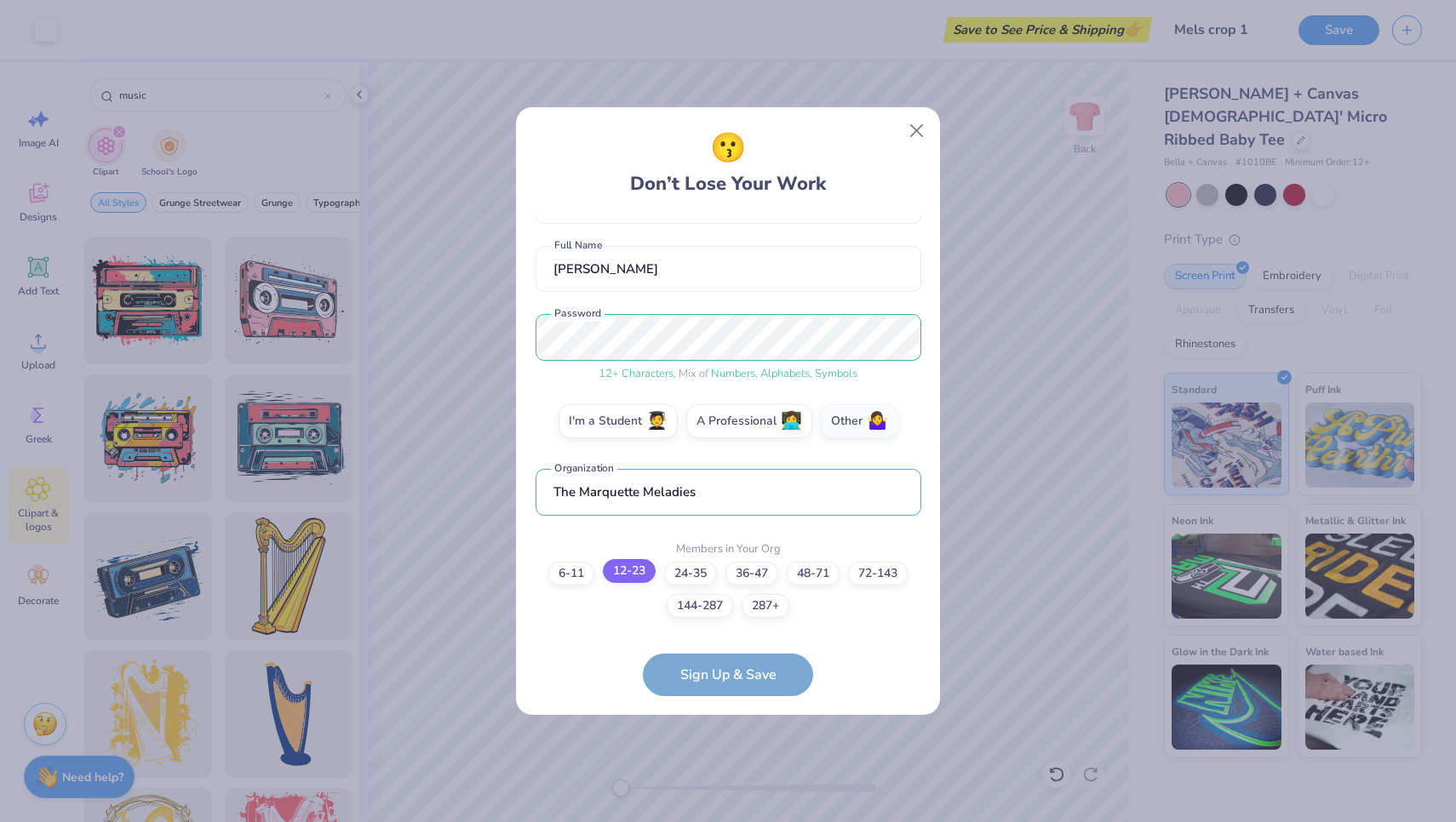
type input "The Marquette Meladies"
click at [634, 572] on label "12-23" at bounding box center [629, 570] width 53 height 23
click at [723, 708] on input "12-23" at bounding box center [728, 714] width 11 height 11
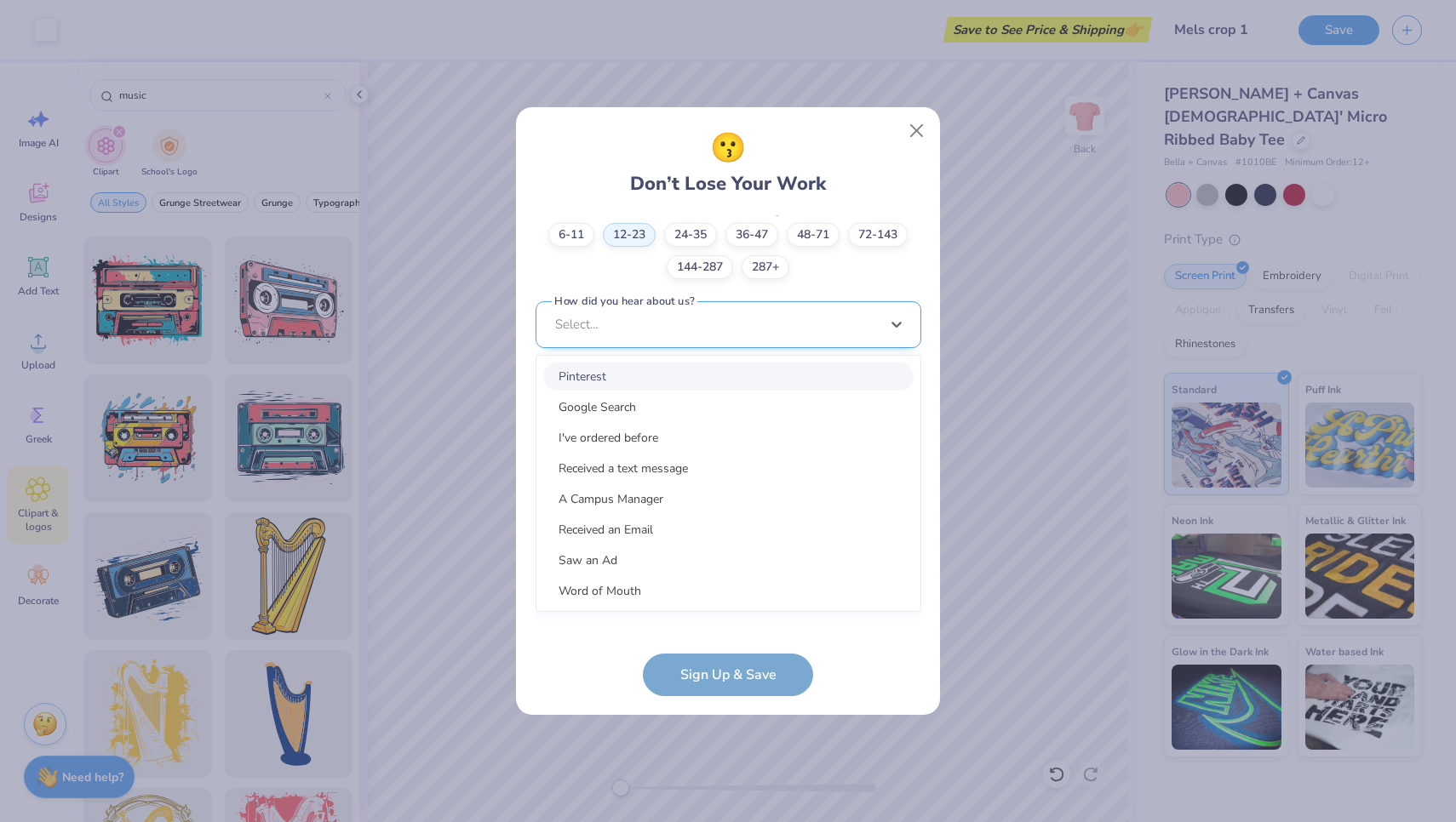
click at [757, 617] on div "[EMAIL_ADDRESS][DOMAIN_NAME] Email [PHONE_NUMBER] Phone [PERSON_NAME] Full Name…" at bounding box center [728, 420] width 385 height 411
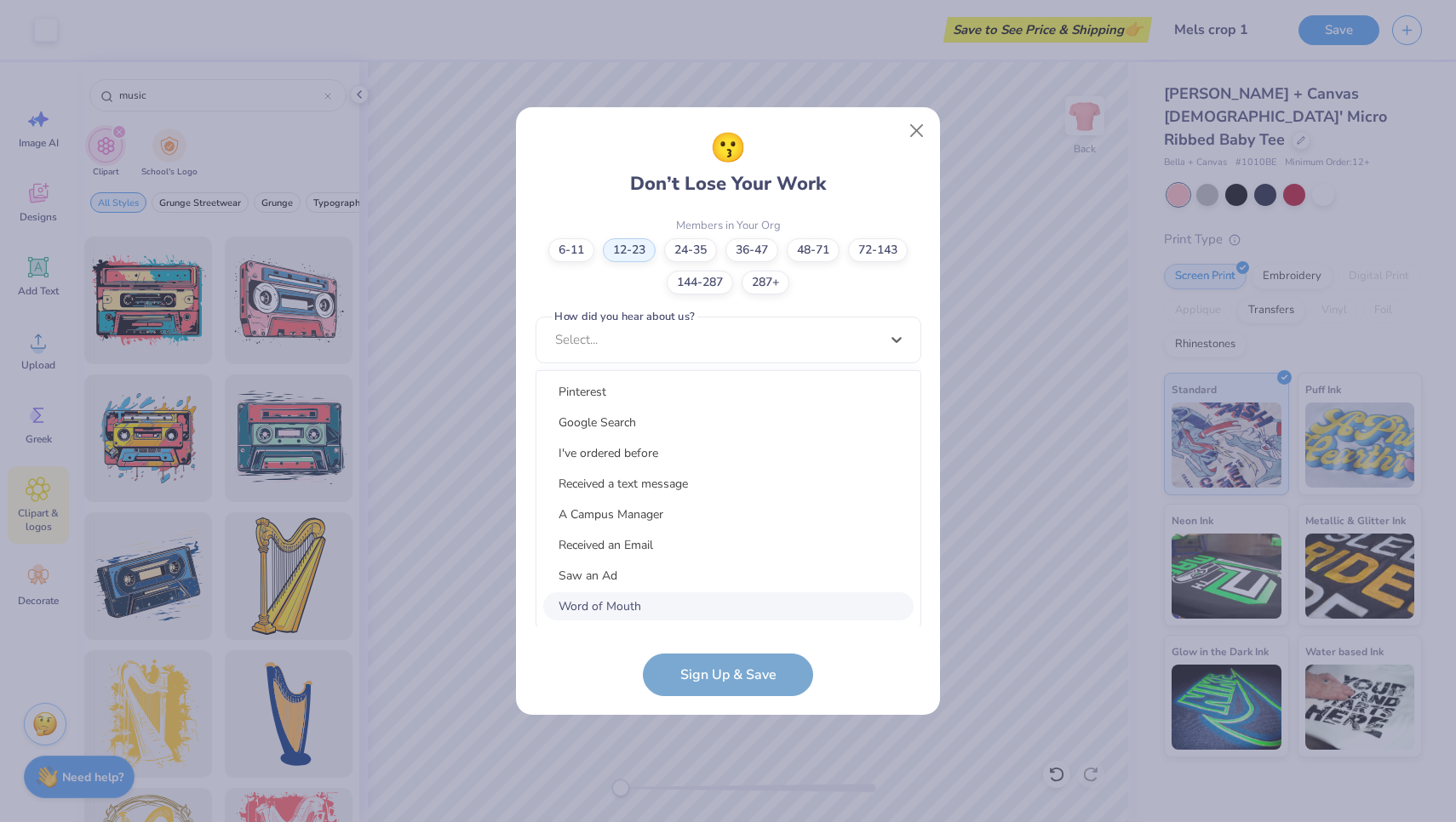
click at [637, 606] on div "Word of Mouth" at bounding box center [728, 606] width 370 height 28
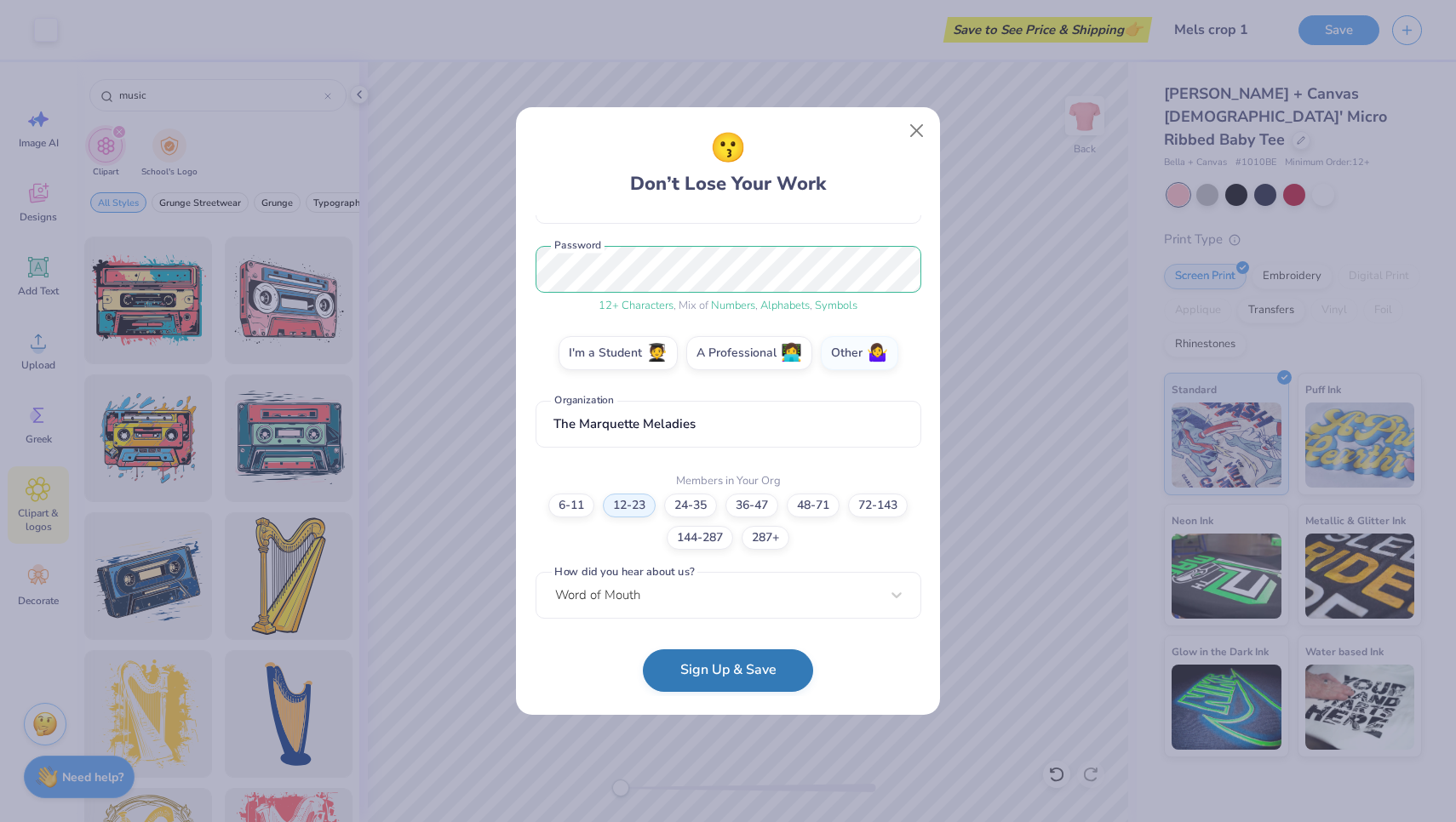
click at [685, 669] on button "Sign Up & Save" at bounding box center [728, 670] width 170 height 42
click at [706, 675] on form "[EMAIL_ADDRESS][DOMAIN_NAME] Email [PHONE_NUMBER] Phone [PERSON_NAME] Full Name…" at bounding box center [728, 456] width 385 height 481
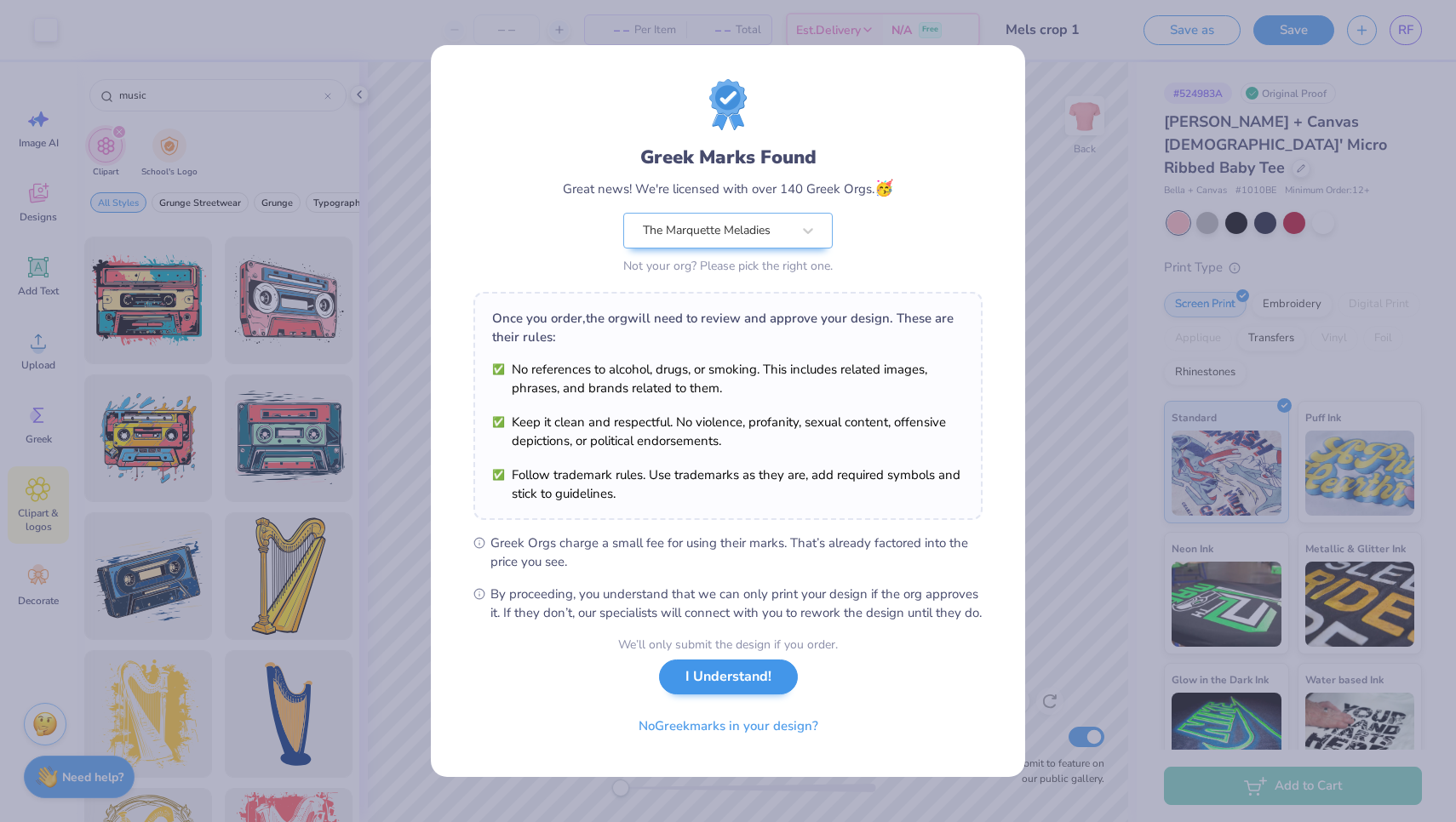
click at [727, 690] on button "I Understand!" at bounding box center [728, 676] width 139 height 35
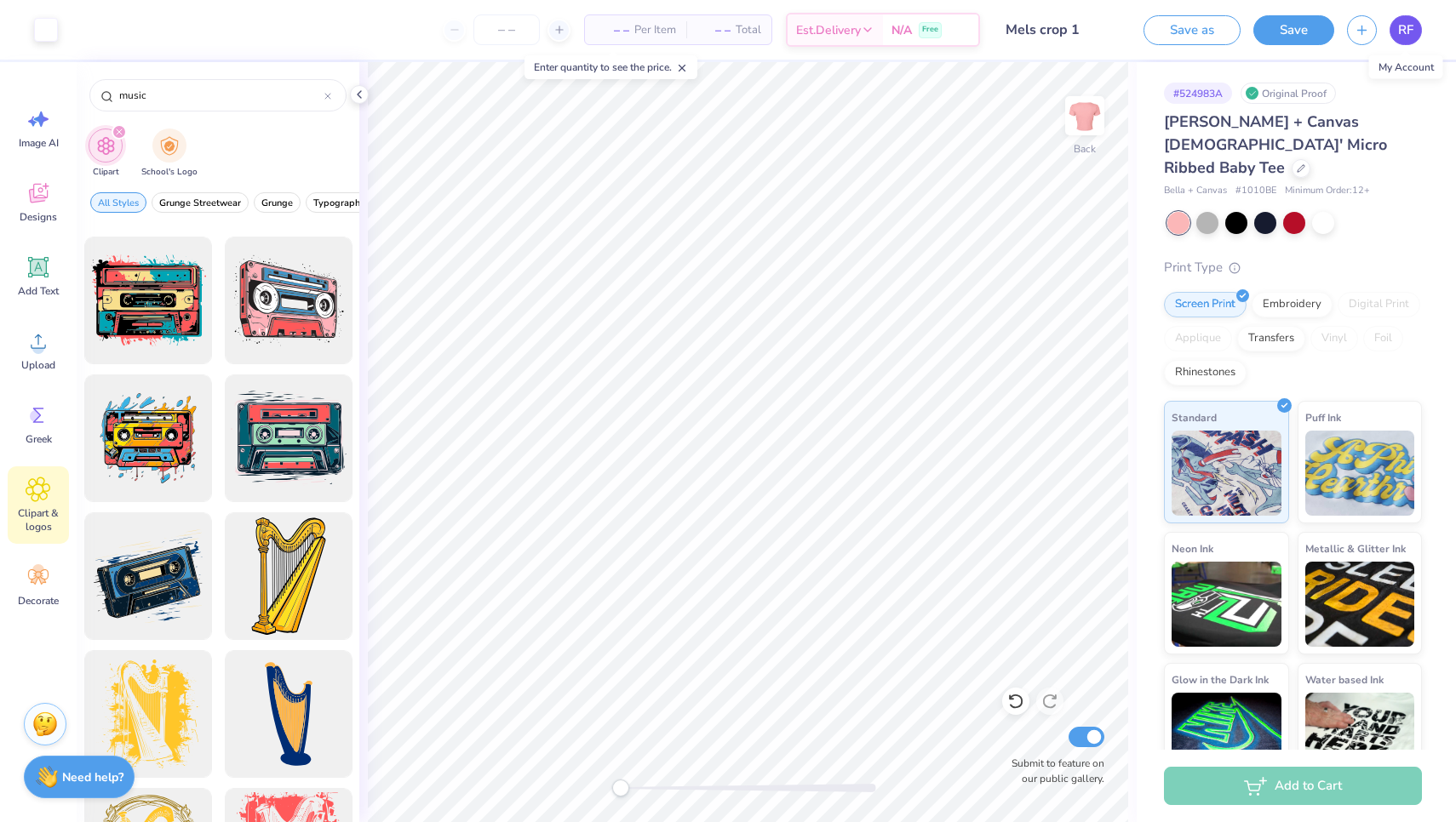
click at [1406, 36] on span "RF" at bounding box center [1405, 30] width 15 height 20
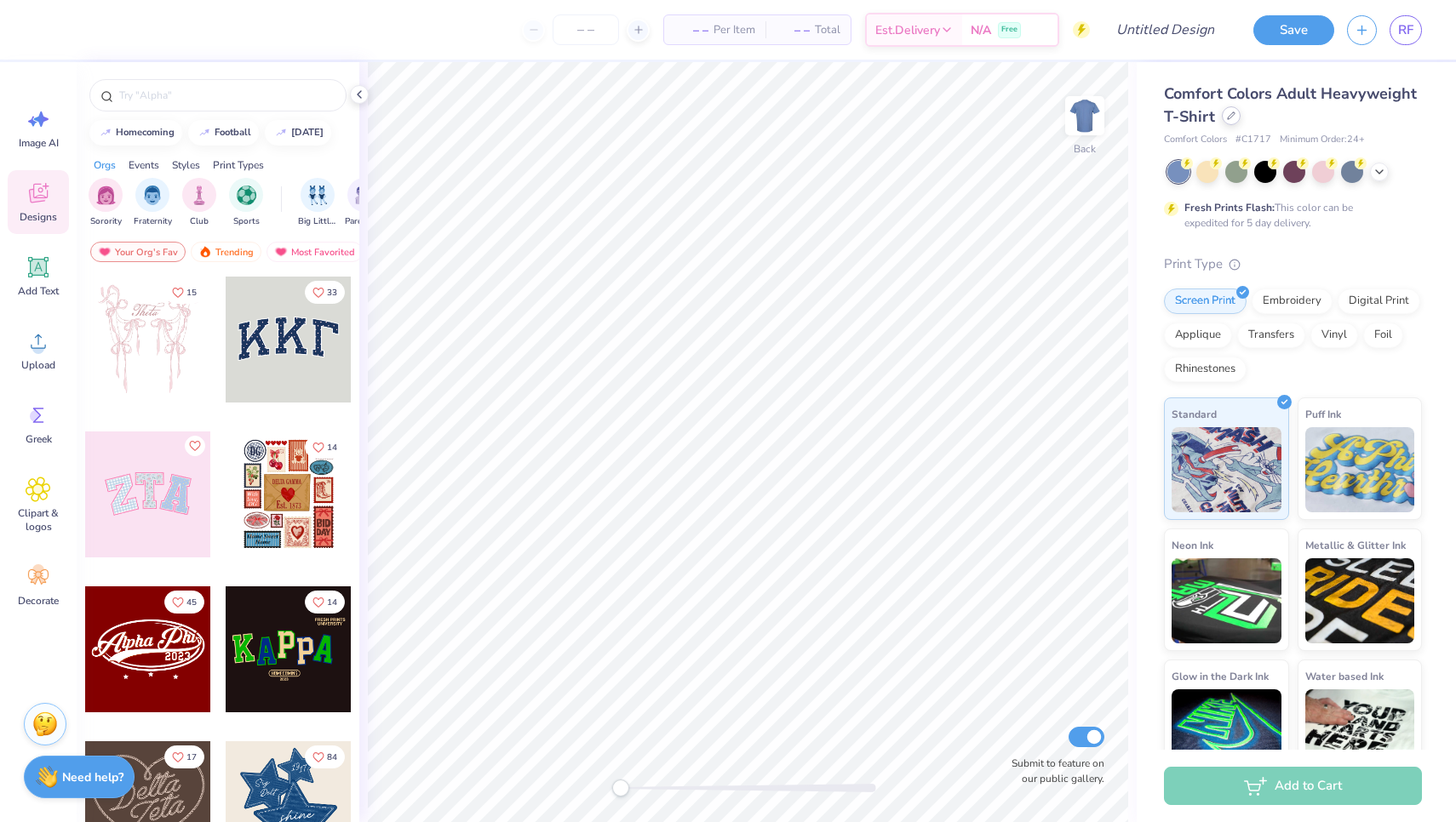
click at [1229, 121] on div at bounding box center [1231, 116] width 19 height 19
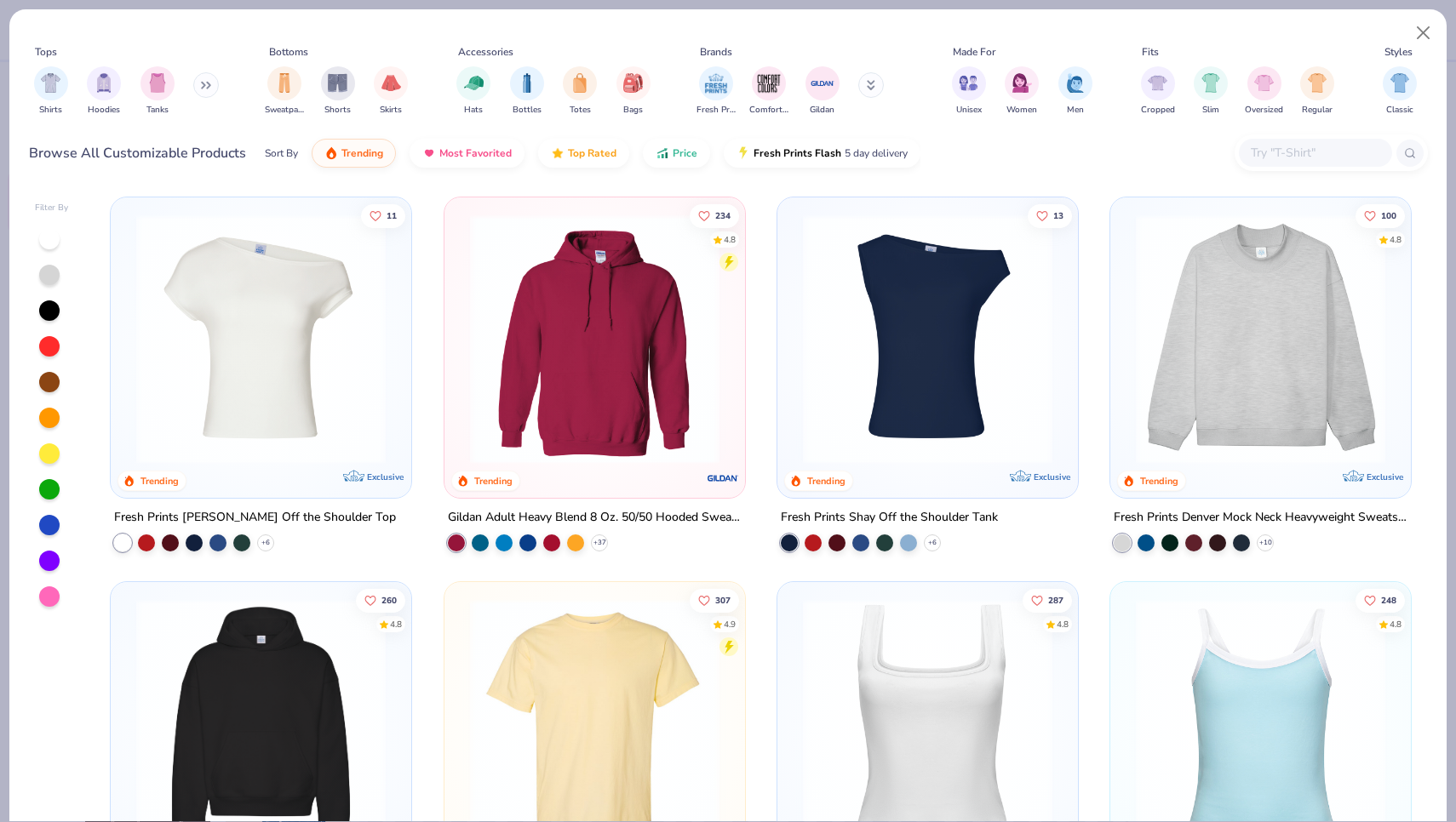
click at [1175, 80] on div "Cropped Slim Oversized Regular" at bounding box center [1237, 90] width 204 height 63
click at [1169, 81] on div "filter for Cropped" at bounding box center [1158, 82] width 34 height 34
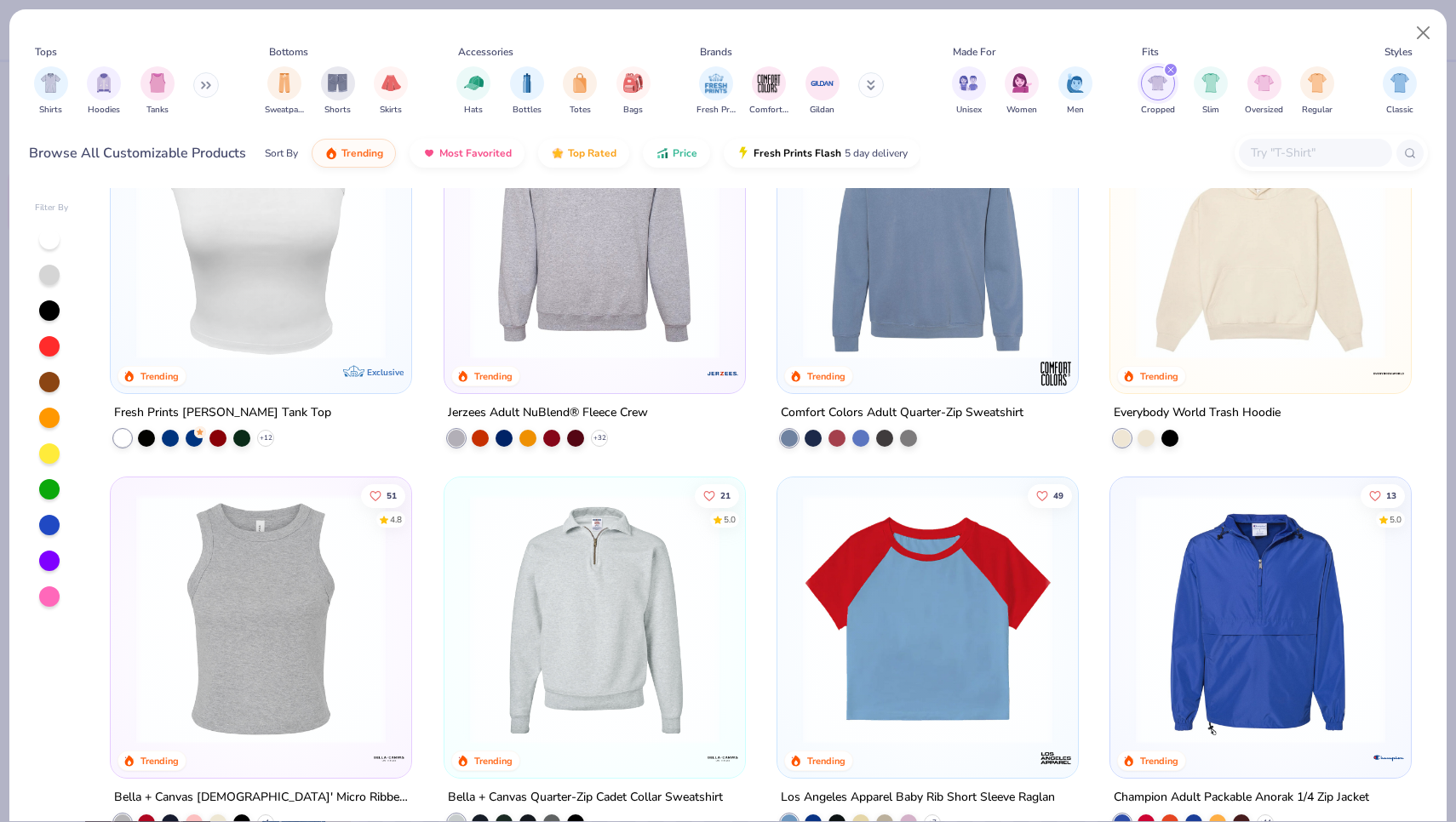
scroll to position [1115, 0]
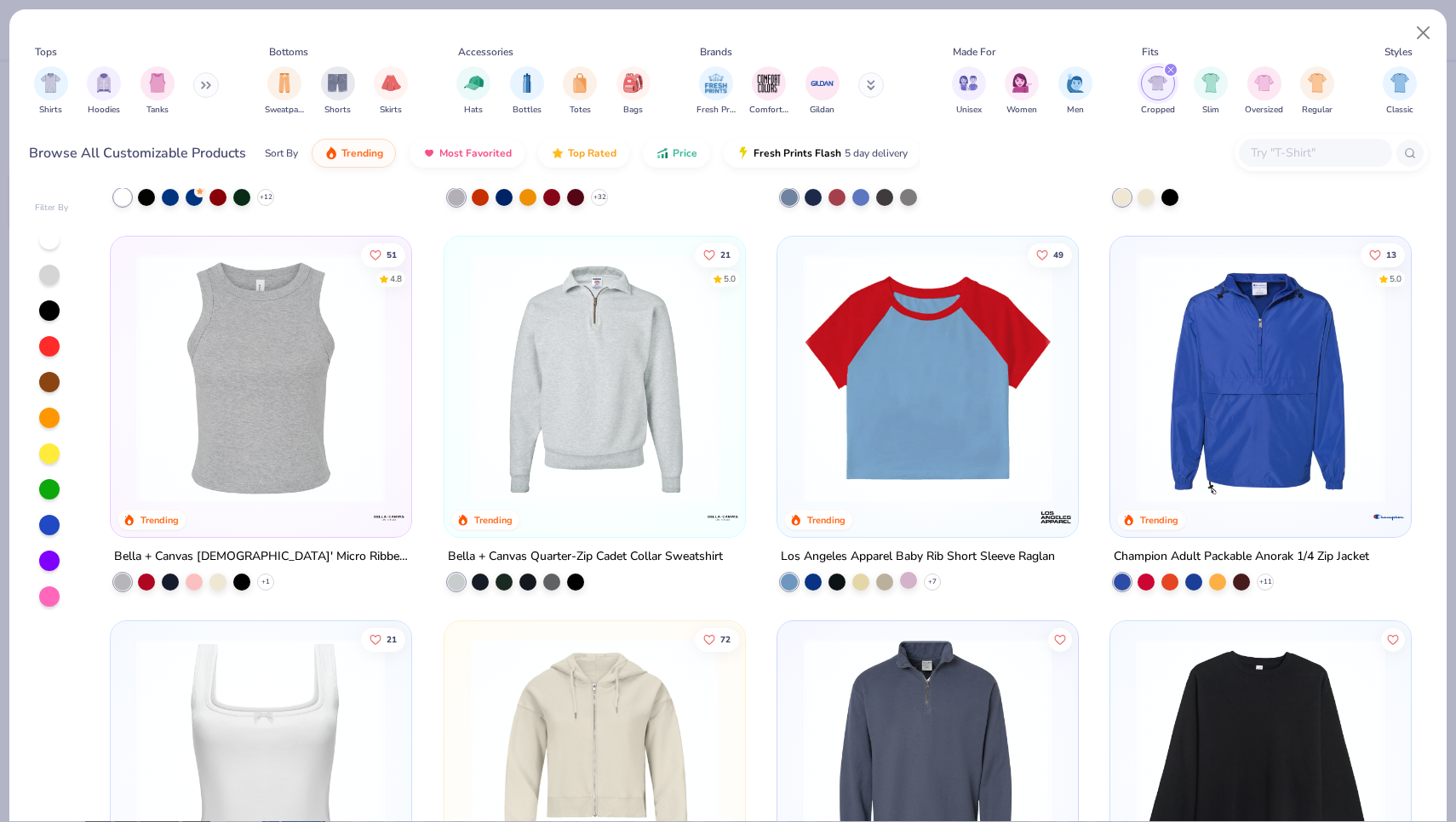
click at [909, 582] on div at bounding box center [908, 581] width 17 height 17
click at [794, 411] on img at bounding box center [661, 378] width 266 height 249
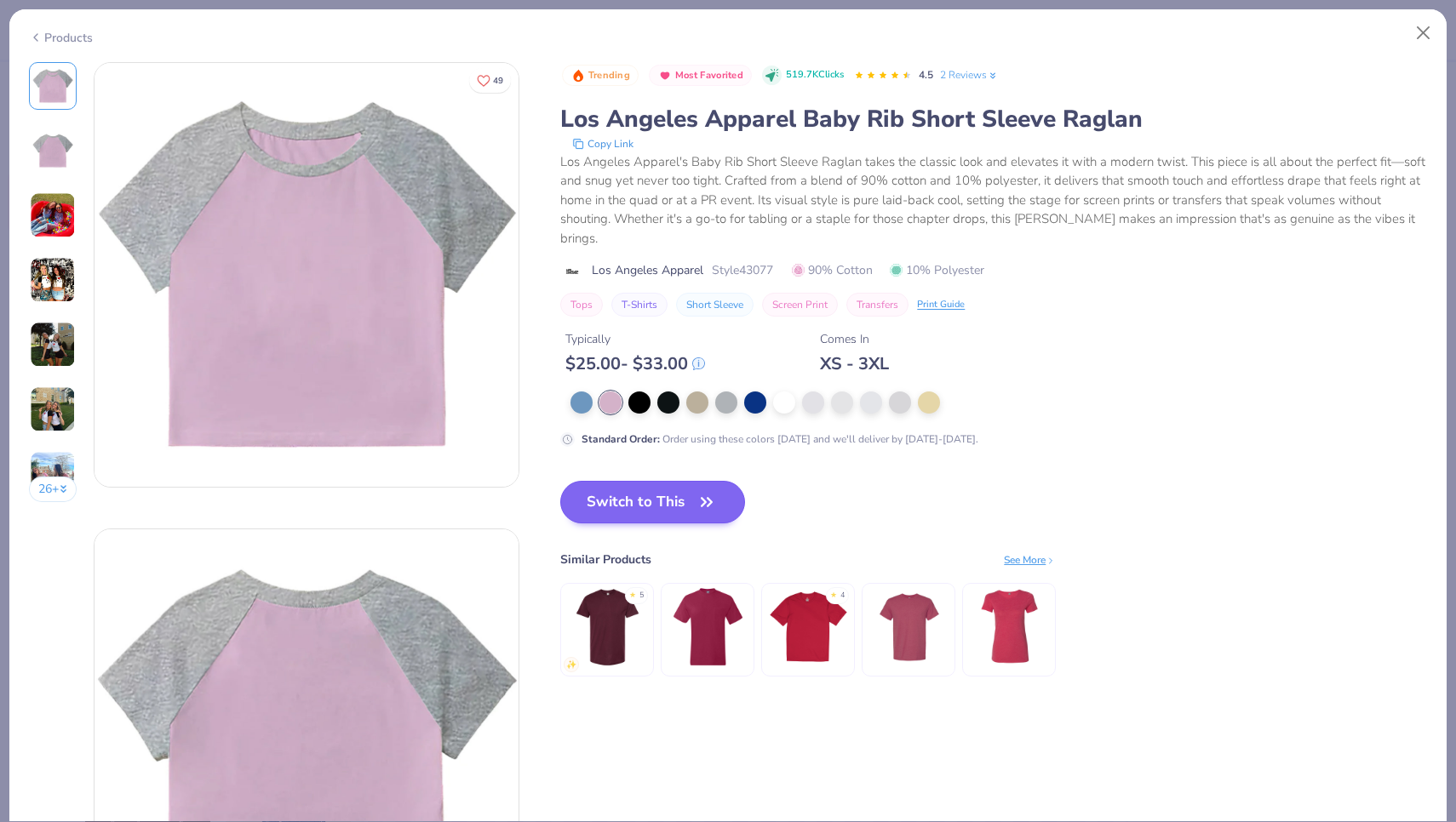
click at [677, 481] on button "Switch to This" at bounding box center [652, 502] width 185 height 42
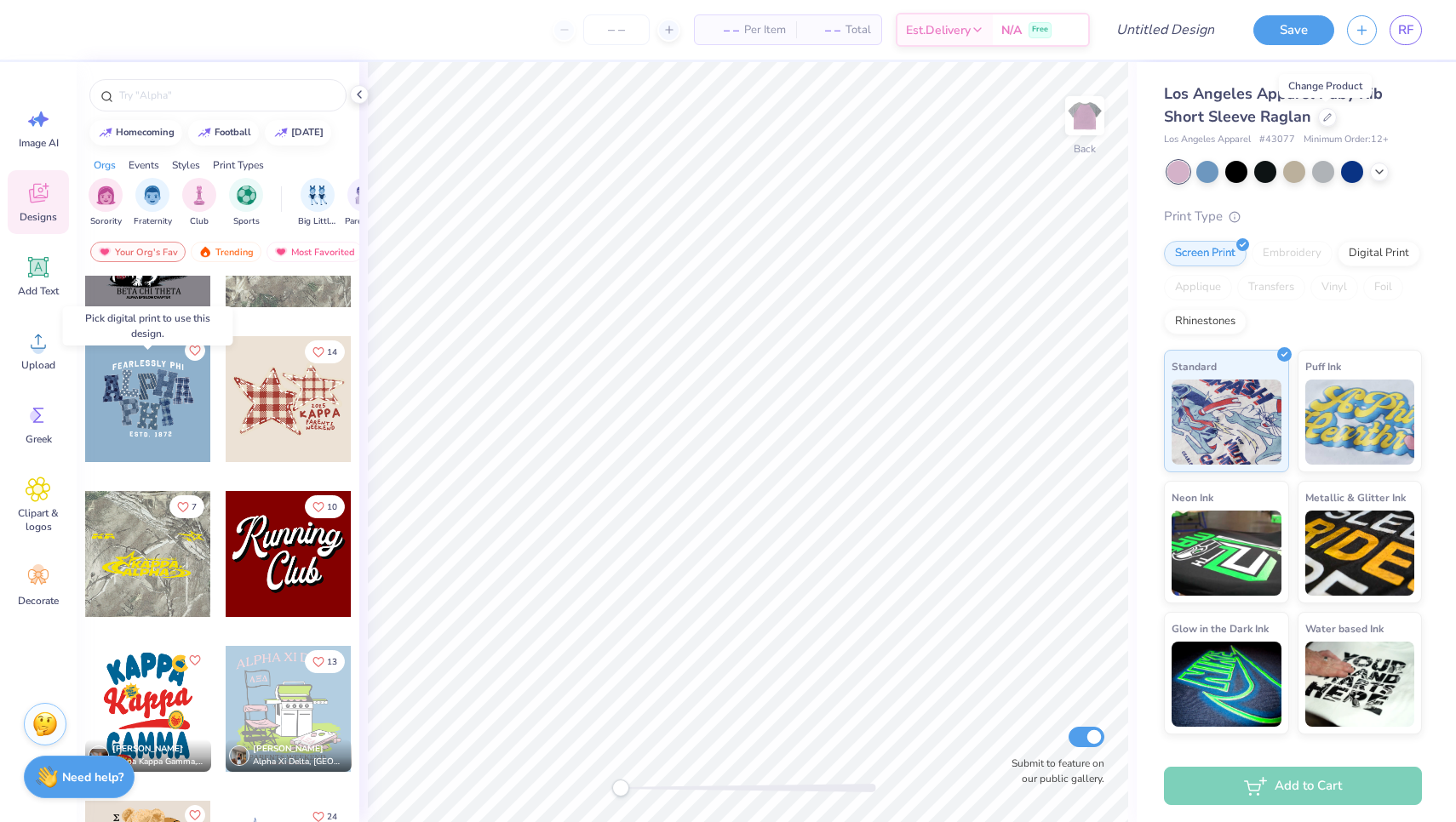
scroll to position [1645, 0]
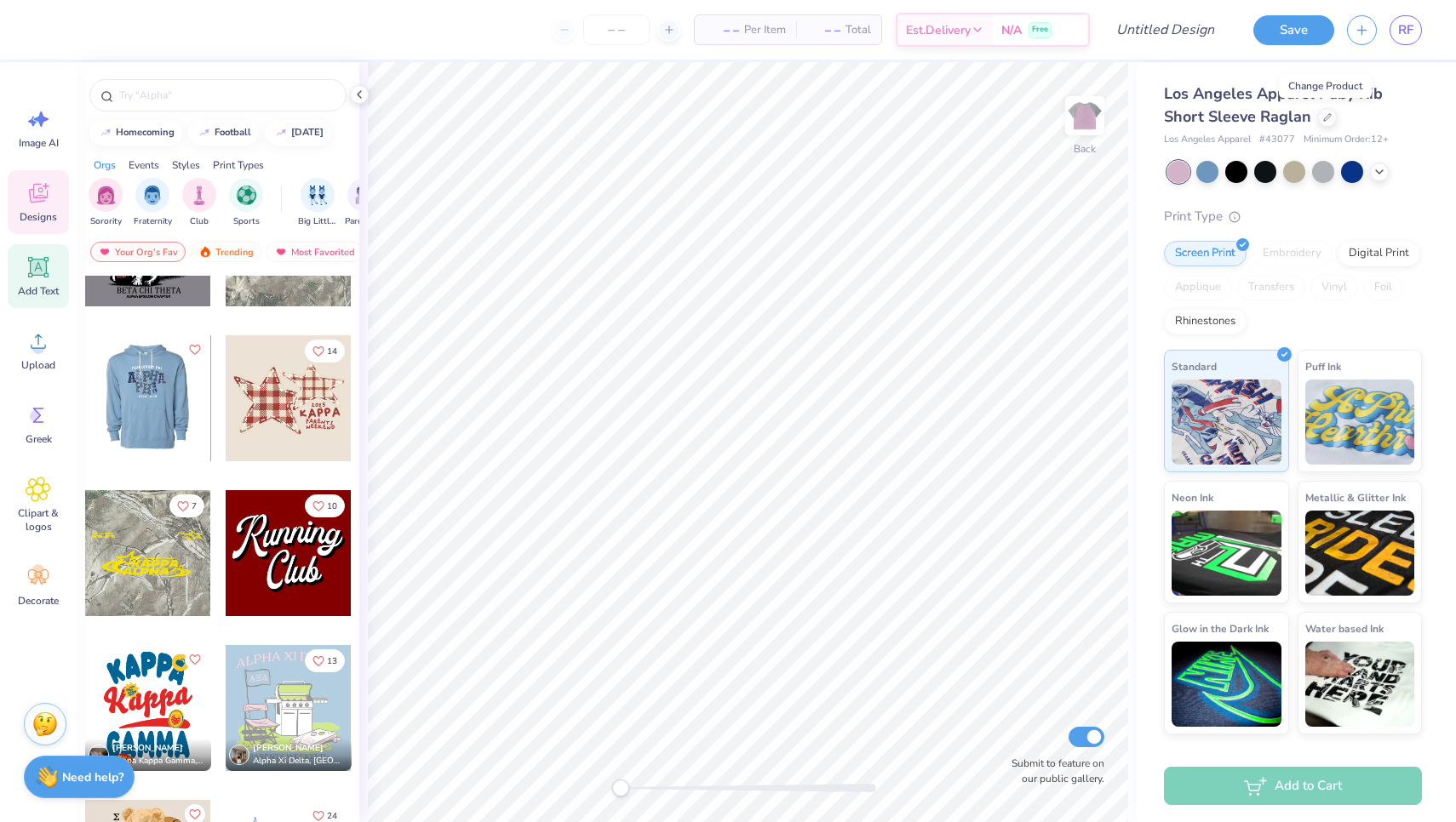
click at [37, 268] on icon at bounding box center [39, 268] width 21 height 21
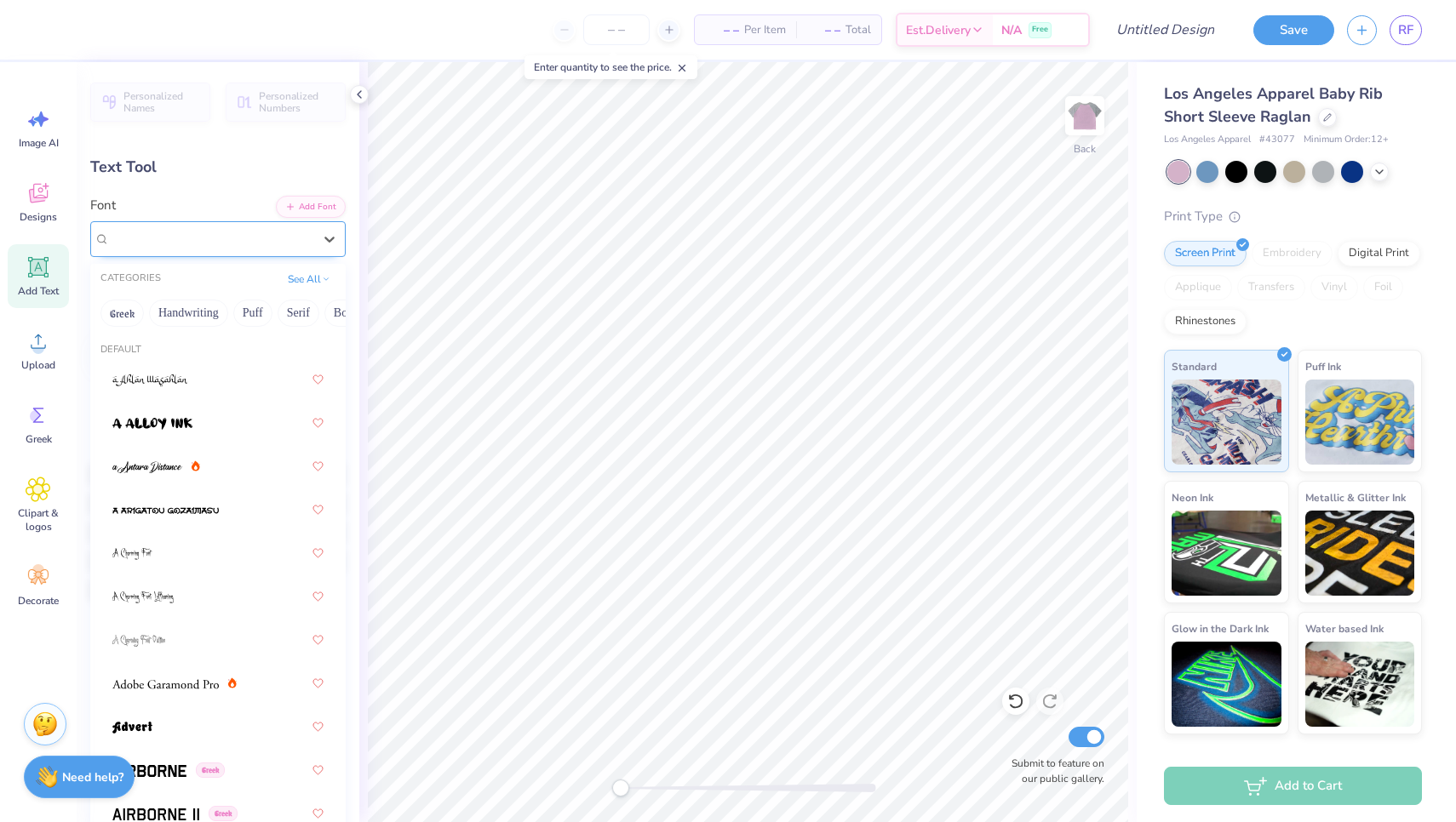
click at [211, 240] on div "Super Dream" at bounding box center [211, 239] width 206 height 26
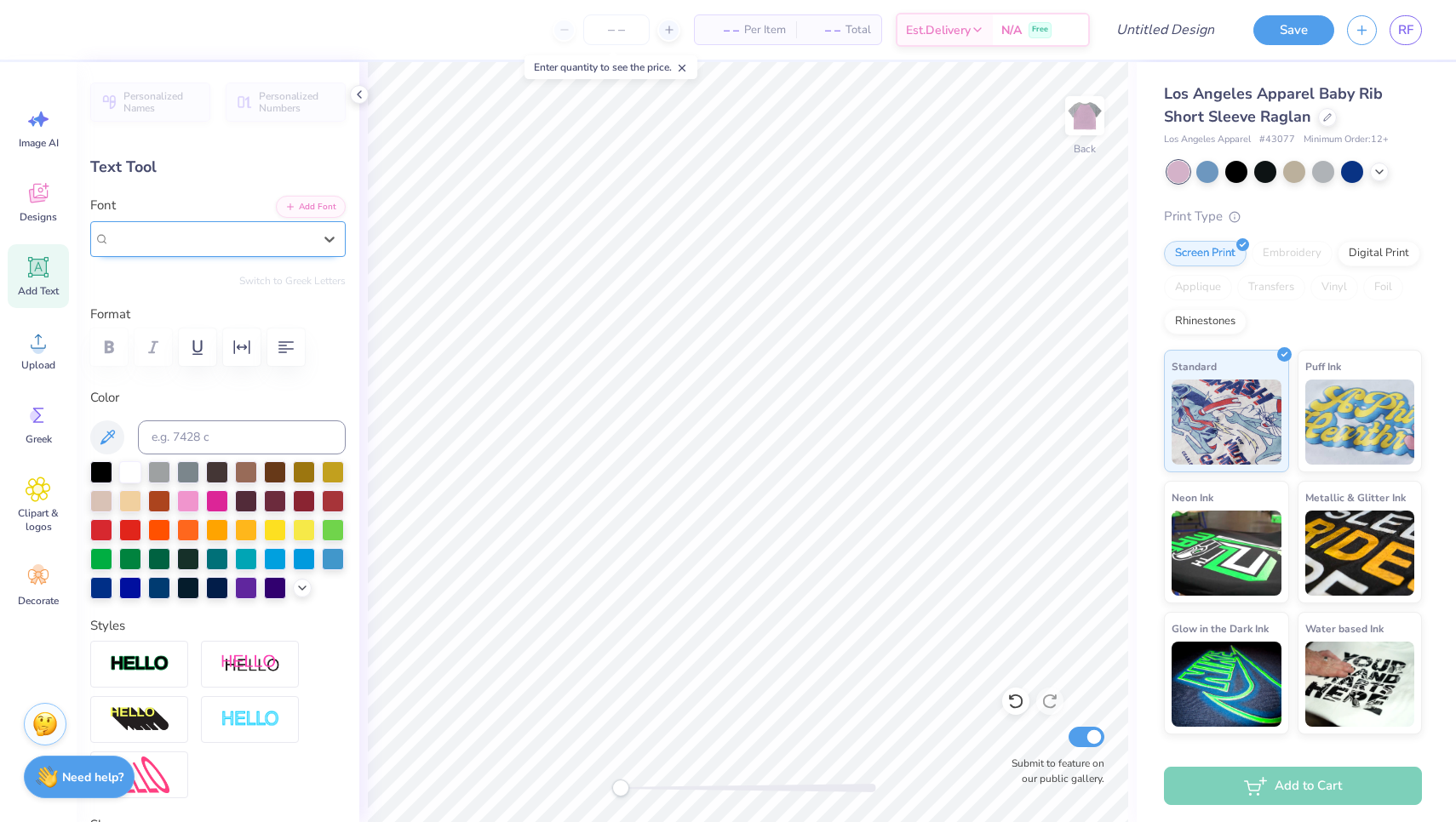
click at [211, 240] on div "Super Dream" at bounding box center [211, 239] width 203 height 20
click at [39, 513] on span "Clipart & logos" at bounding box center [39, 520] width 56 height 27
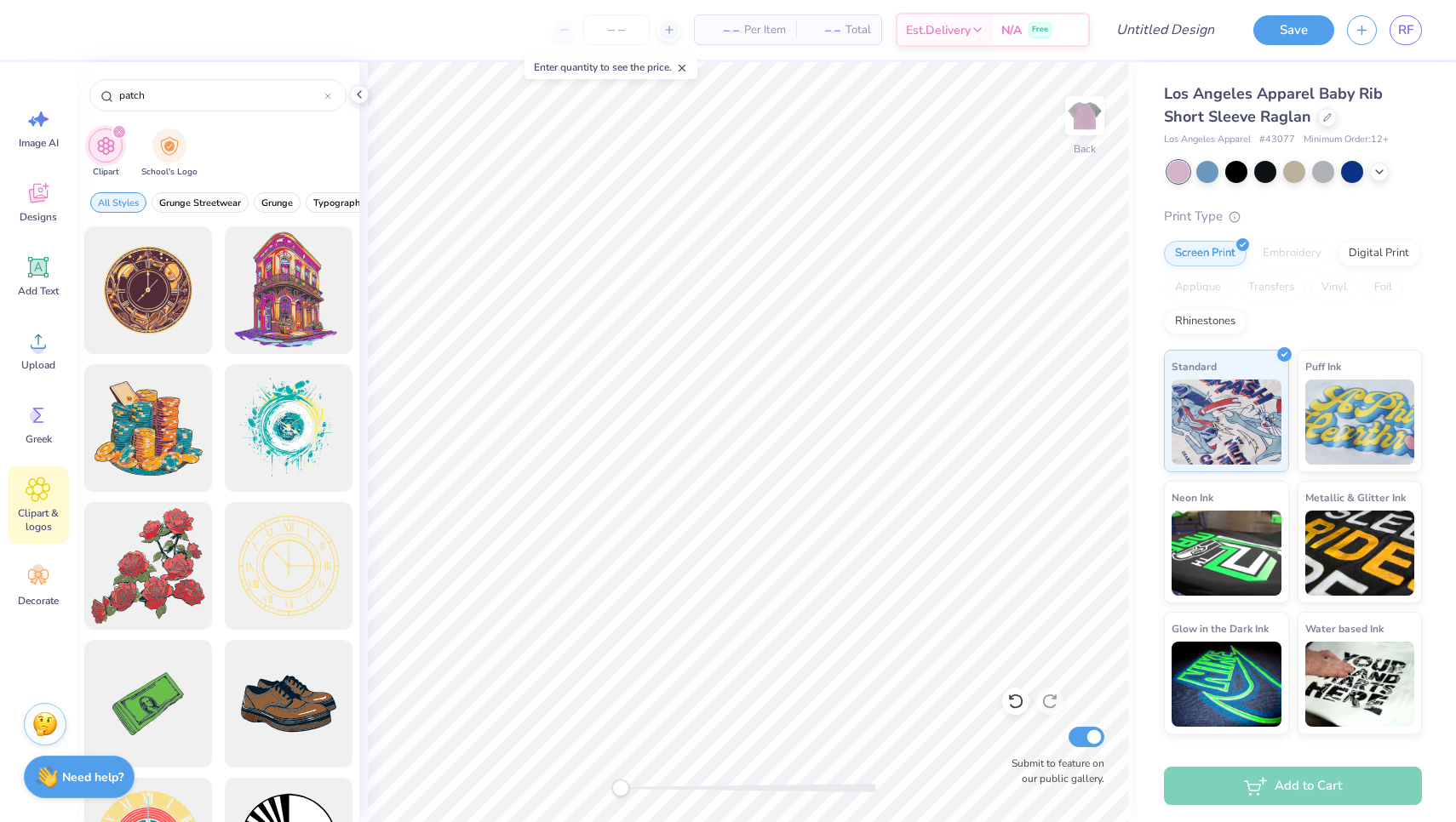
type input "patch"
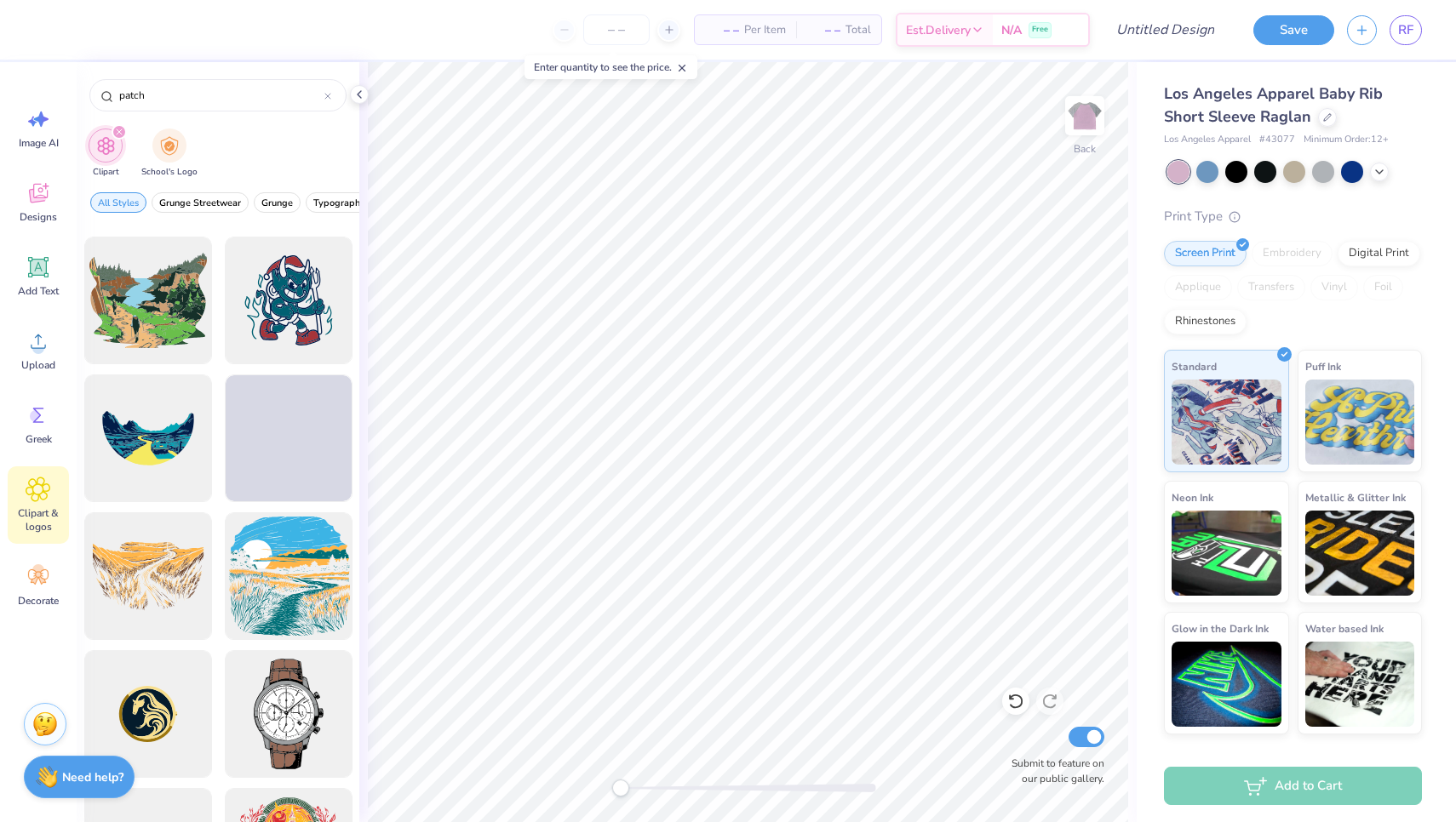
scroll to position [964, 0]
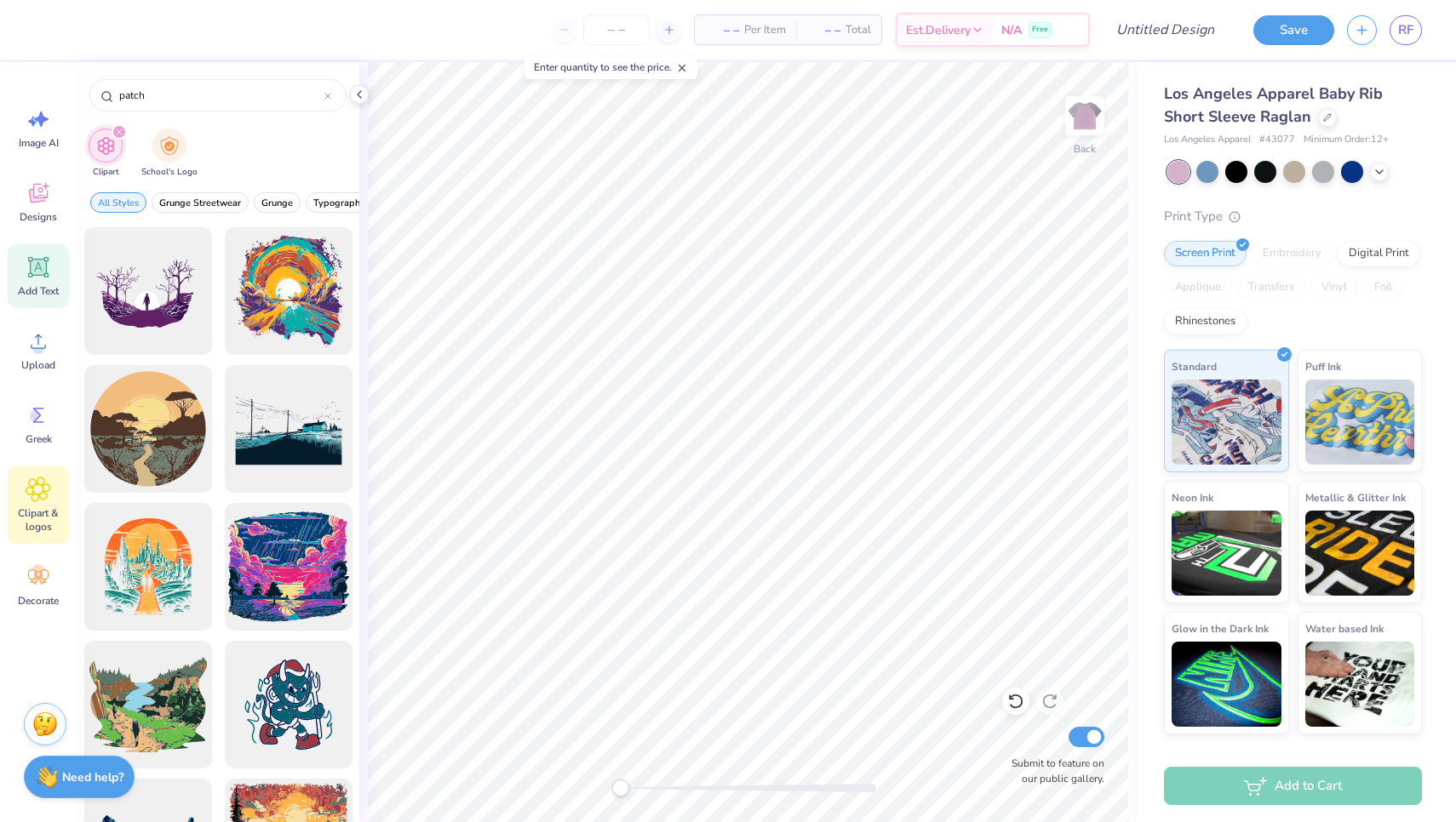
click at [43, 293] on span "Add Text" at bounding box center [38, 291] width 40 height 13
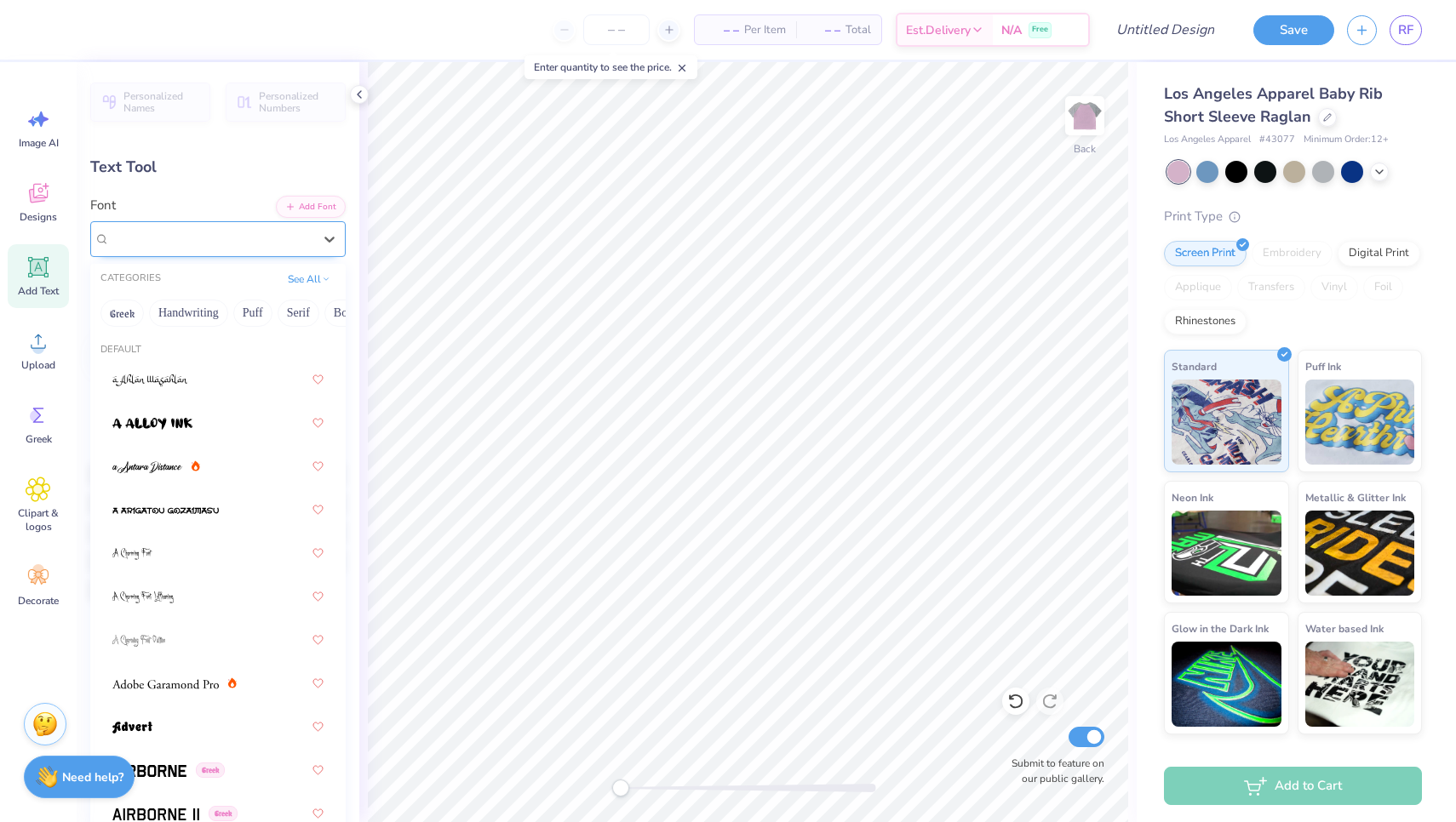
click at [238, 240] on div "Super Dream" at bounding box center [211, 239] width 206 height 26
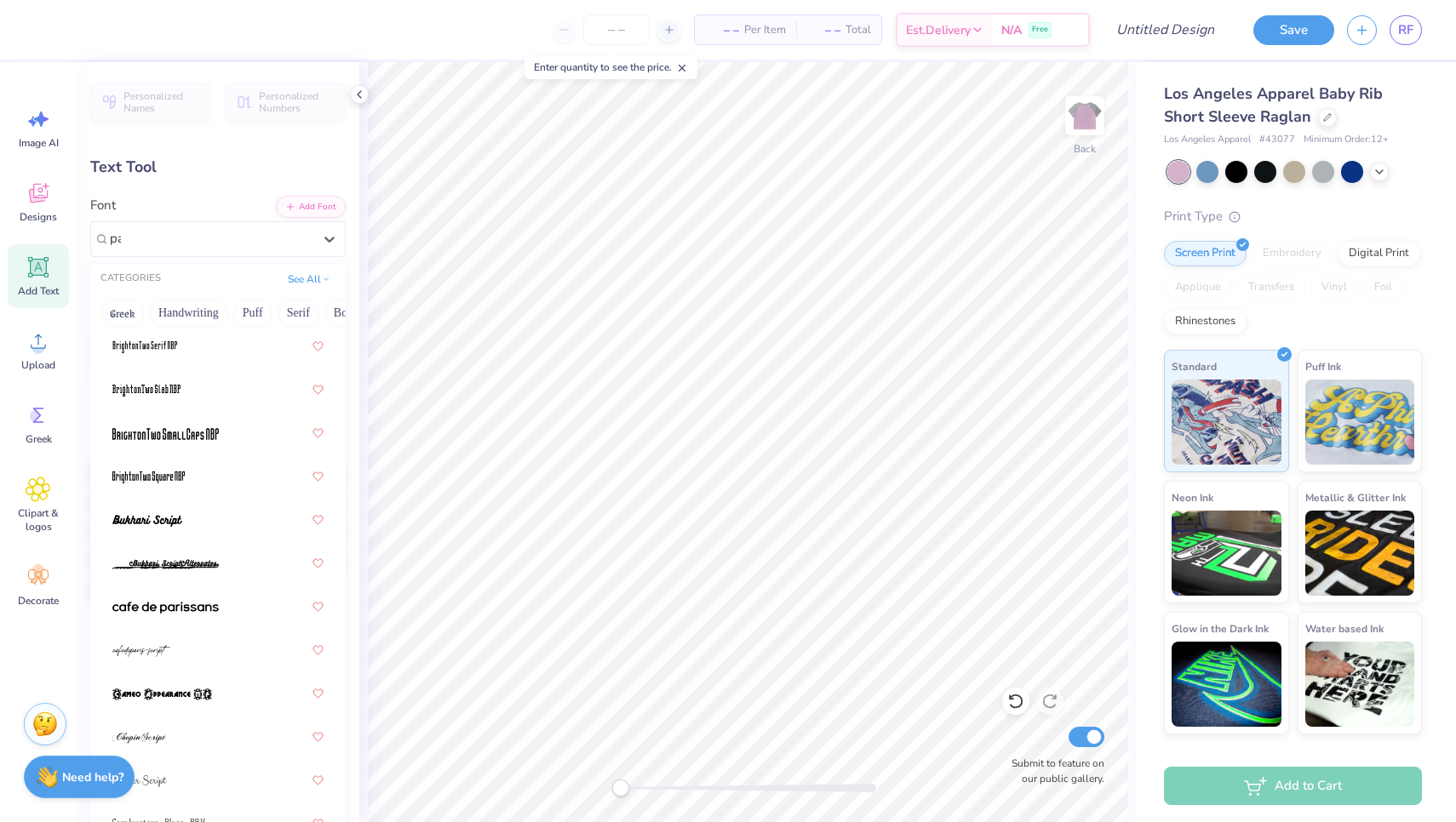
scroll to position [0, 0]
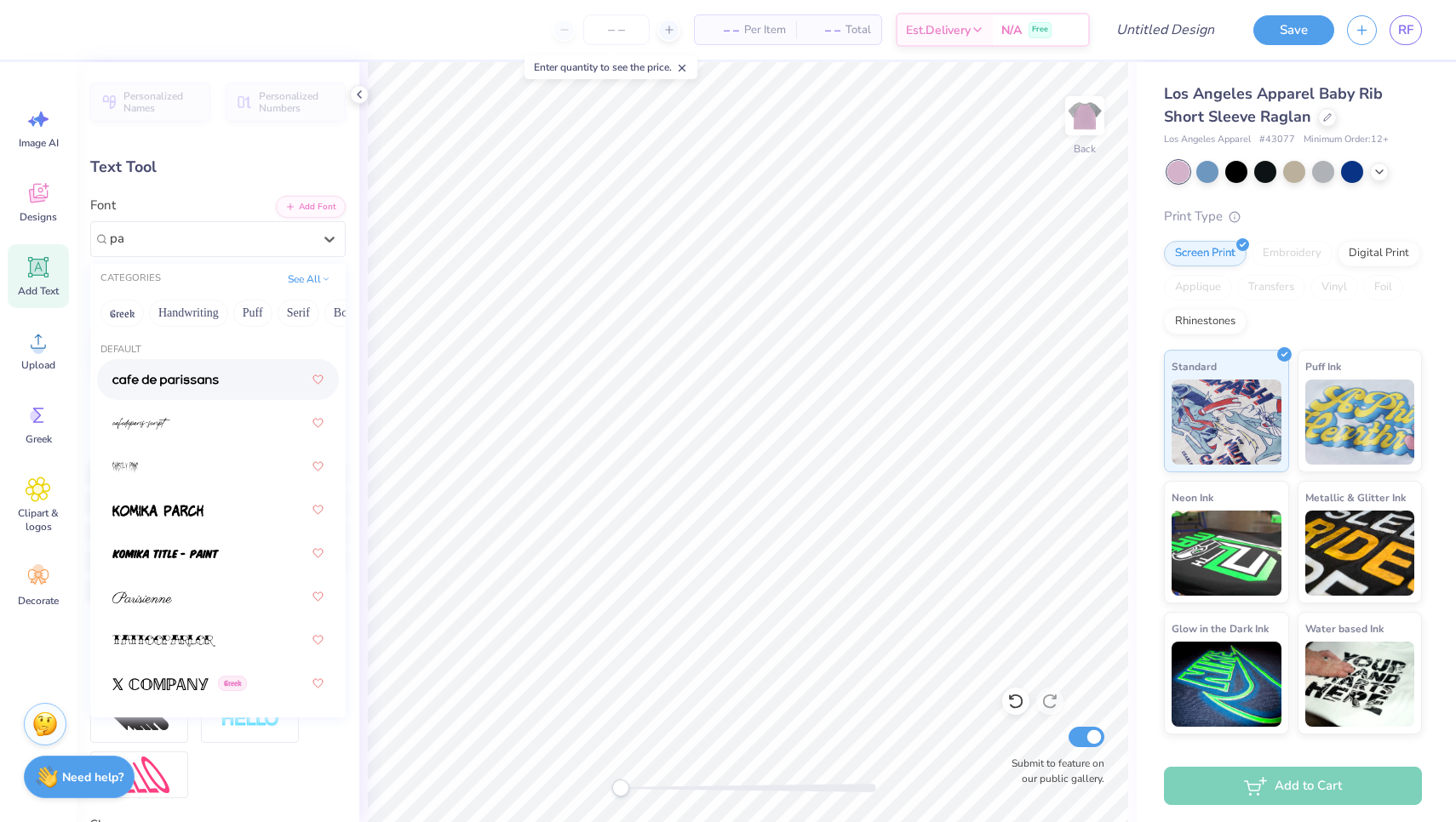
type input "p"
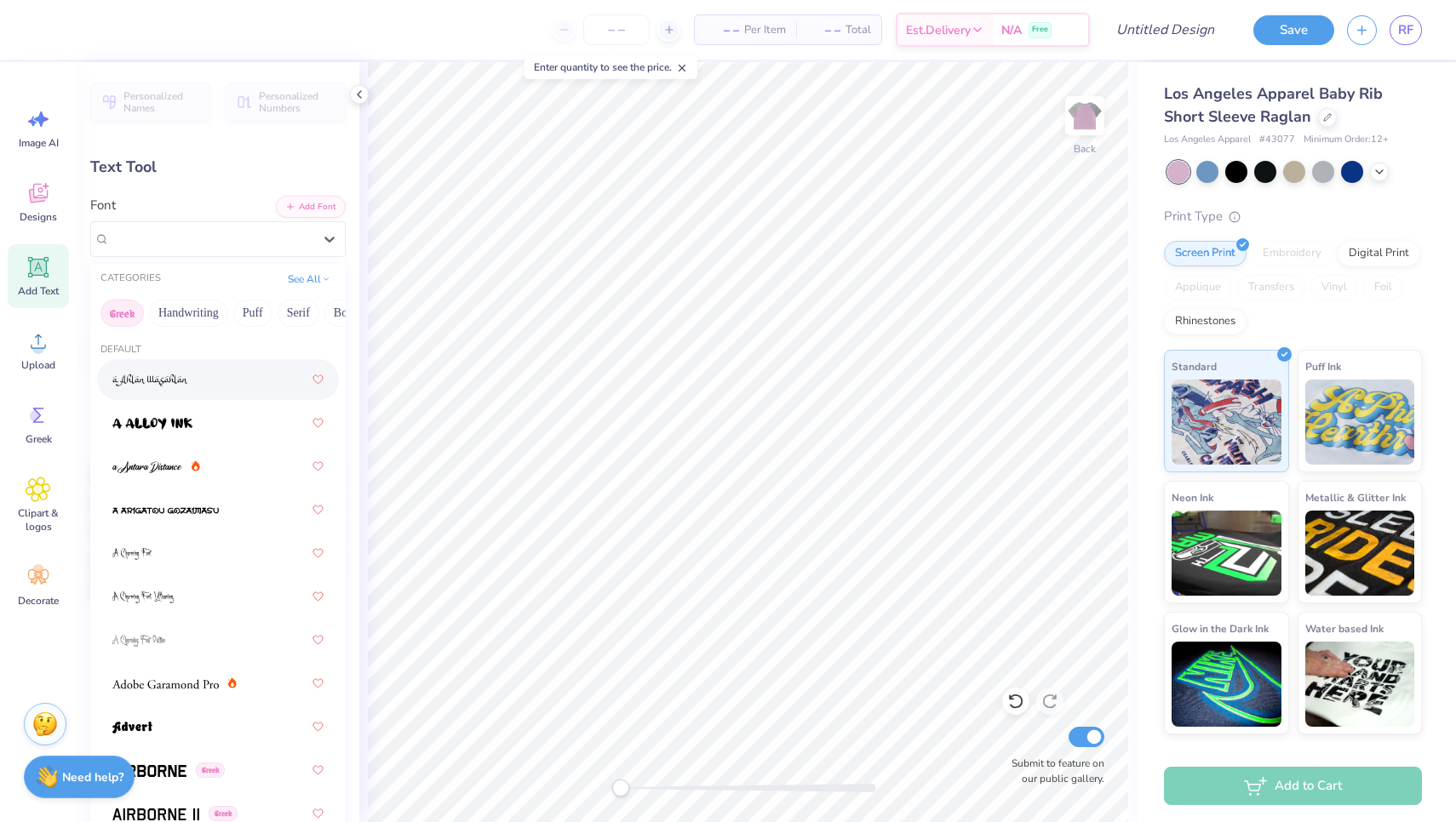
click at [122, 318] on button "Greek" at bounding box center [122, 313] width 43 height 27
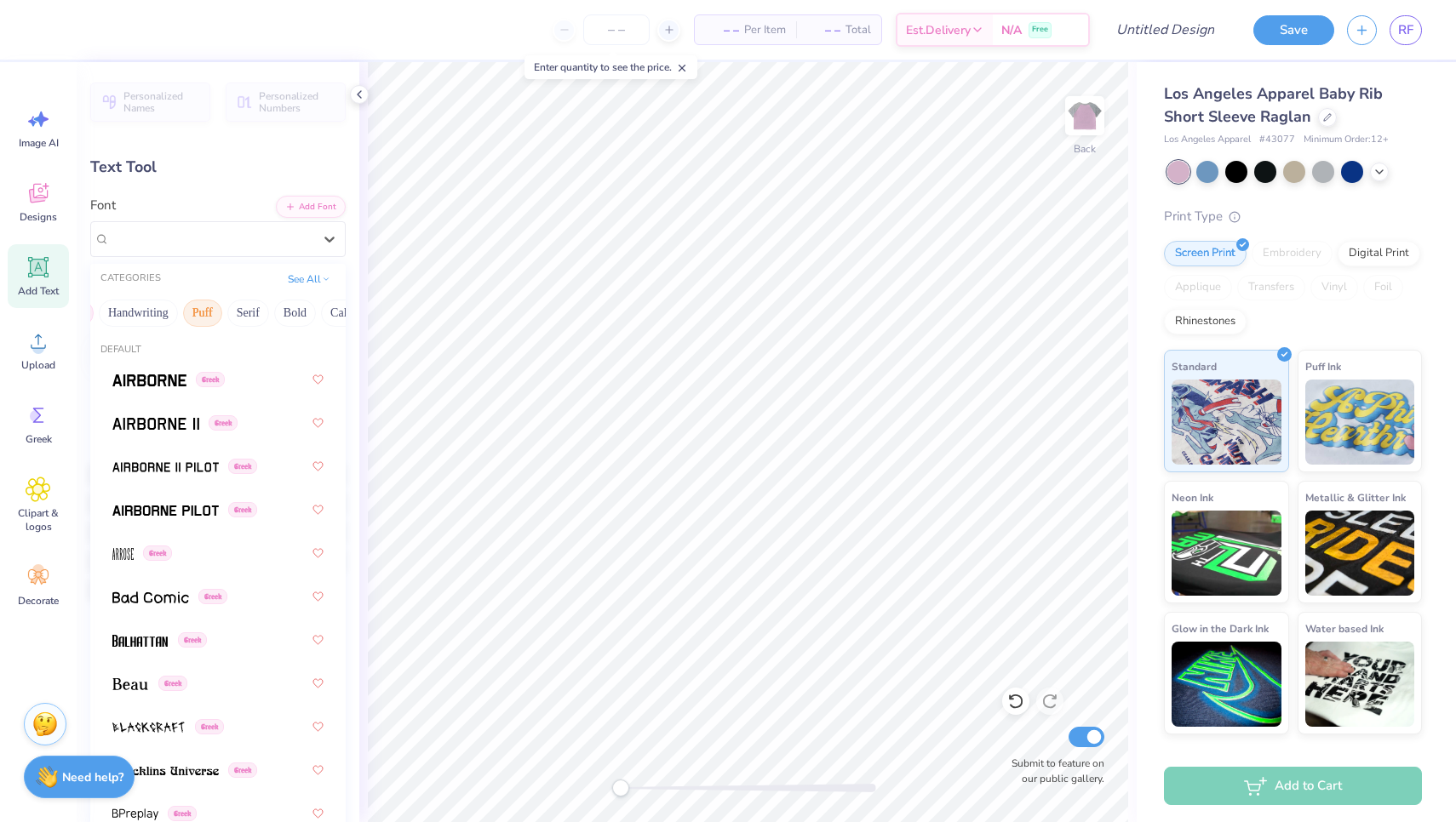
scroll to position [0, 59]
click at [204, 313] on button "Puff" at bounding box center [194, 313] width 39 height 27
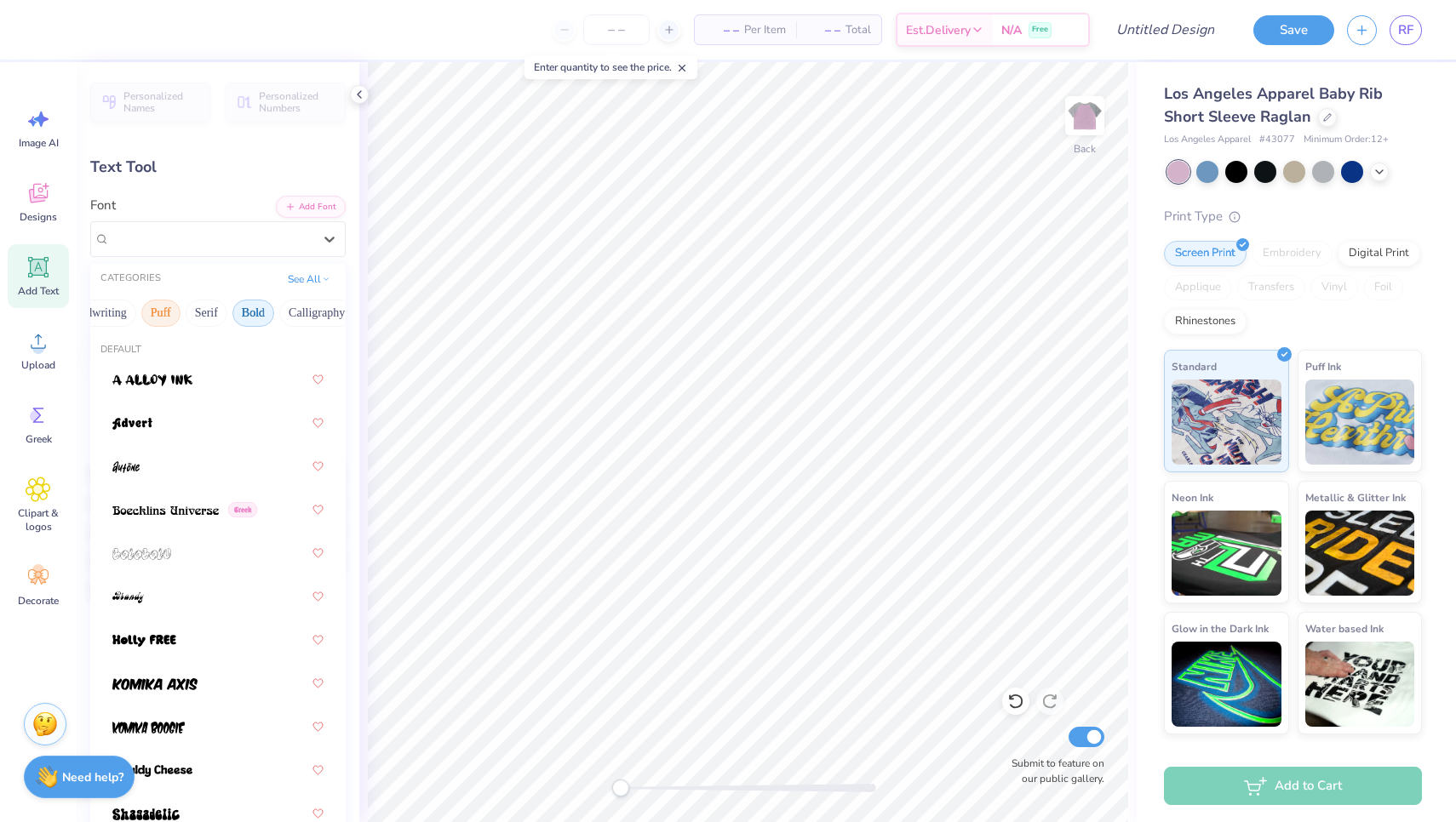
scroll to position [0, 94]
click at [301, 314] on button "Calligraphy" at bounding box center [315, 313] width 75 height 27
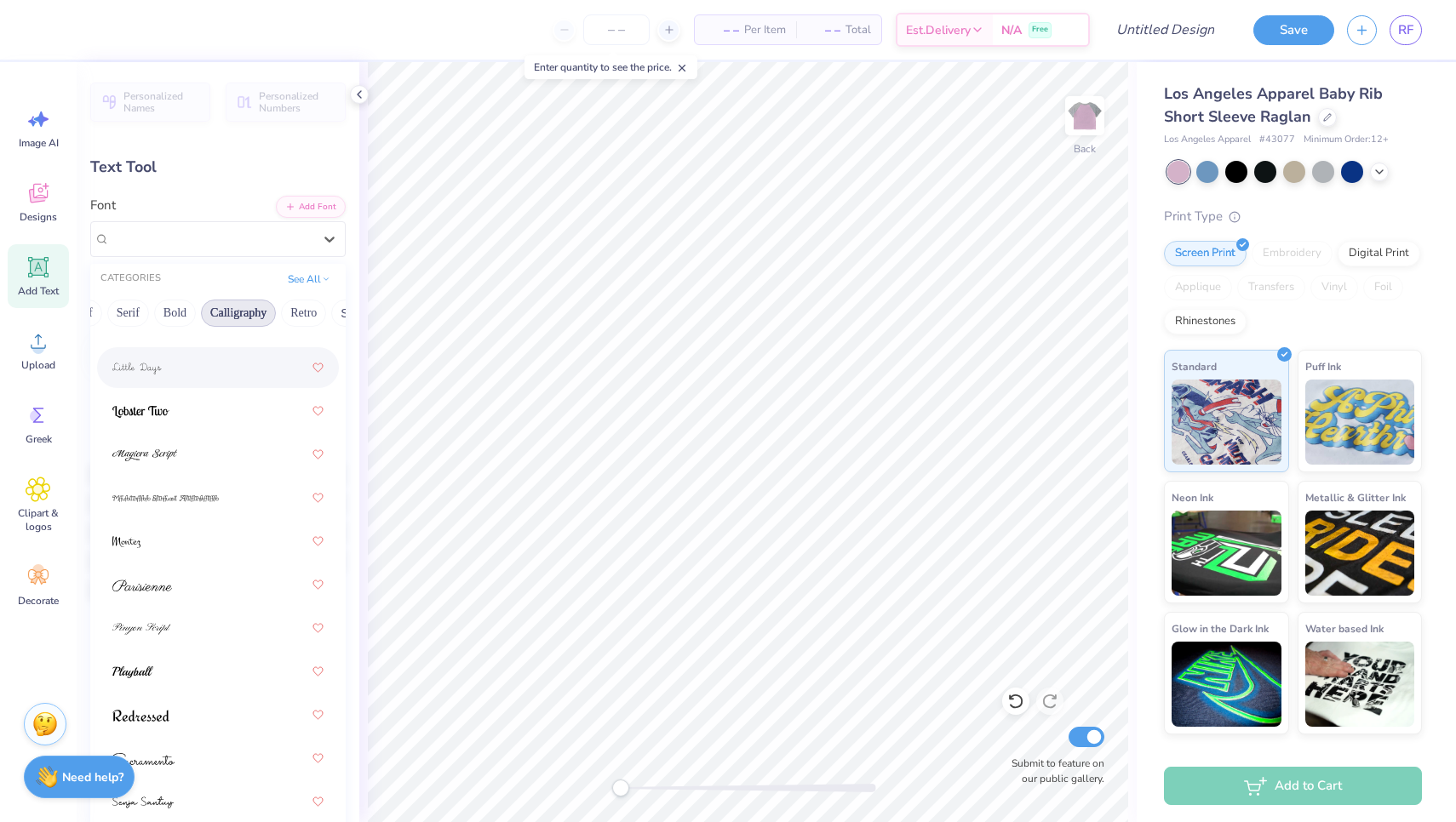
scroll to position [0, 171]
click at [301, 315] on button "Retro" at bounding box center [303, 313] width 45 height 27
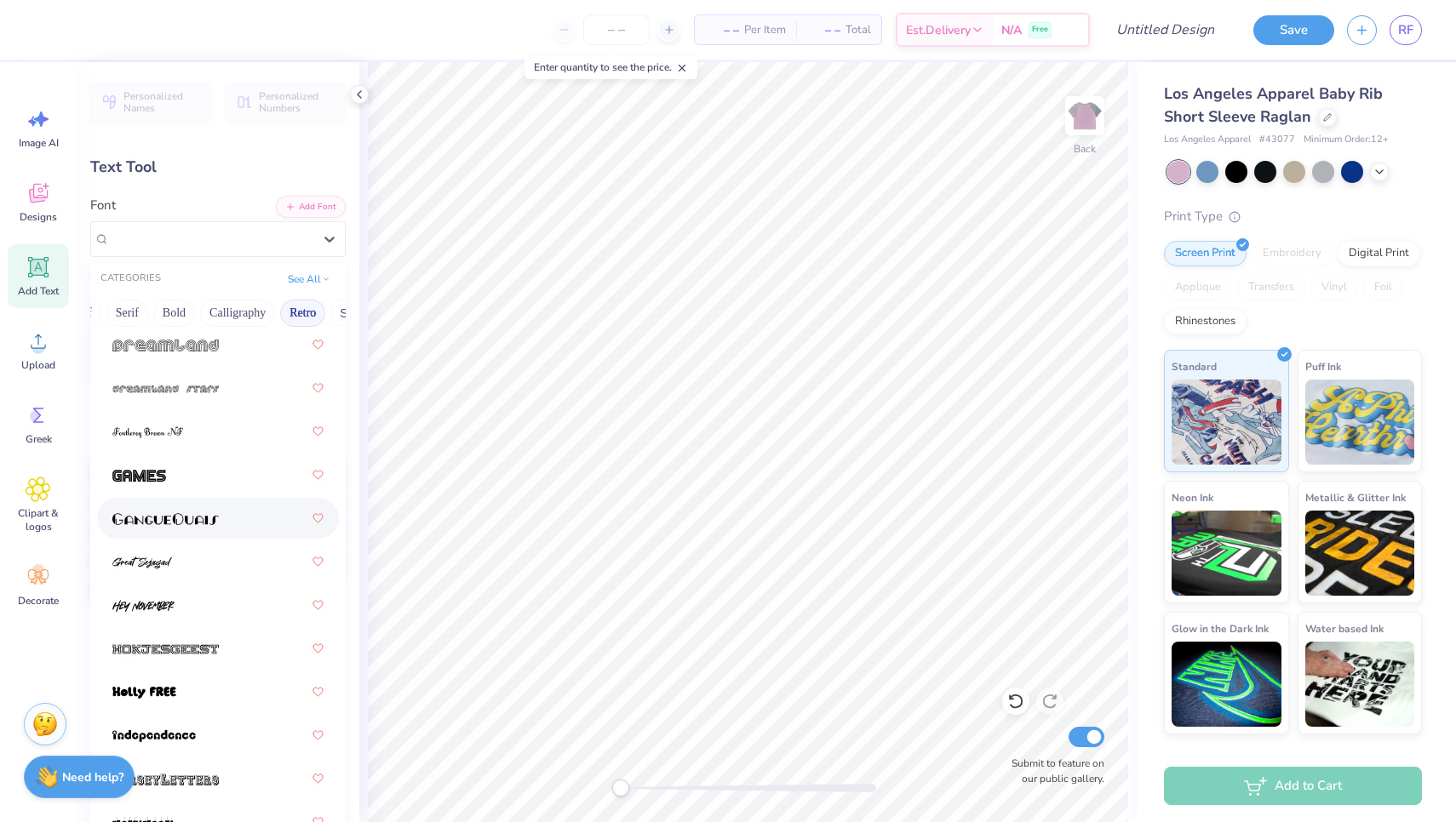
scroll to position [1417, 0]
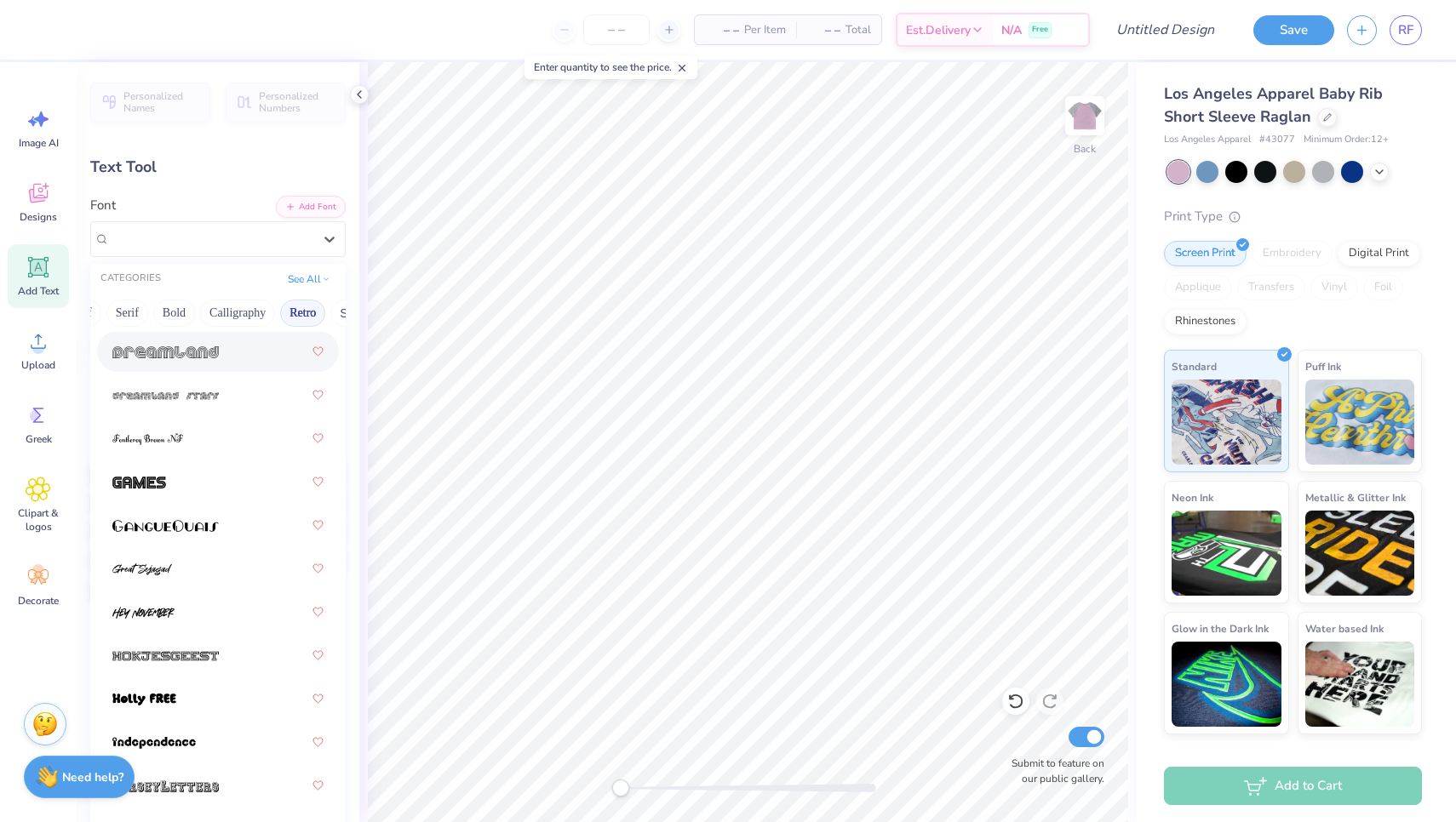
click at [196, 361] on span at bounding box center [165, 351] width 106 height 18
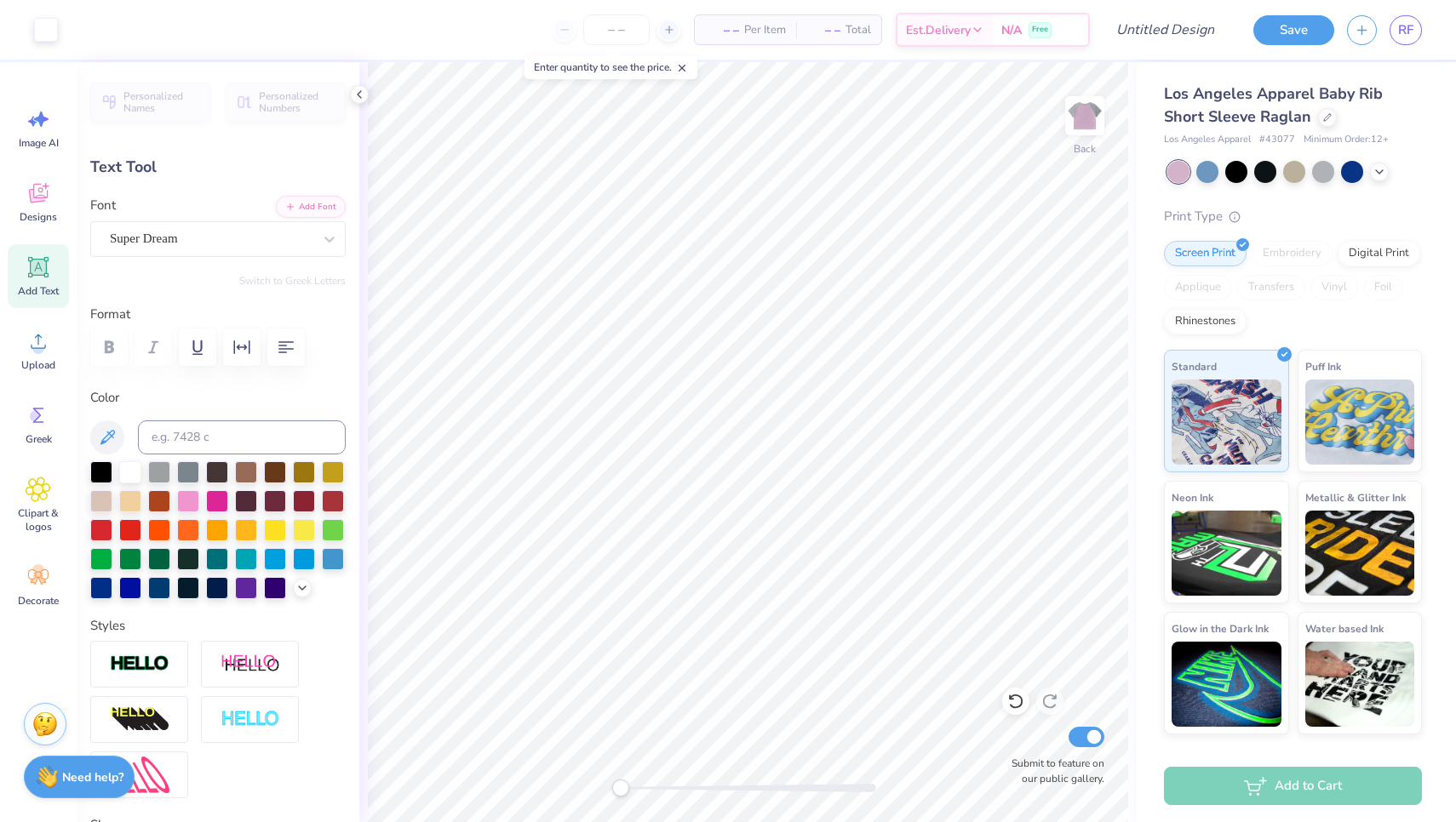
type input "4.38"
type input "3.65"
type textarea "Marquette Meladies"
click at [288, 353] on icon "button" at bounding box center [286, 348] width 21 height 21
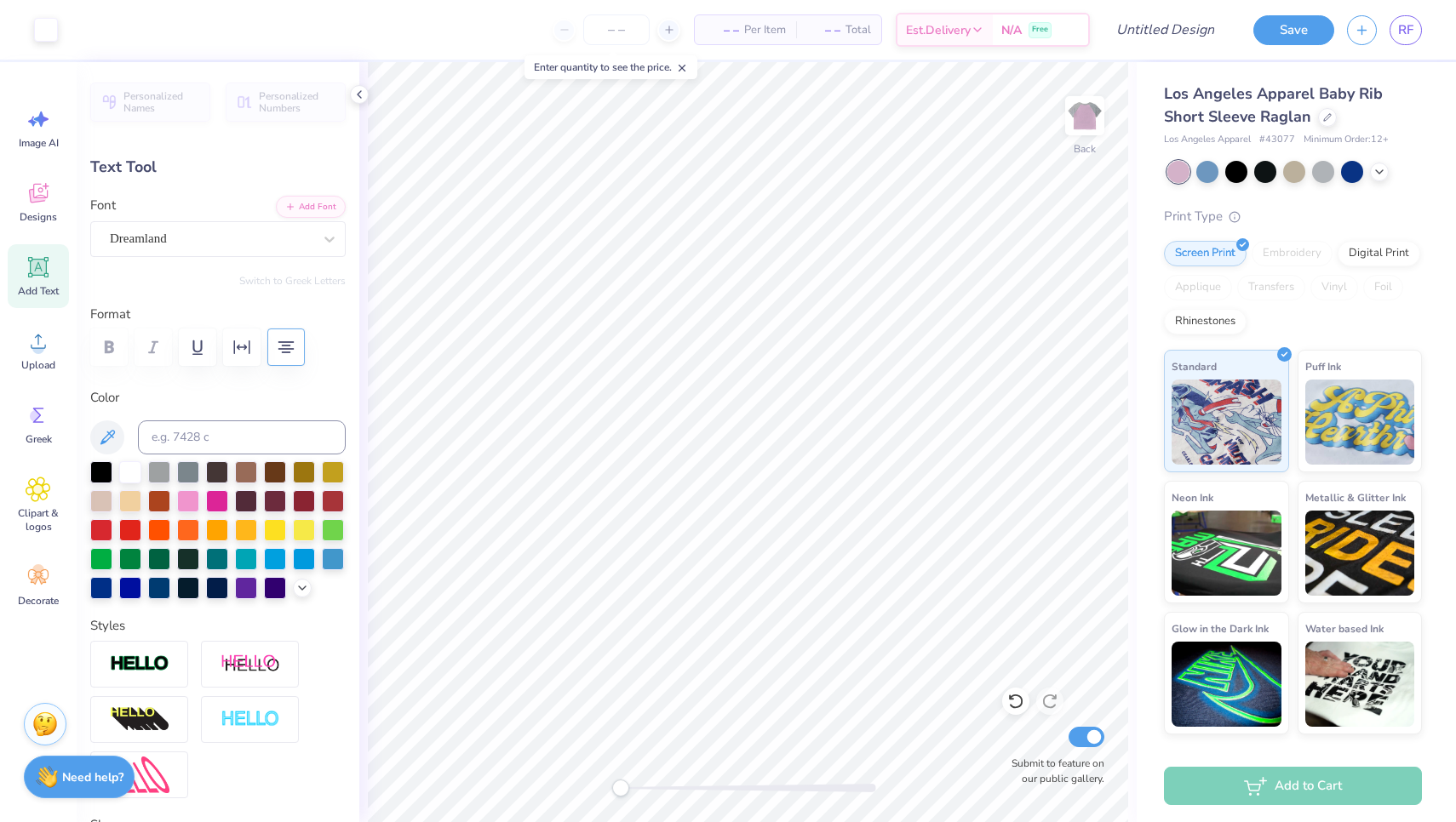
type input "7.01"
type input "2.08"
click at [274, 242] on div "Dreamland" at bounding box center [211, 239] width 206 height 26
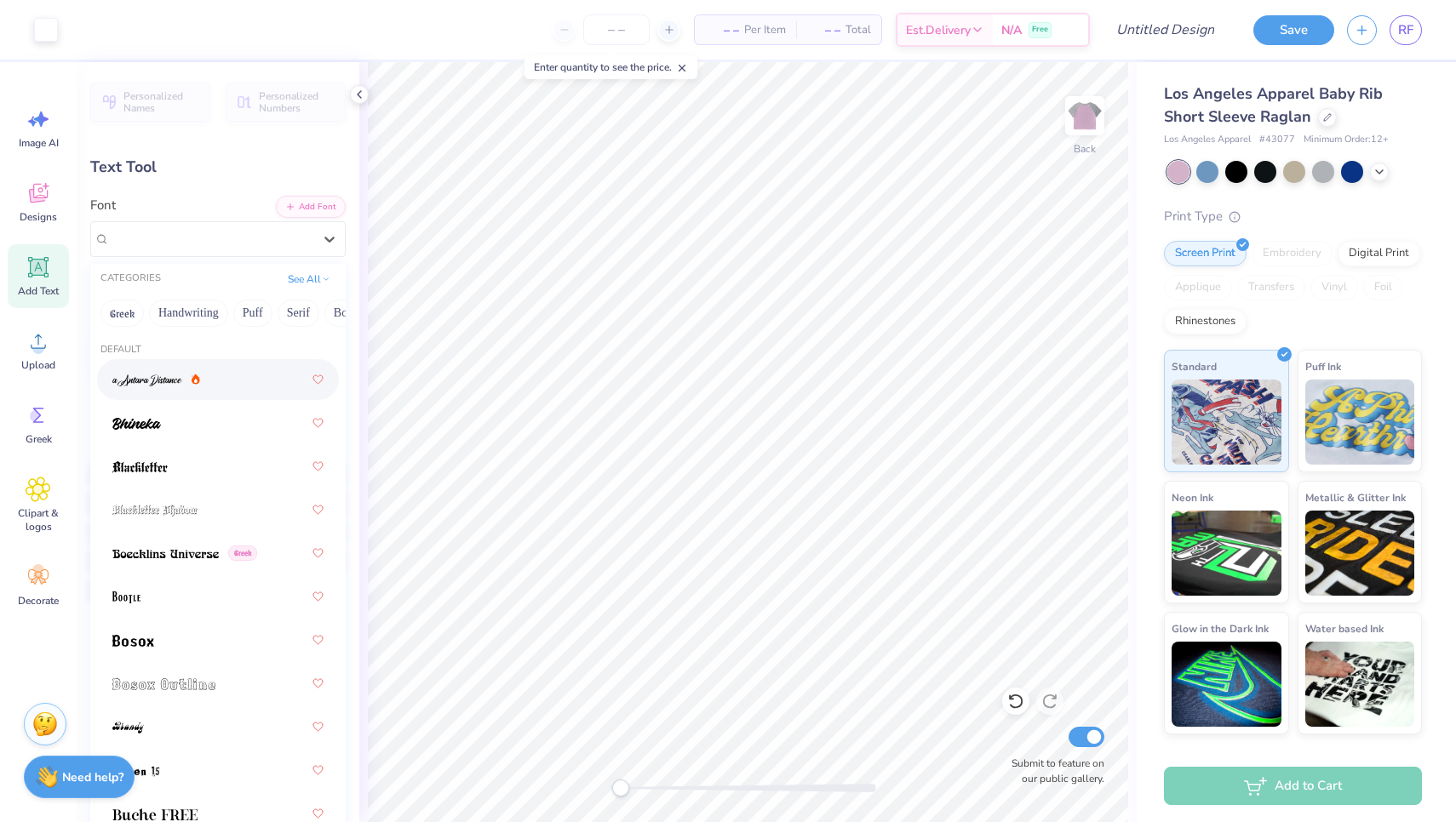
type input "3.00"
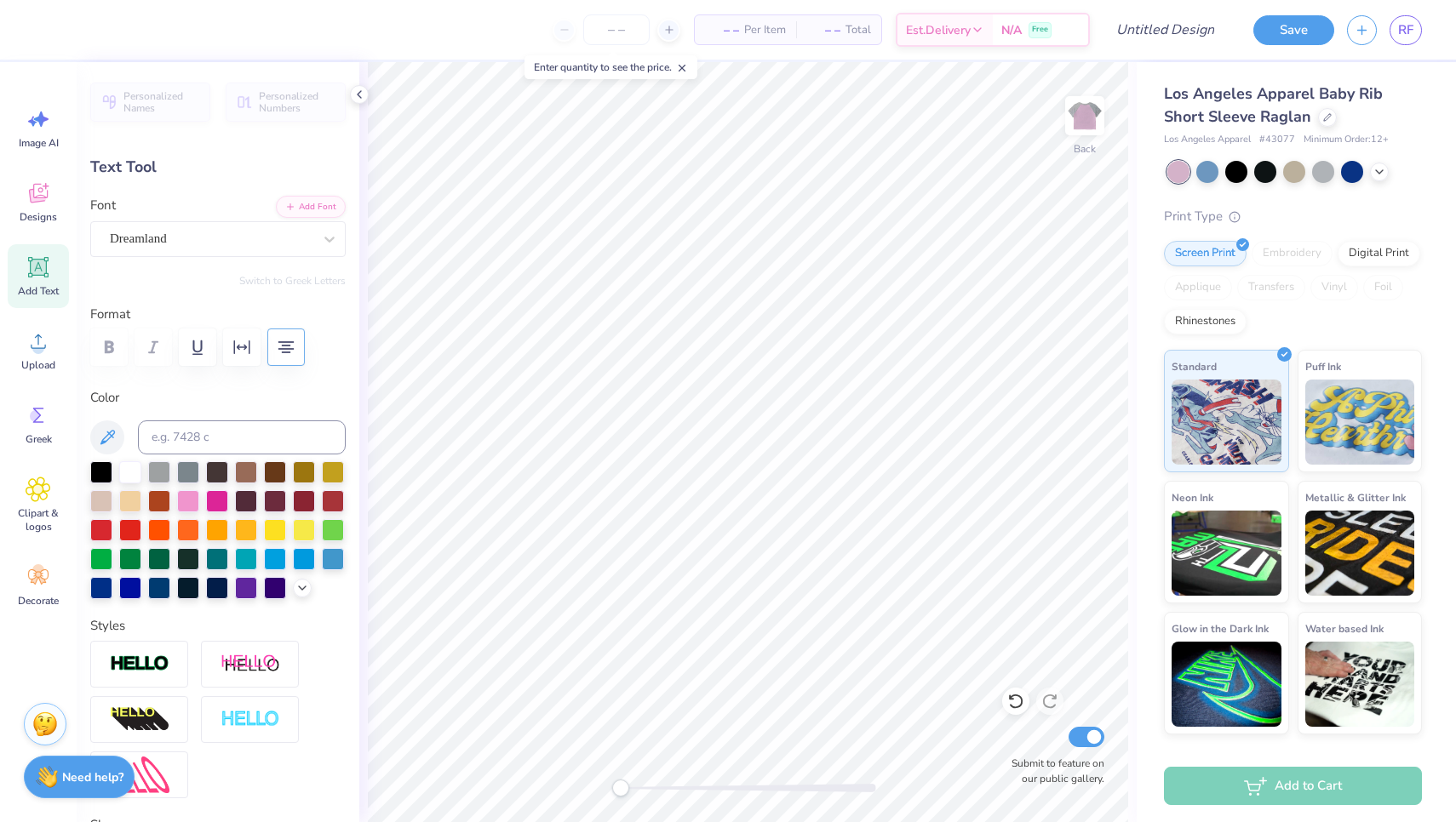
scroll to position [0, 0]
type textarea "M"
type textarea "the"
type input "2.16"
type input "0.77"
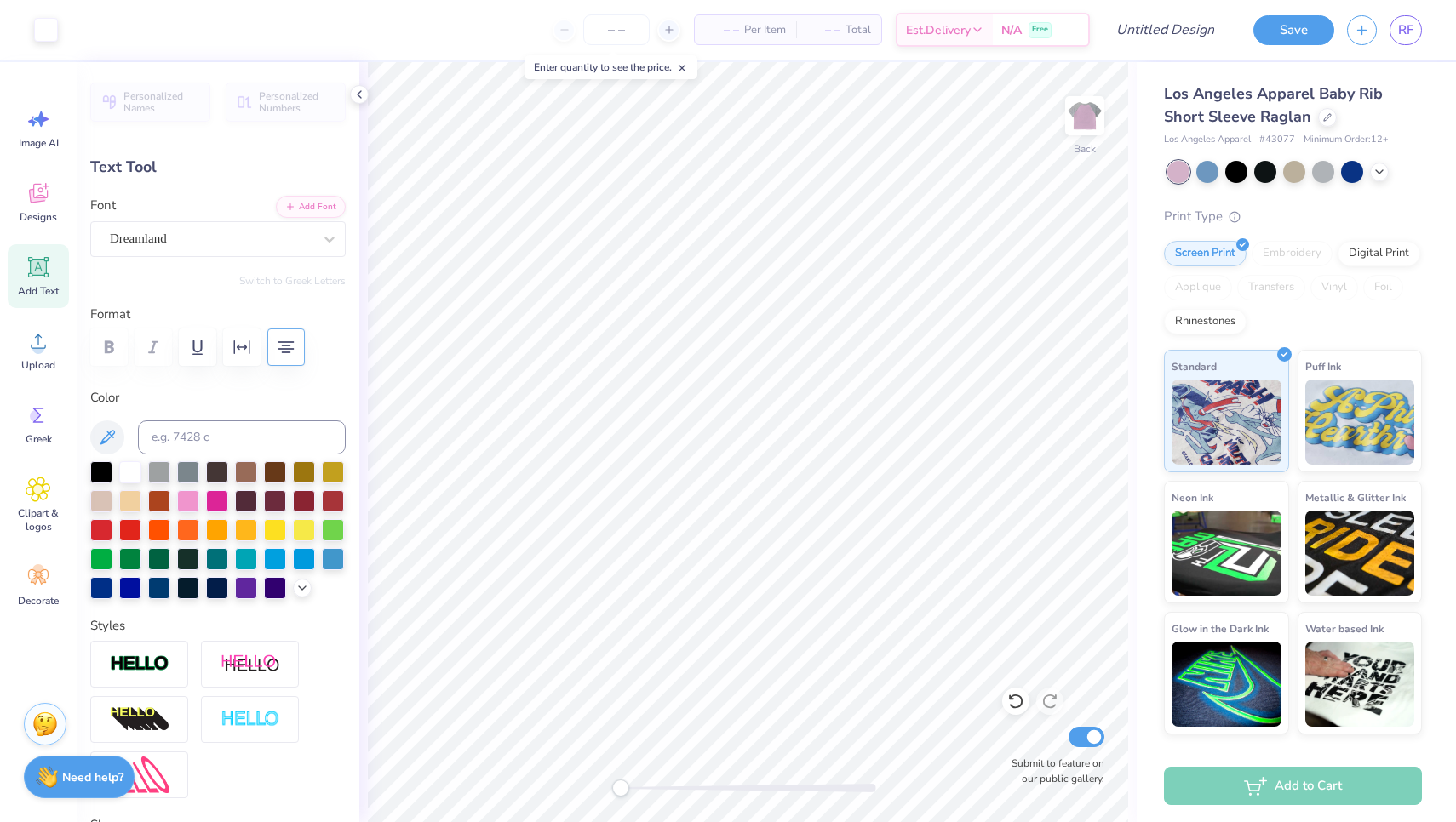
type input "7.06"
type input "1.32"
type input "0.47"
type input "7.30"
click at [1179, 35] on input "Design Title" at bounding box center [1145, 30] width 167 height 34
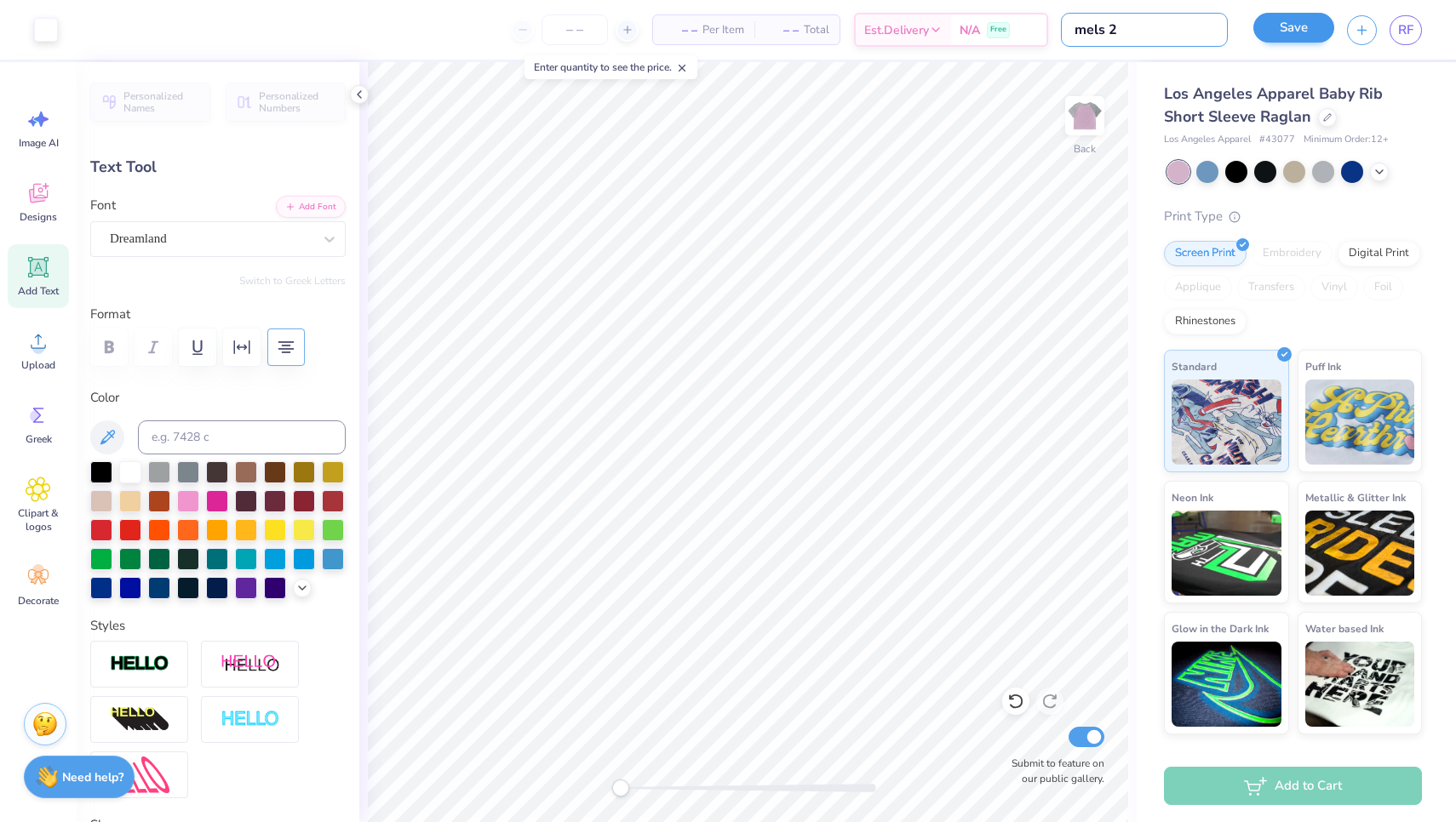
type input "mels 2"
click at [1323, 21] on button "Save" at bounding box center [1293, 28] width 81 height 30
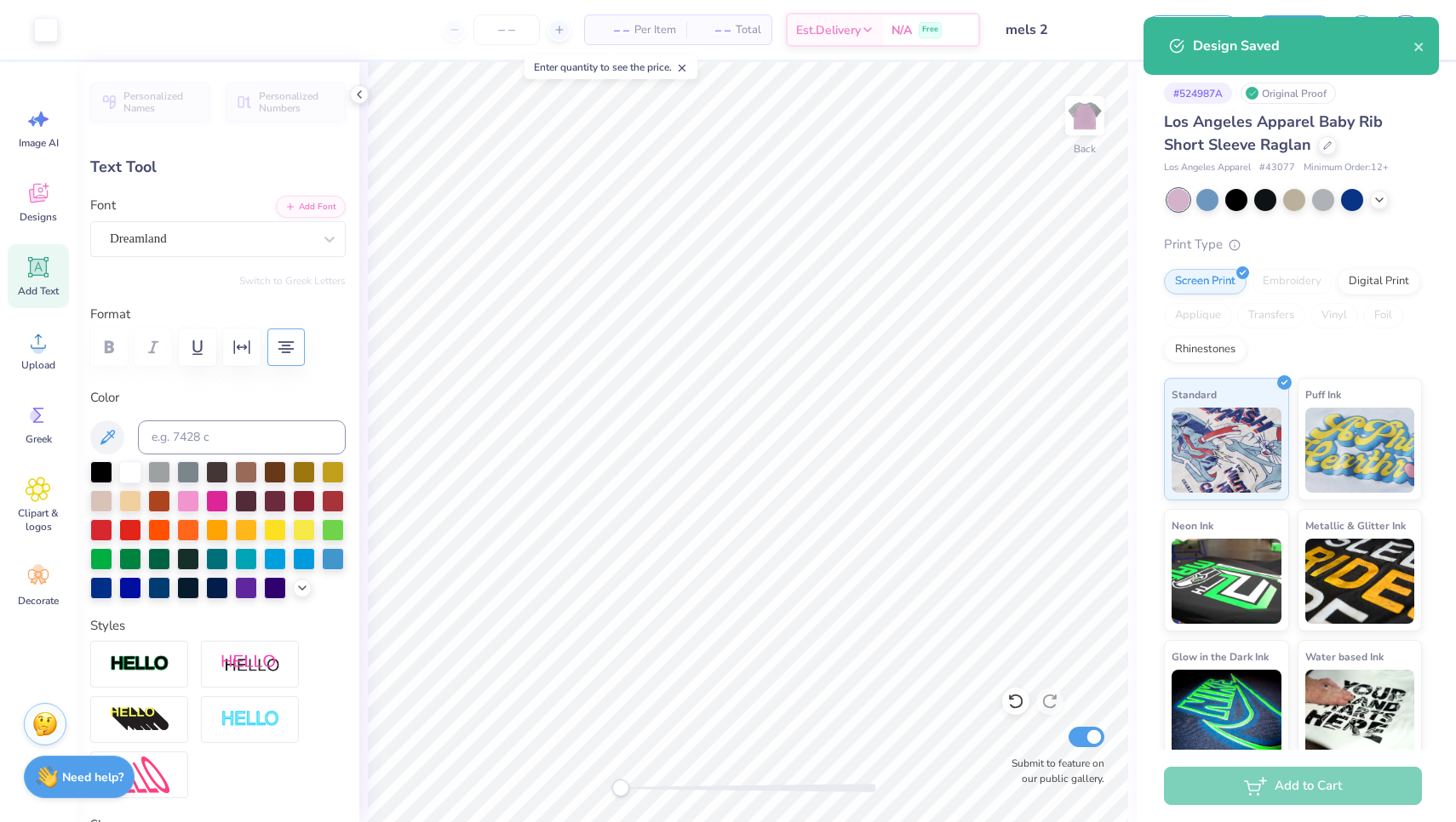
click at [1398, 33] on div "Design Saved" at bounding box center [1291, 46] width 295 height 58
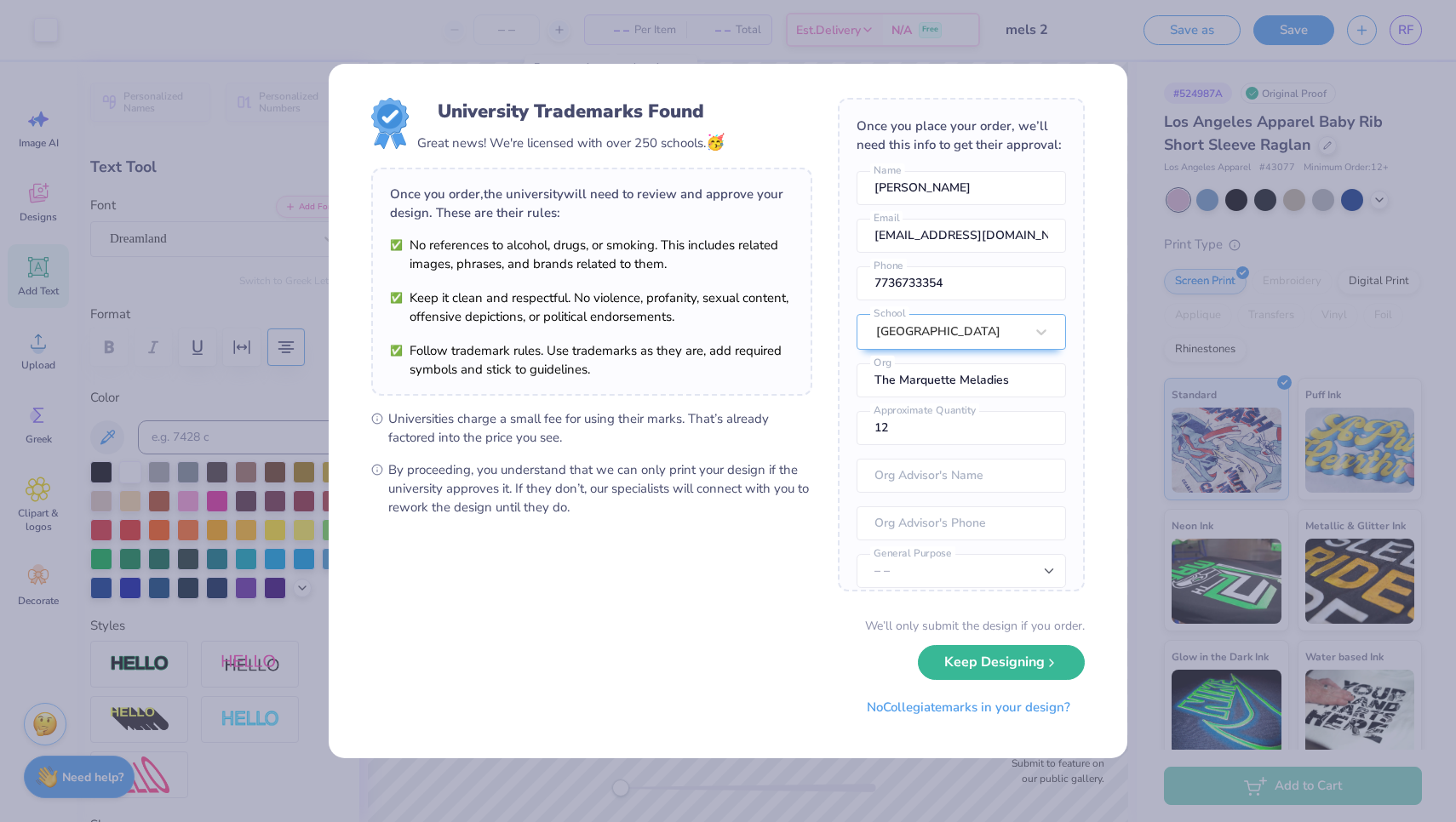
click at [1151, 504] on div "University Trademarks Found Great news! We're licensed with over 250 schools. 🥳…" at bounding box center [728, 411] width 1456 height 822
click at [1174, 446] on div "University Trademarks Found Great news! We're licensed with over 250 schools. 🥳…" at bounding box center [728, 411] width 1456 height 822
click at [770, 556] on form "University Trademarks Found Great news! We're licensed with over 250 schools. 🥳…" at bounding box center [728, 411] width 713 height 627
click at [1266, 240] on div "University Trademarks Found Great news! We're licensed with over 250 schools. 🥳…" at bounding box center [728, 411] width 1456 height 822
click at [987, 673] on button "Keep Designing" at bounding box center [1001, 658] width 167 height 35
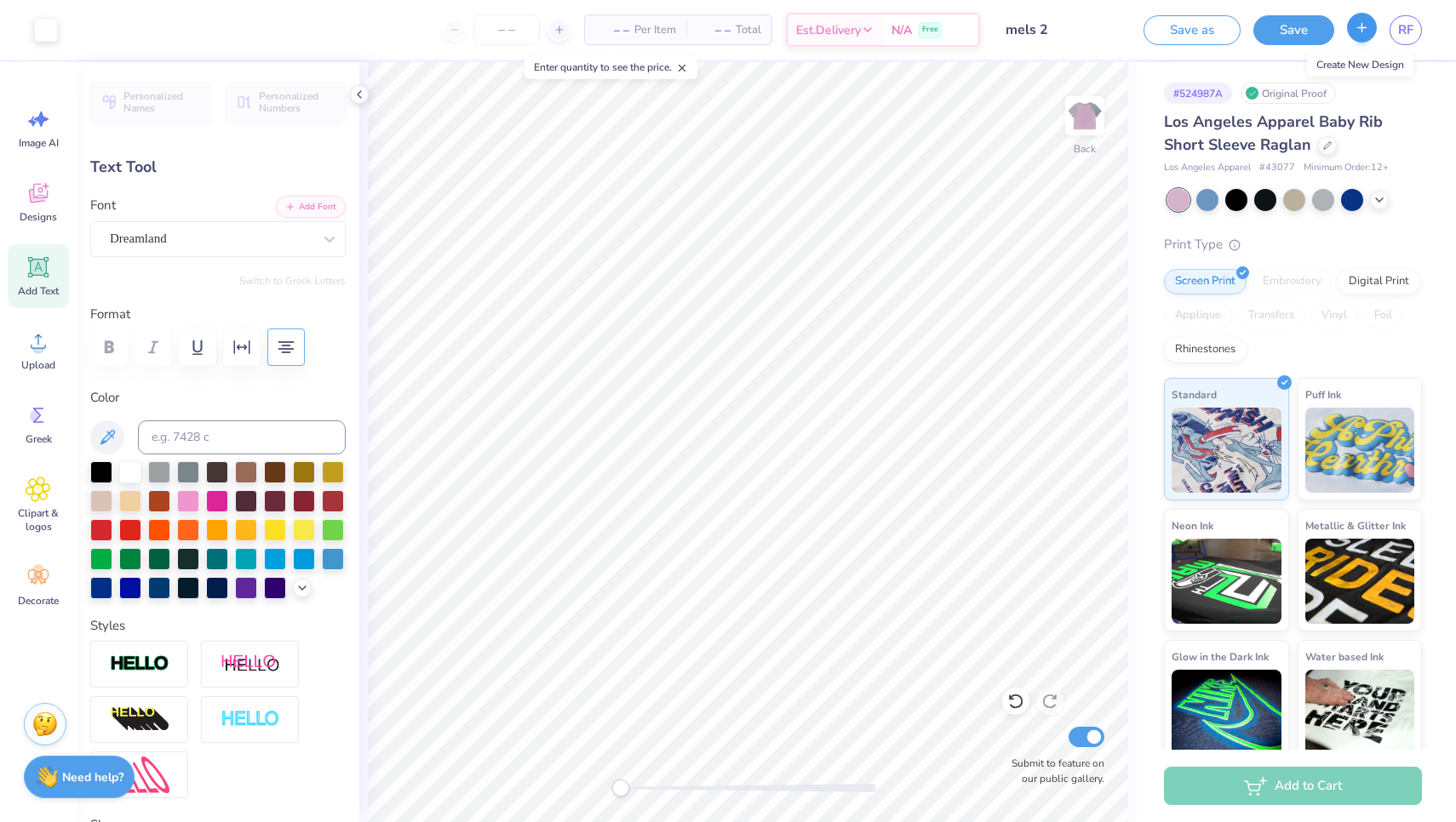
click at [1367, 29] on icon "button" at bounding box center [1361, 27] width 14 height 14
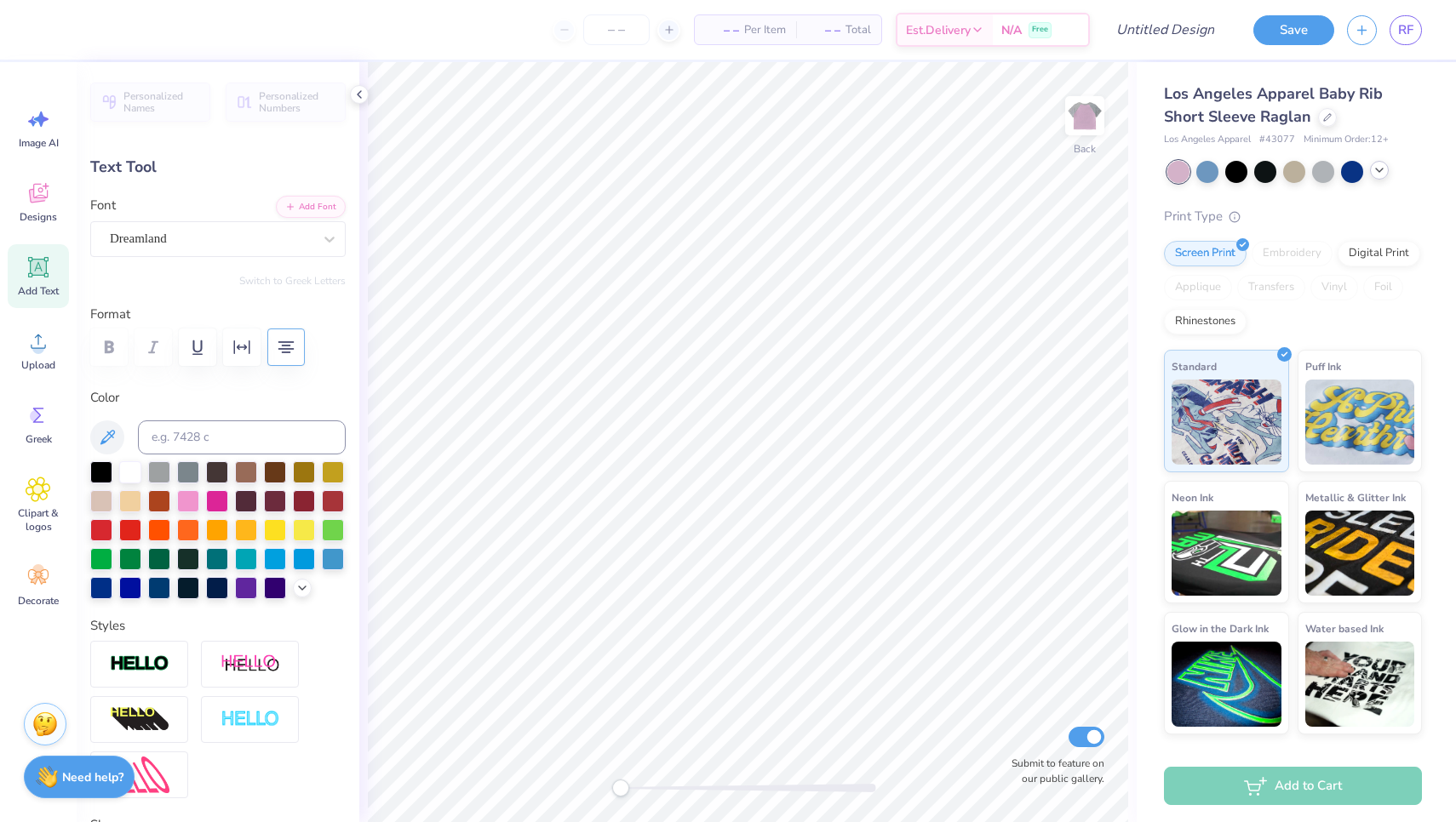
click at [1376, 175] on icon at bounding box center [1379, 170] width 13 height 13
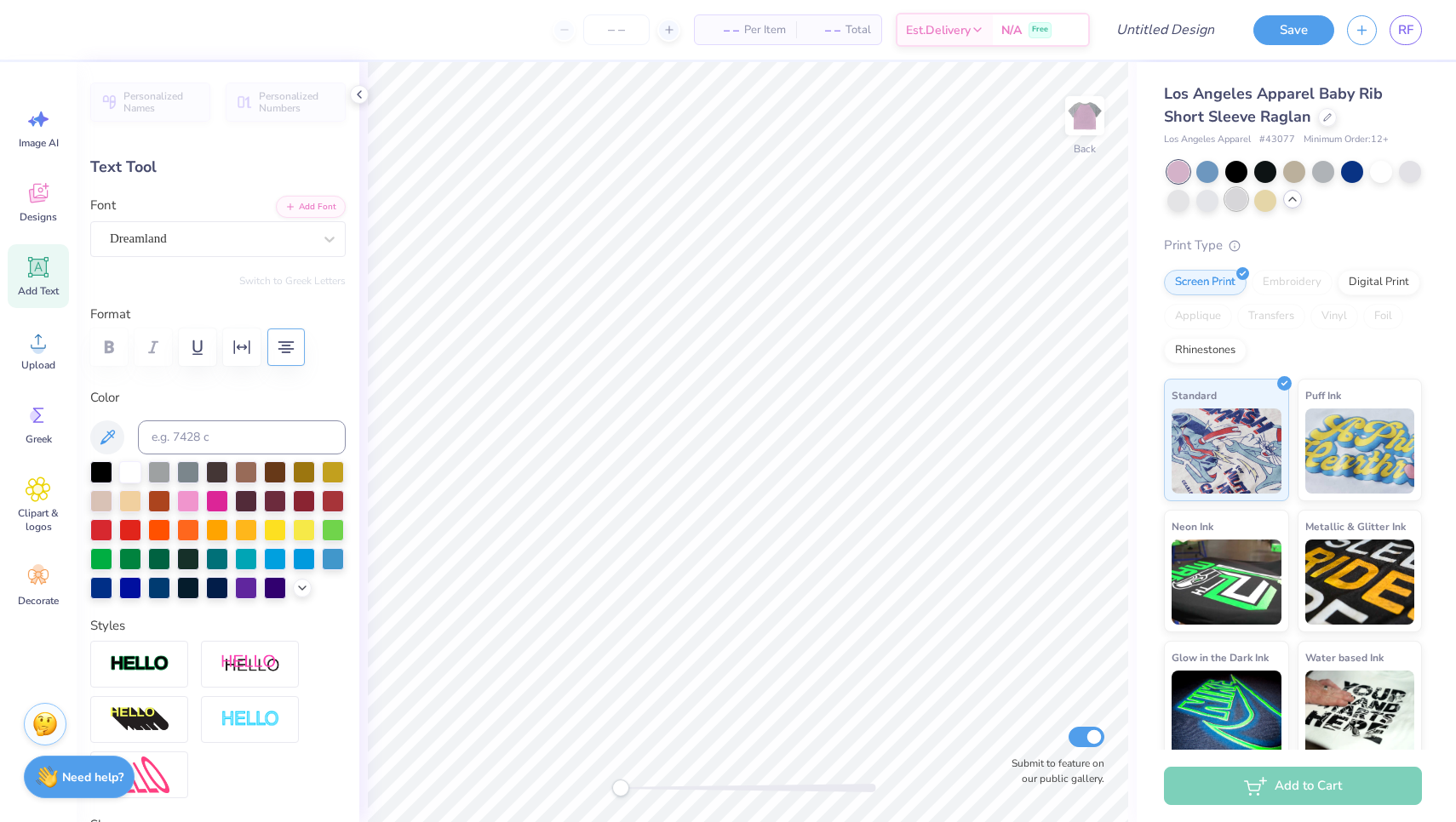
click at [1234, 200] on div at bounding box center [1236, 199] width 23 height 23
click at [1206, 169] on div at bounding box center [1208, 170] width 23 height 23
click at [1238, 170] on div at bounding box center [1236, 170] width 23 height 23
click at [1408, 171] on div at bounding box center [1410, 170] width 23 height 23
click at [1185, 193] on div at bounding box center [1179, 199] width 23 height 23
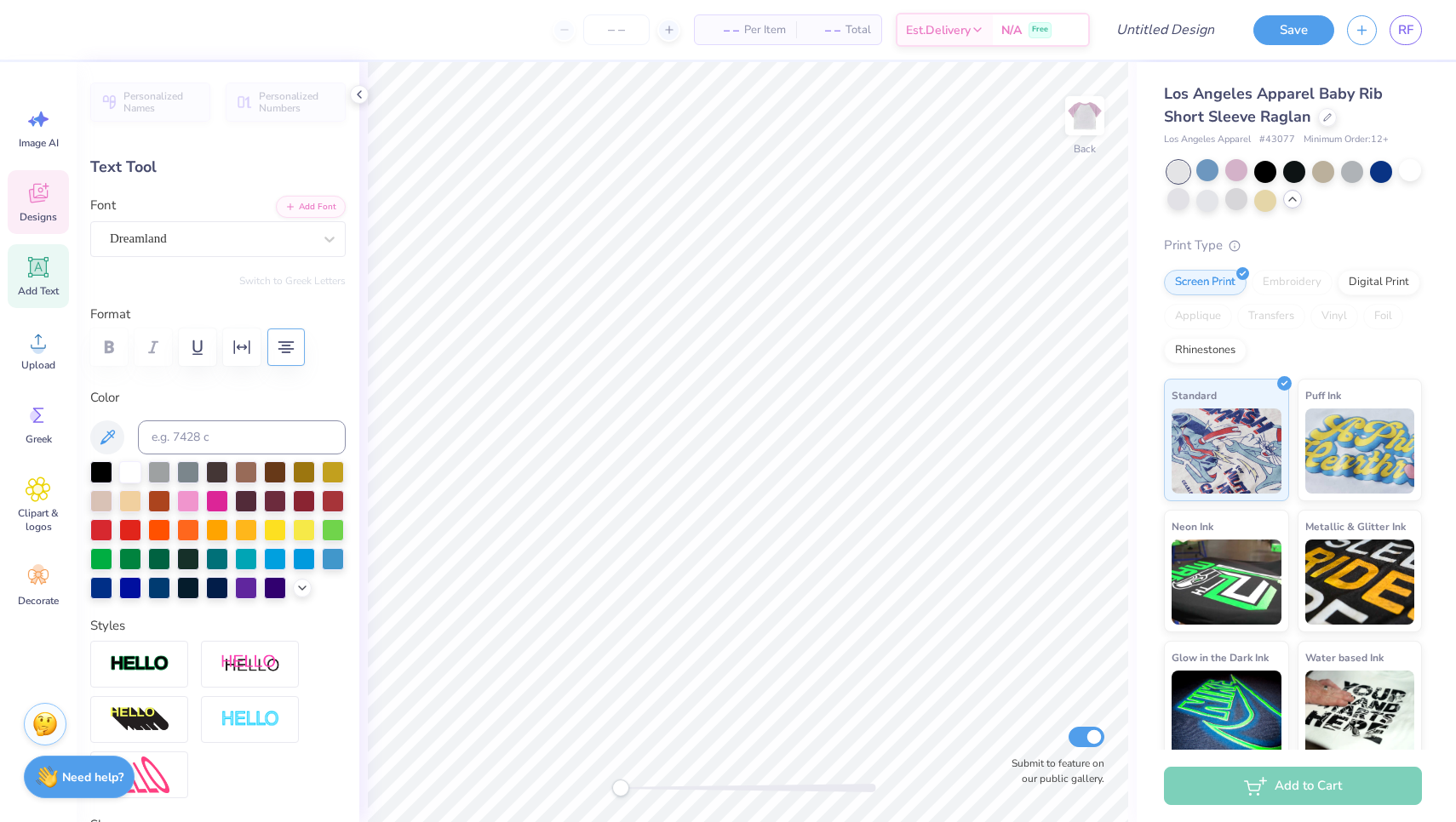
click at [41, 211] on span "Designs" at bounding box center [39, 217] width 38 height 13
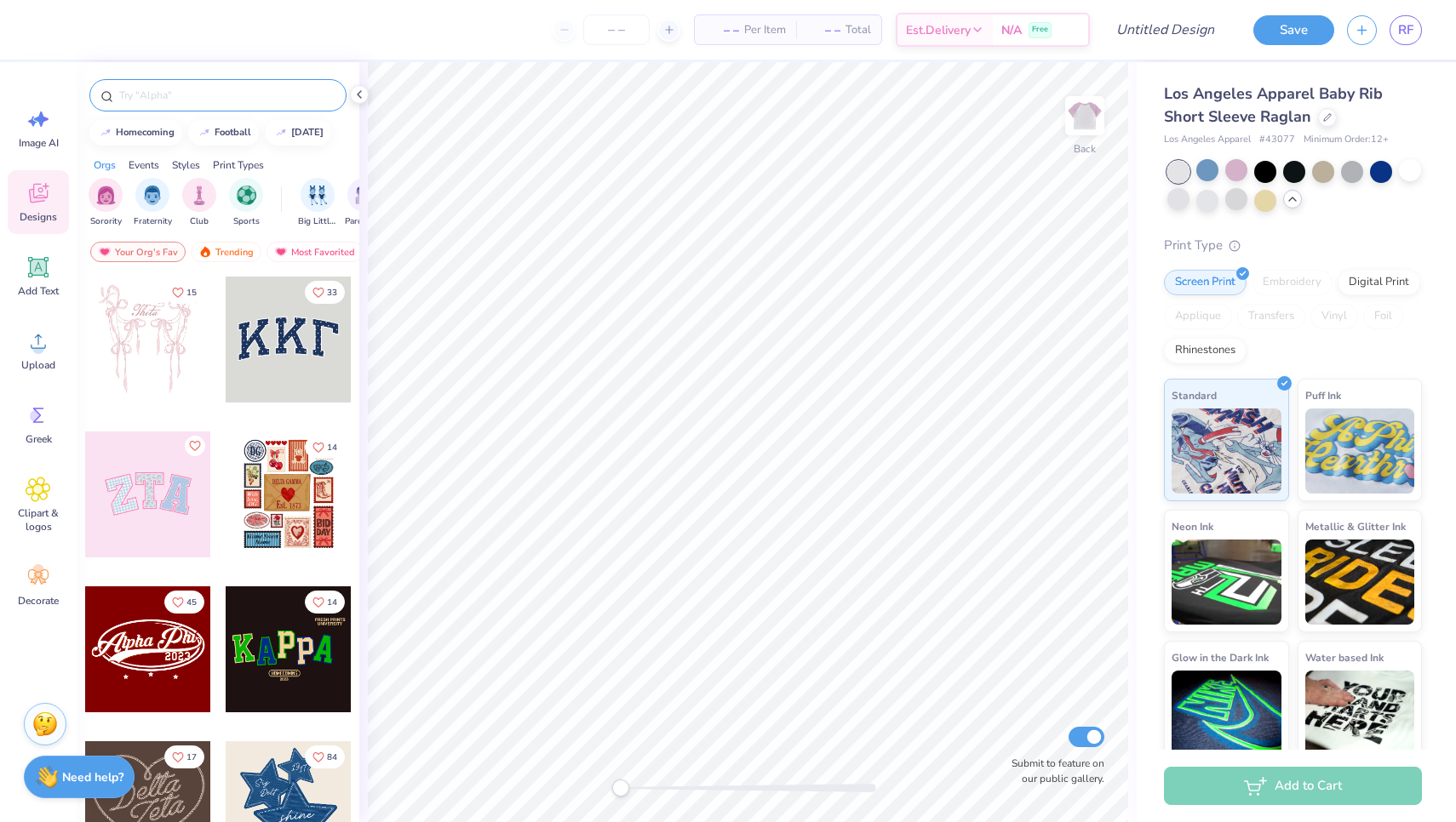
click at [186, 102] on input "text" at bounding box center [227, 95] width 218 height 17
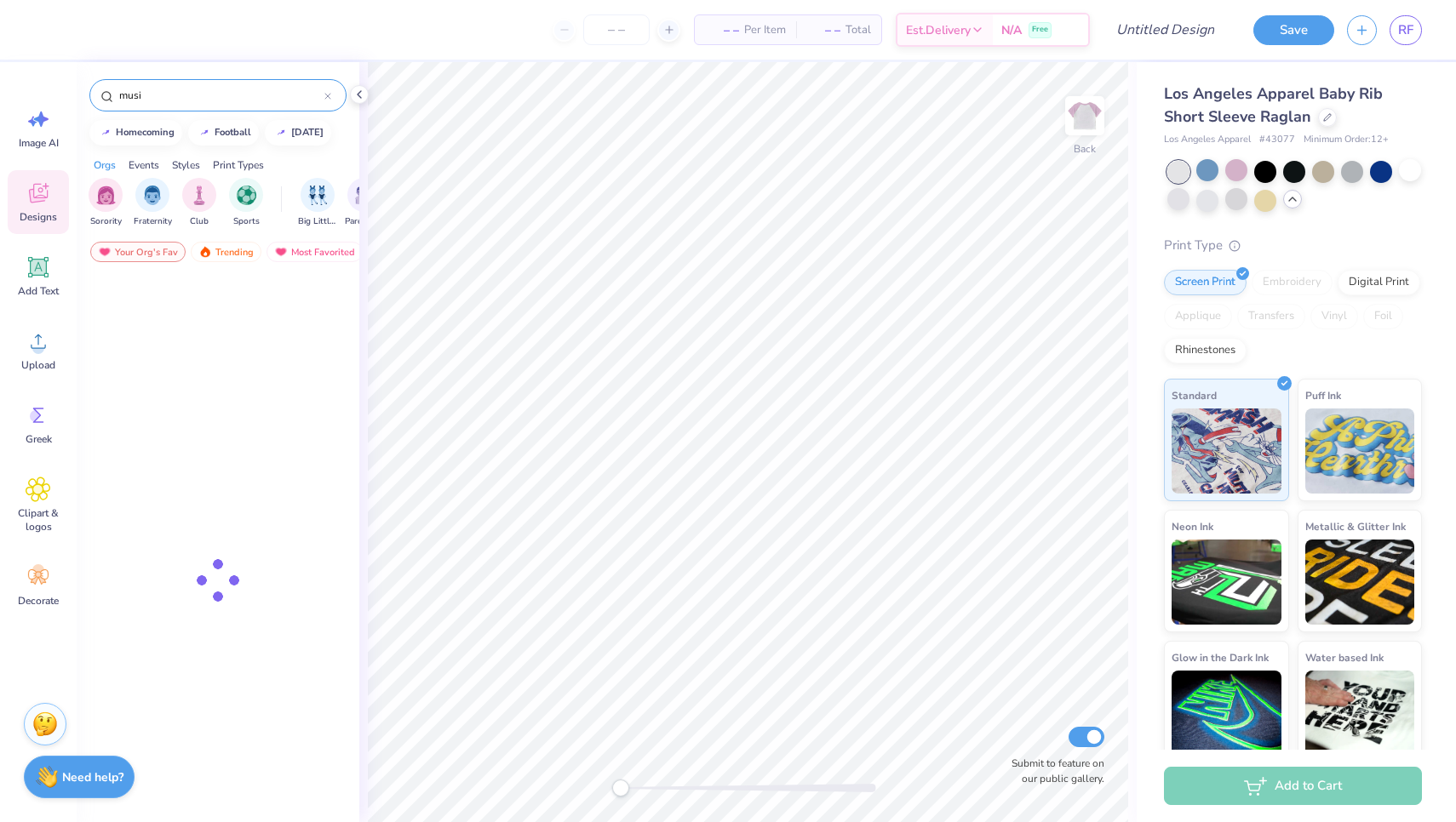
type input "music"
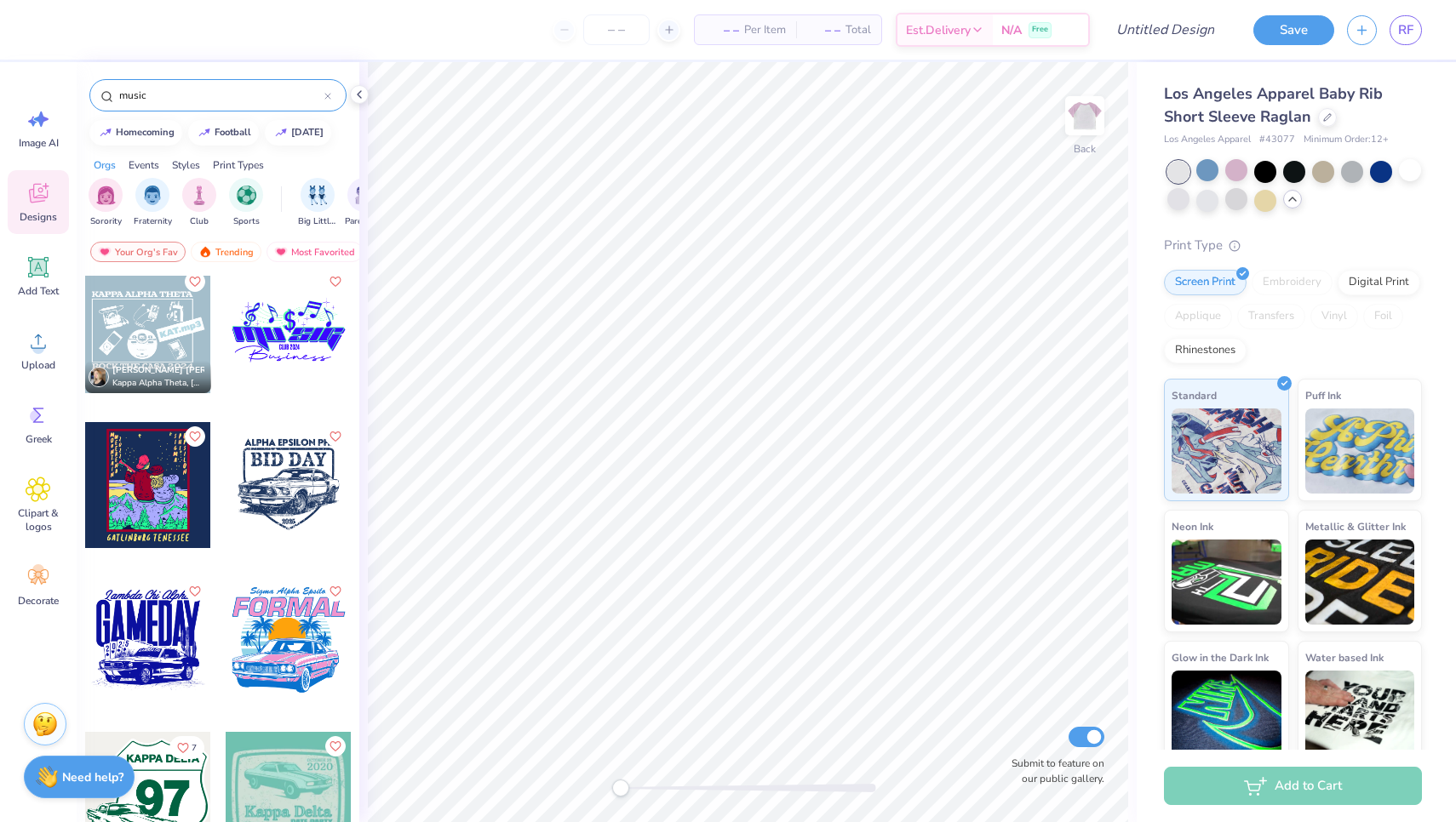
scroll to position [2333, 0]
click at [35, 495] on icon at bounding box center [38, 489] width 24 height 25
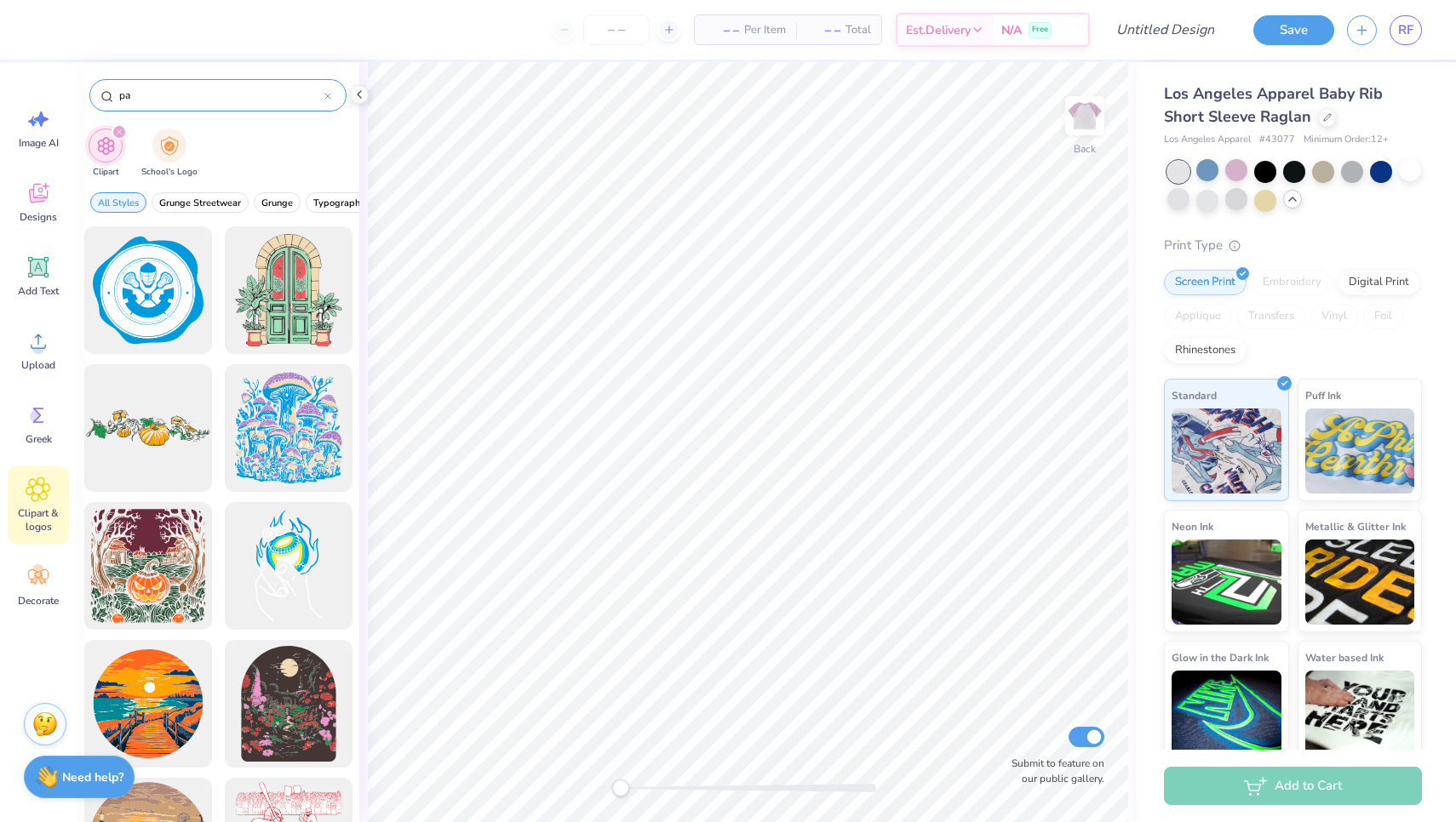
type input "p"
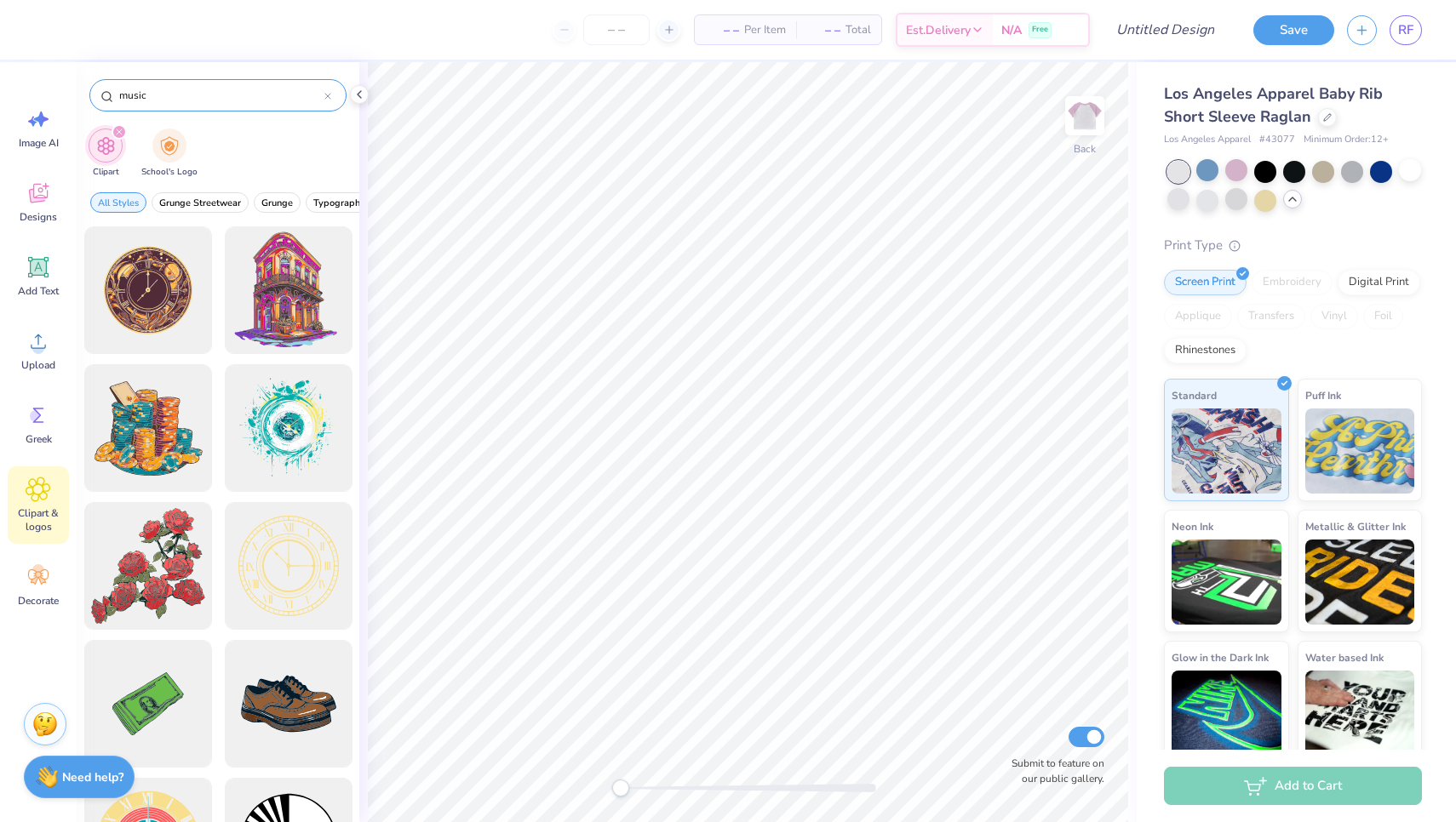
type input "music"
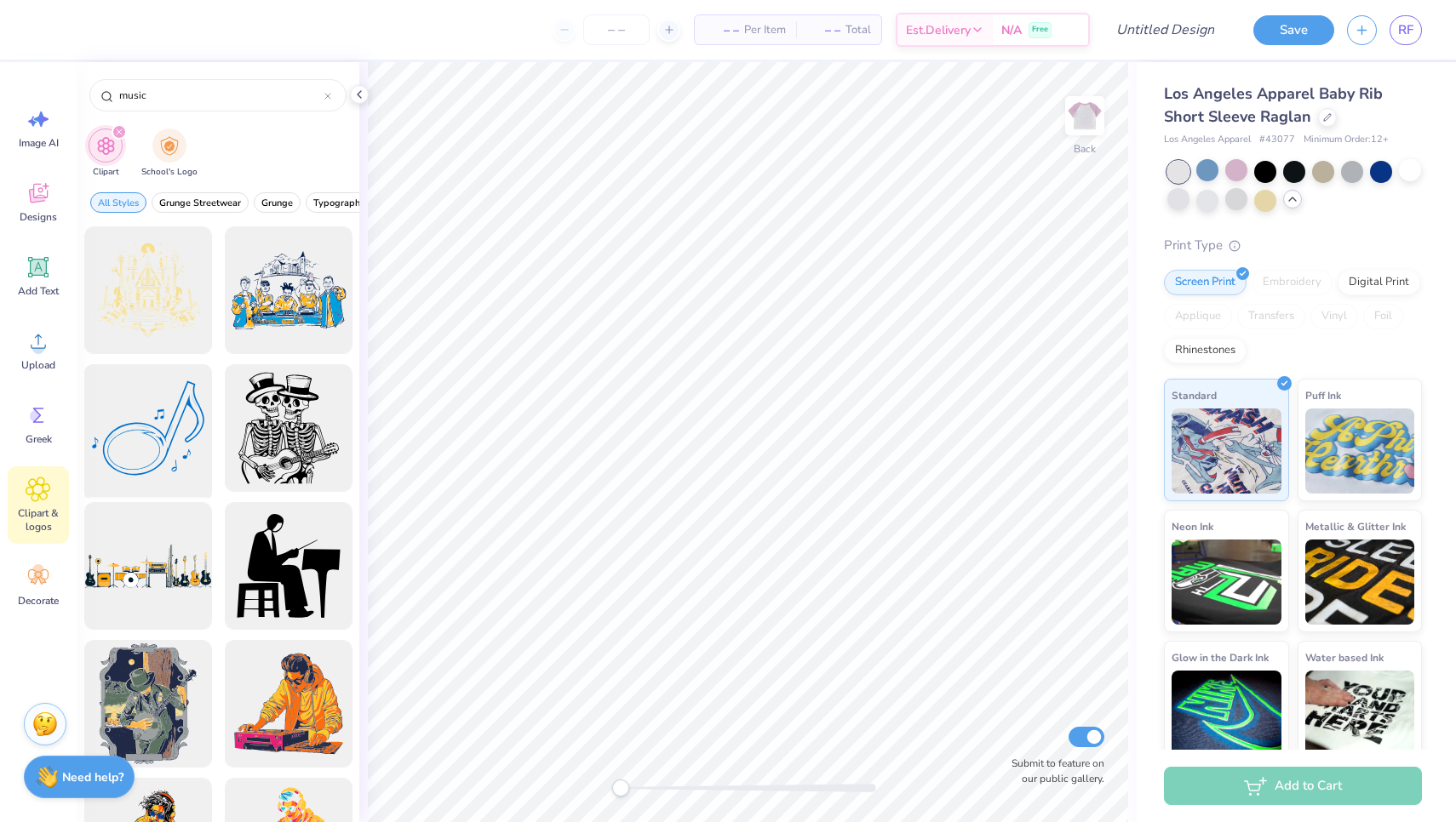
scroll to position [0, 0]
click at [156, 438] on div at bounding box center [147, 427] width 140 height 140
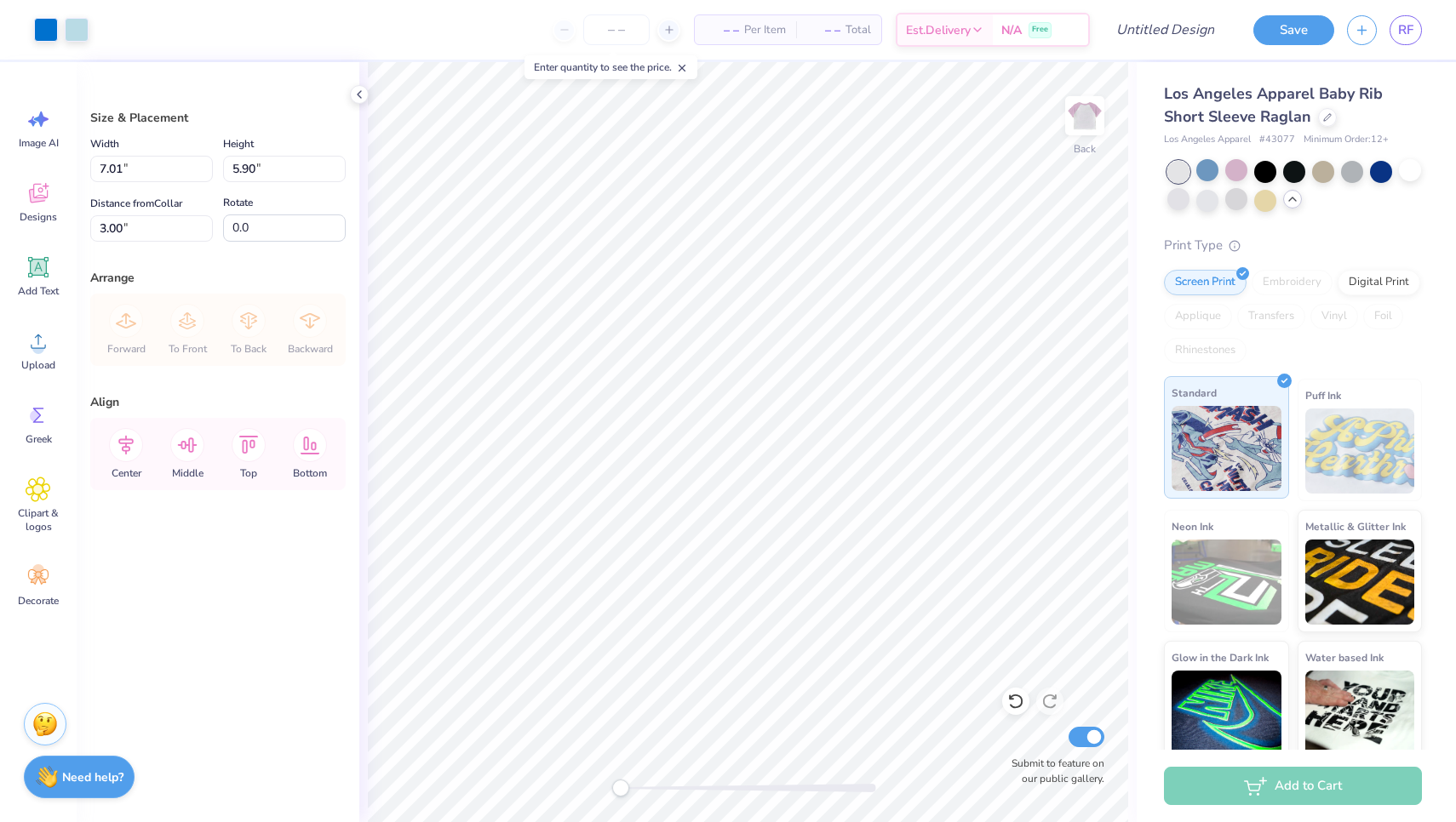
type input "1.72"
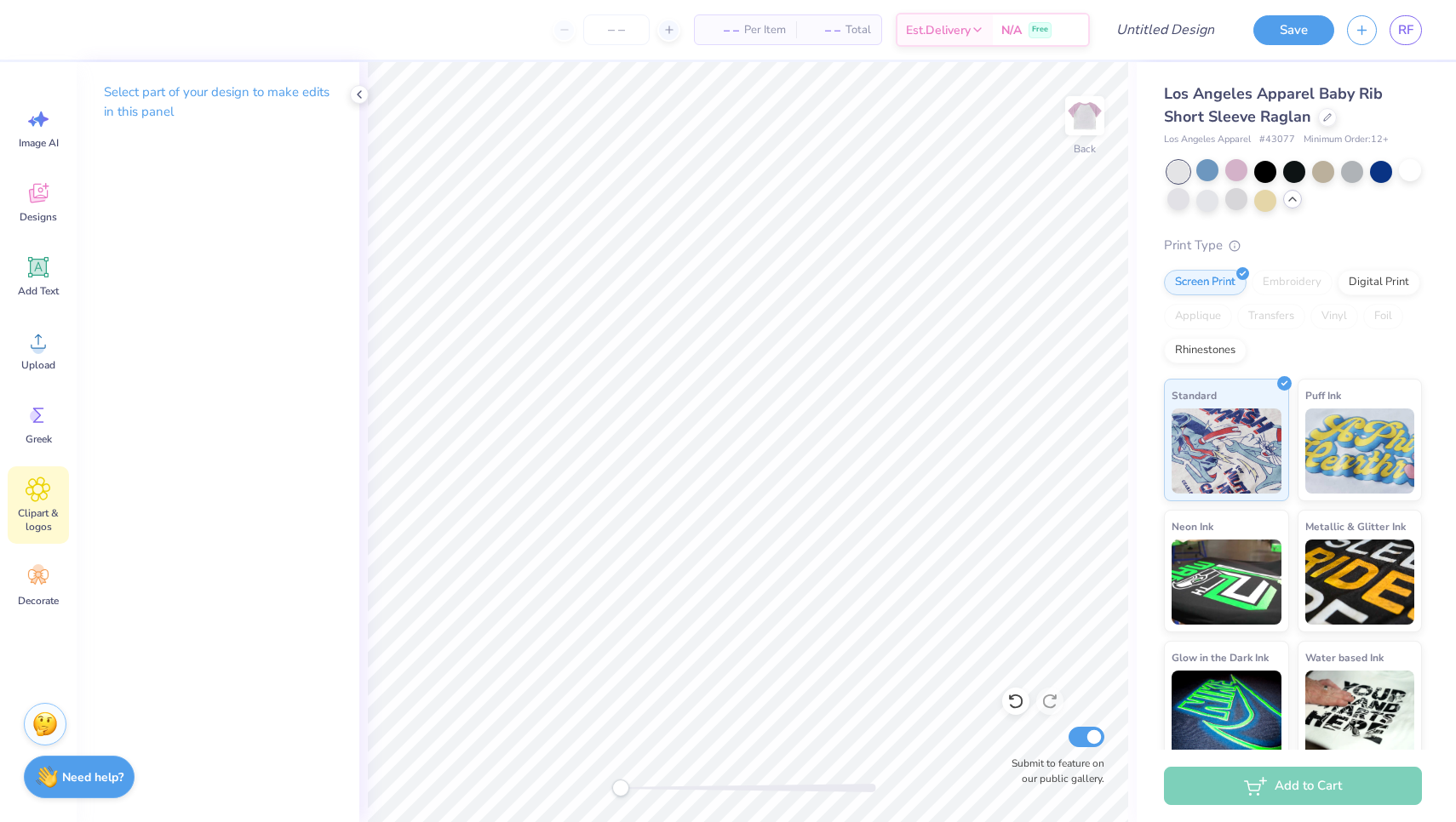
click at [45, 501] on icon at bounding box center [38, 489] width 24 height 25
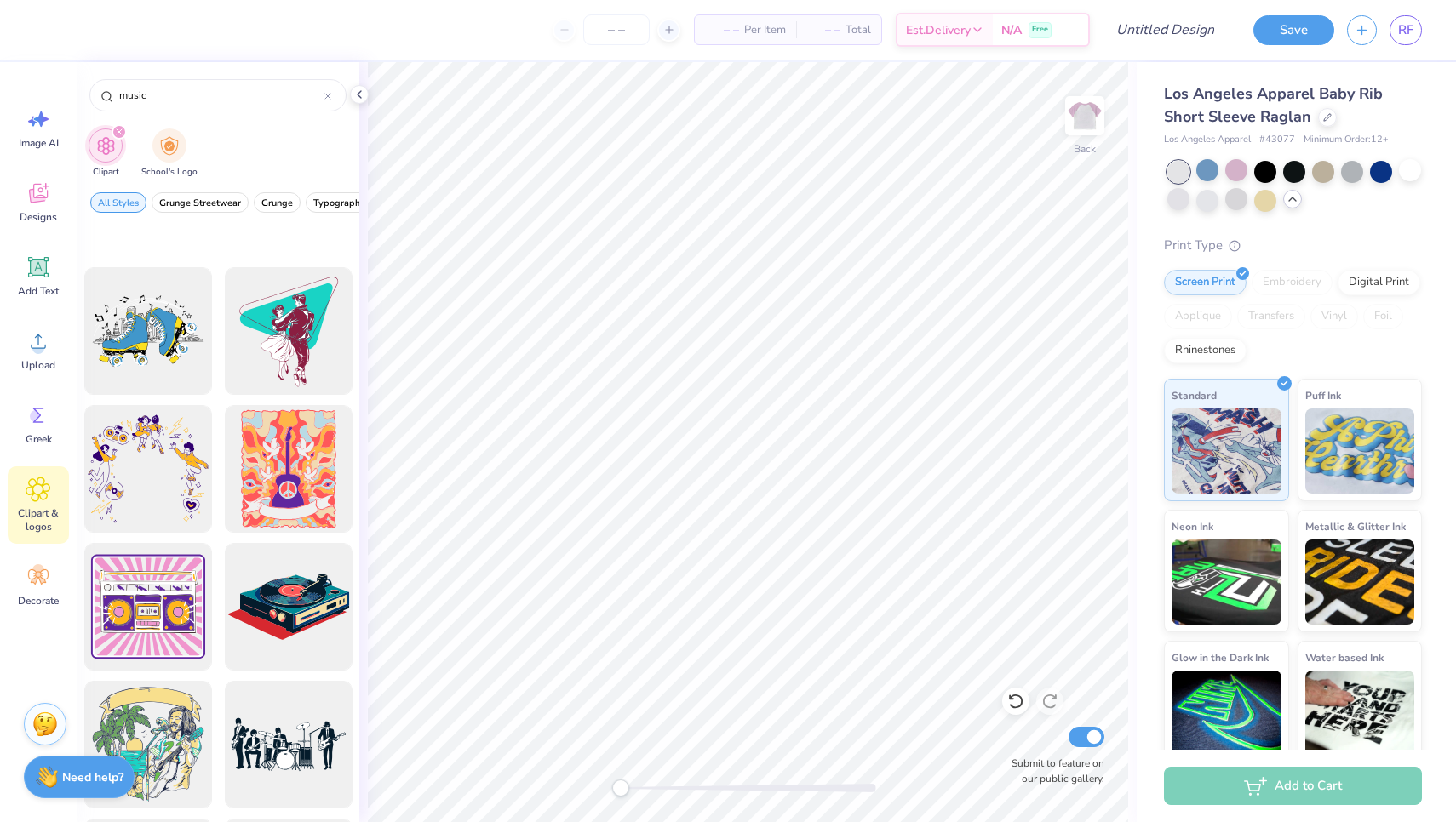
scroll to position [3515, 0]
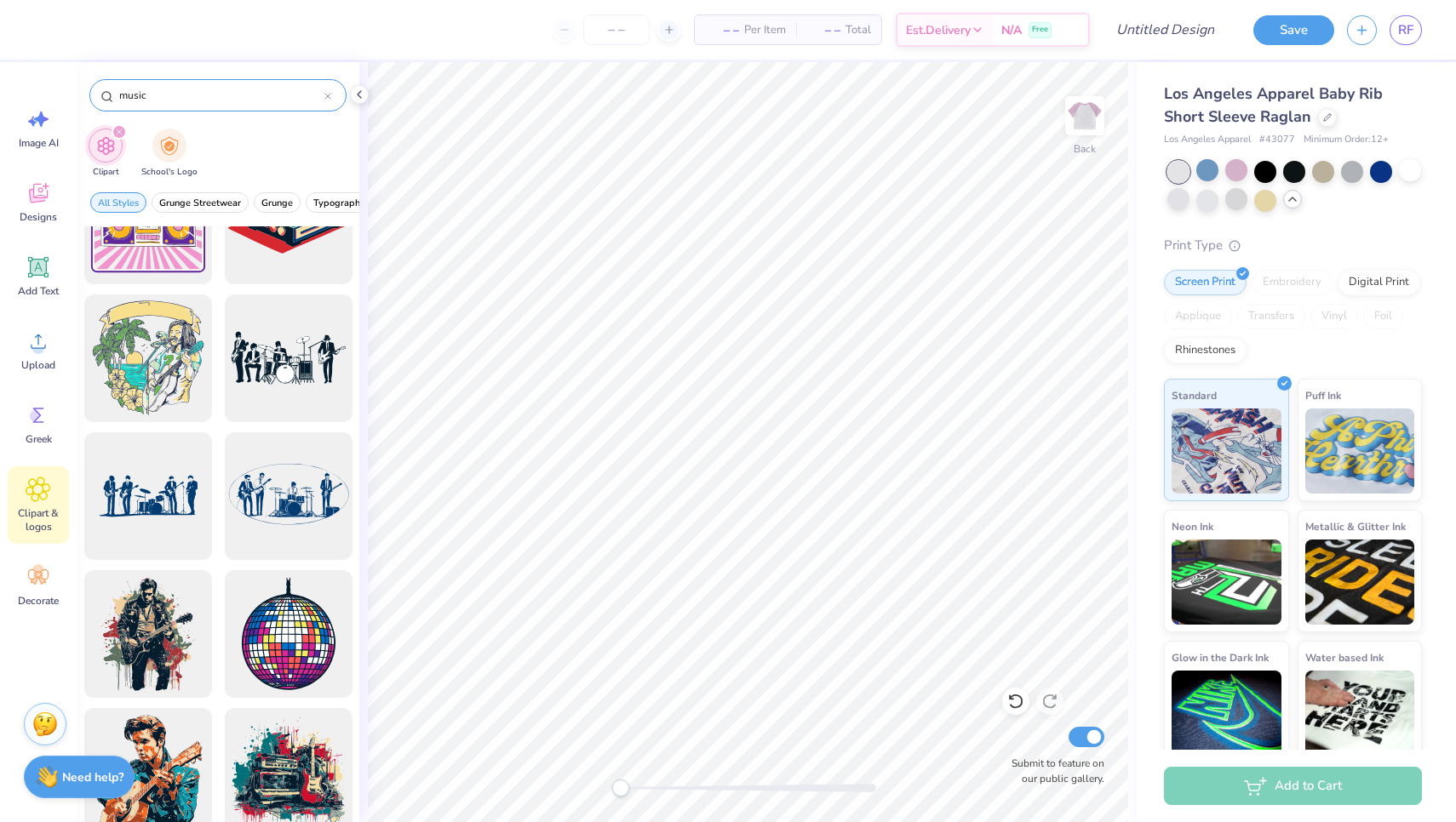
click at [327, 93] on icon at bounding box center [327, 96] width 7 height 7
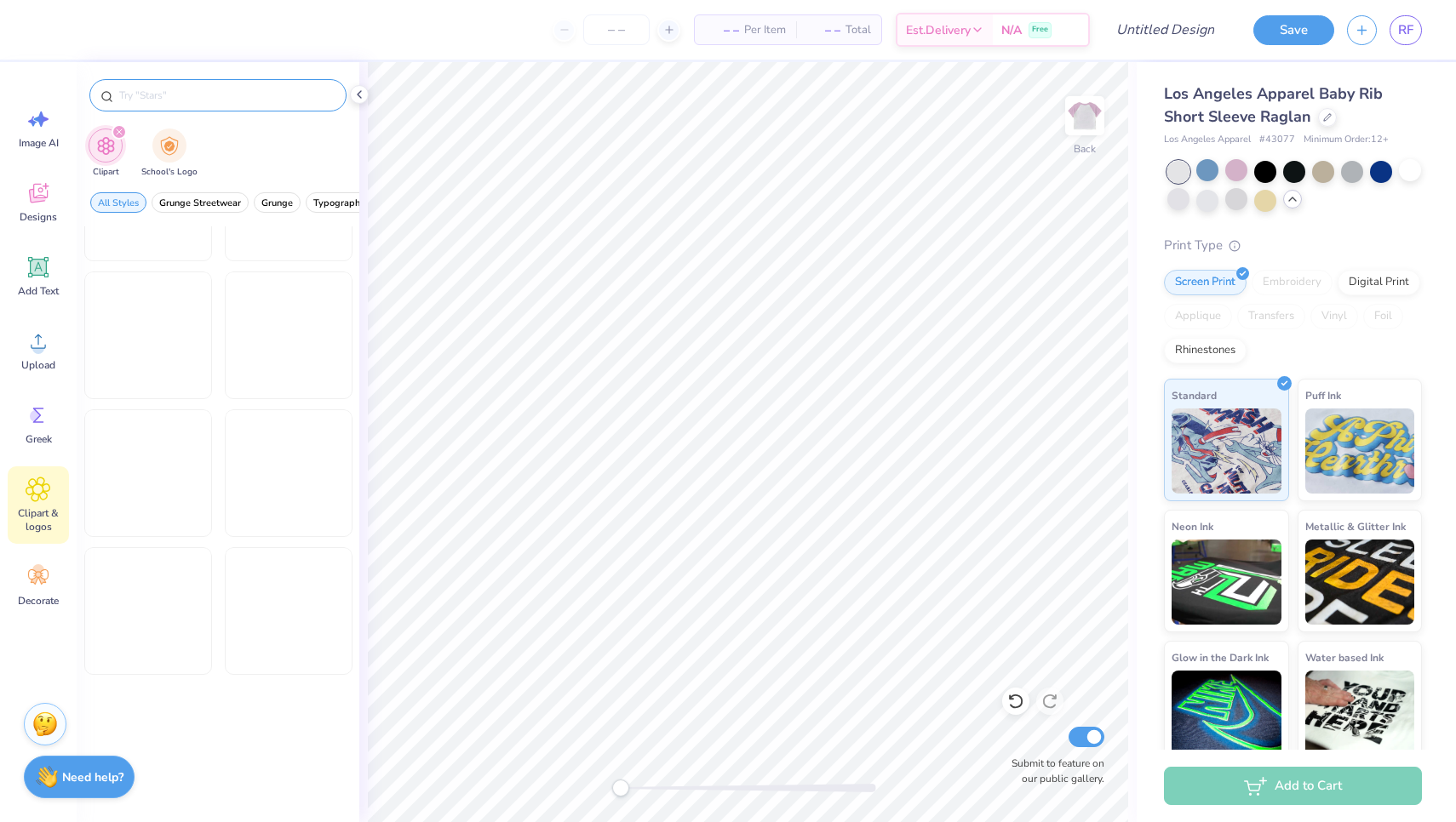
scroll to position [1609, 0]
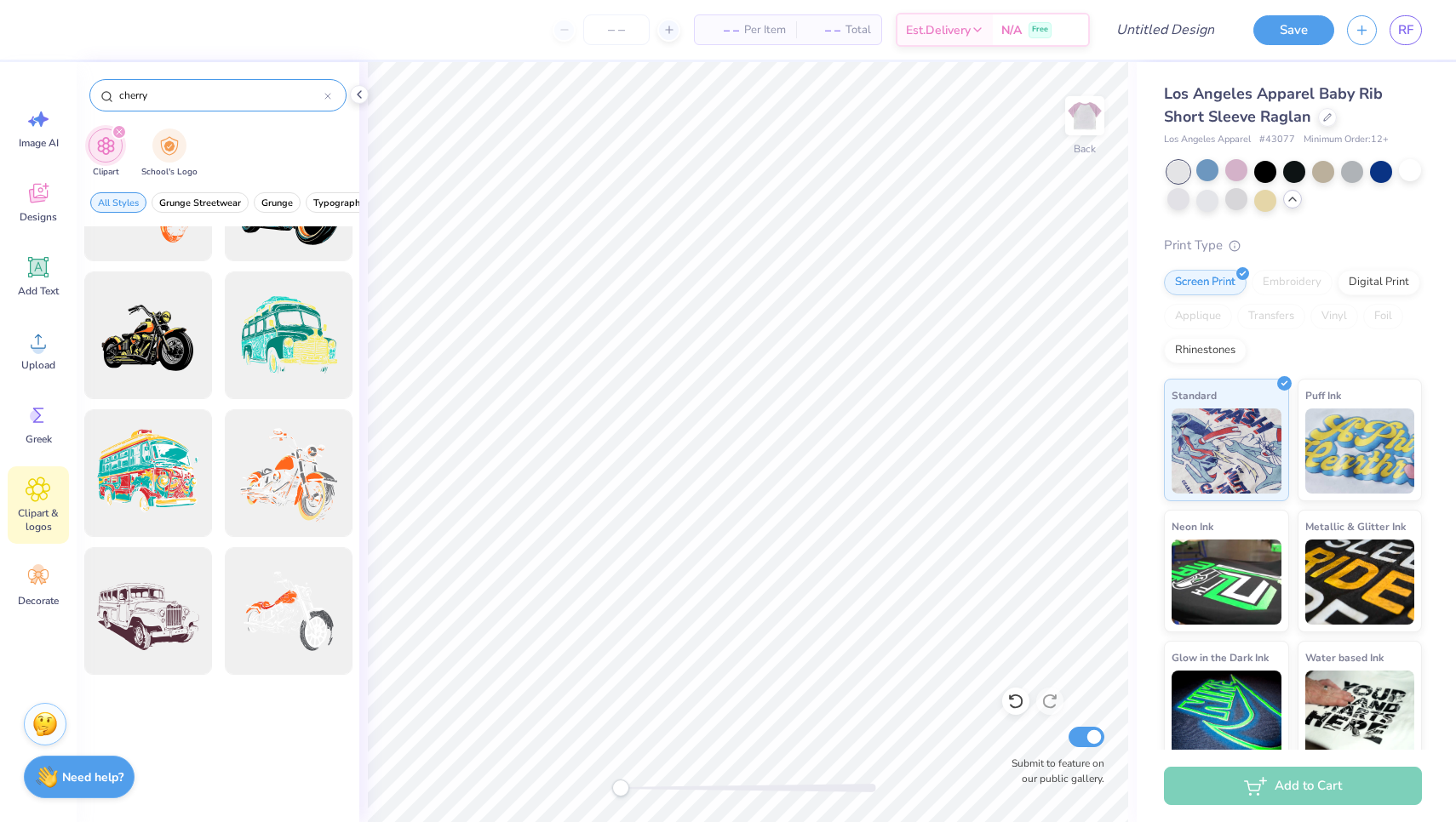
type input "cherry"
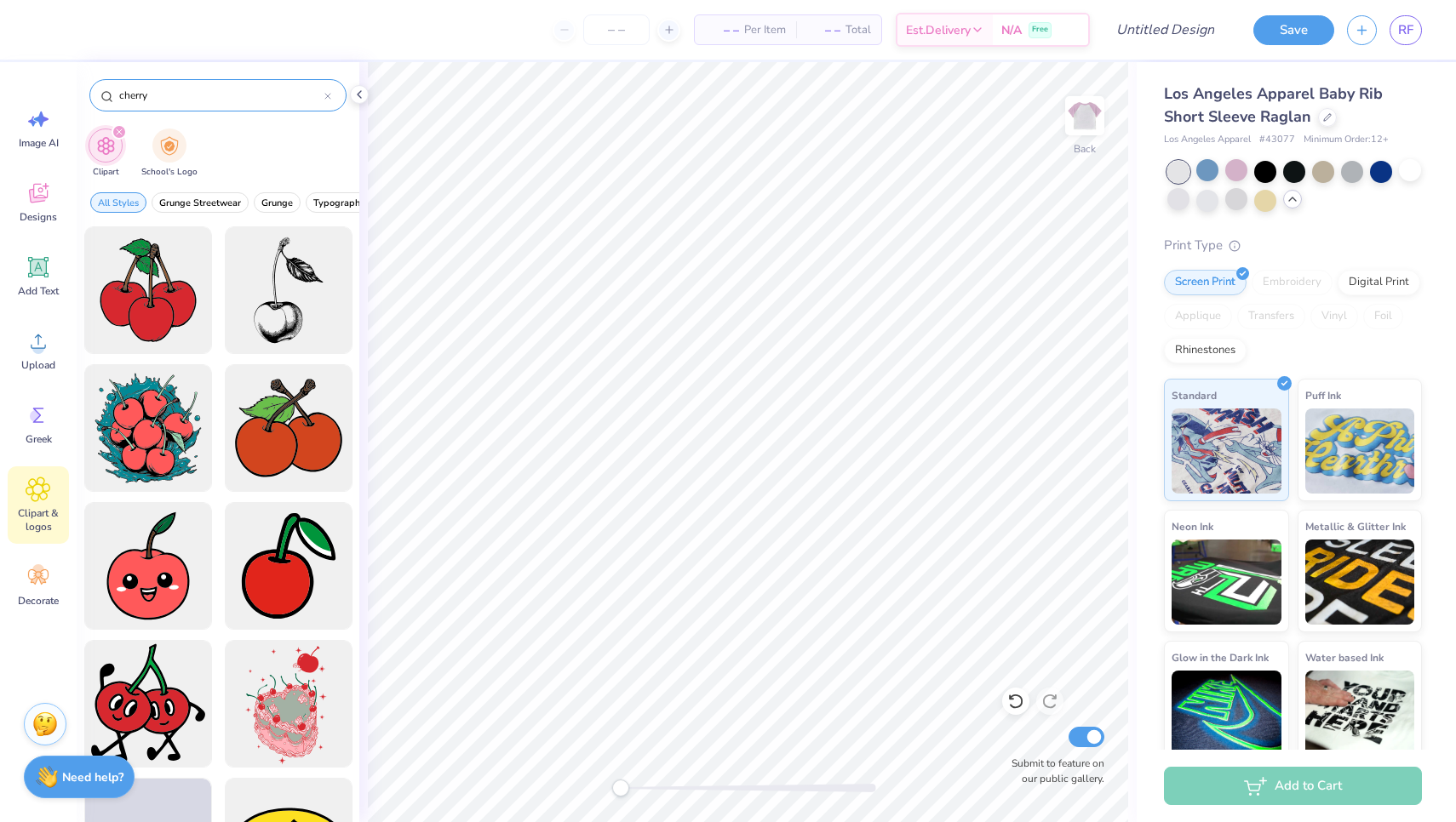
click at [324, 97] on div "cherry" at bounding box center [218, 95] width 258 height 32
click at [330, 94] on icon at bounding box center [327, 96] width 7 height 7
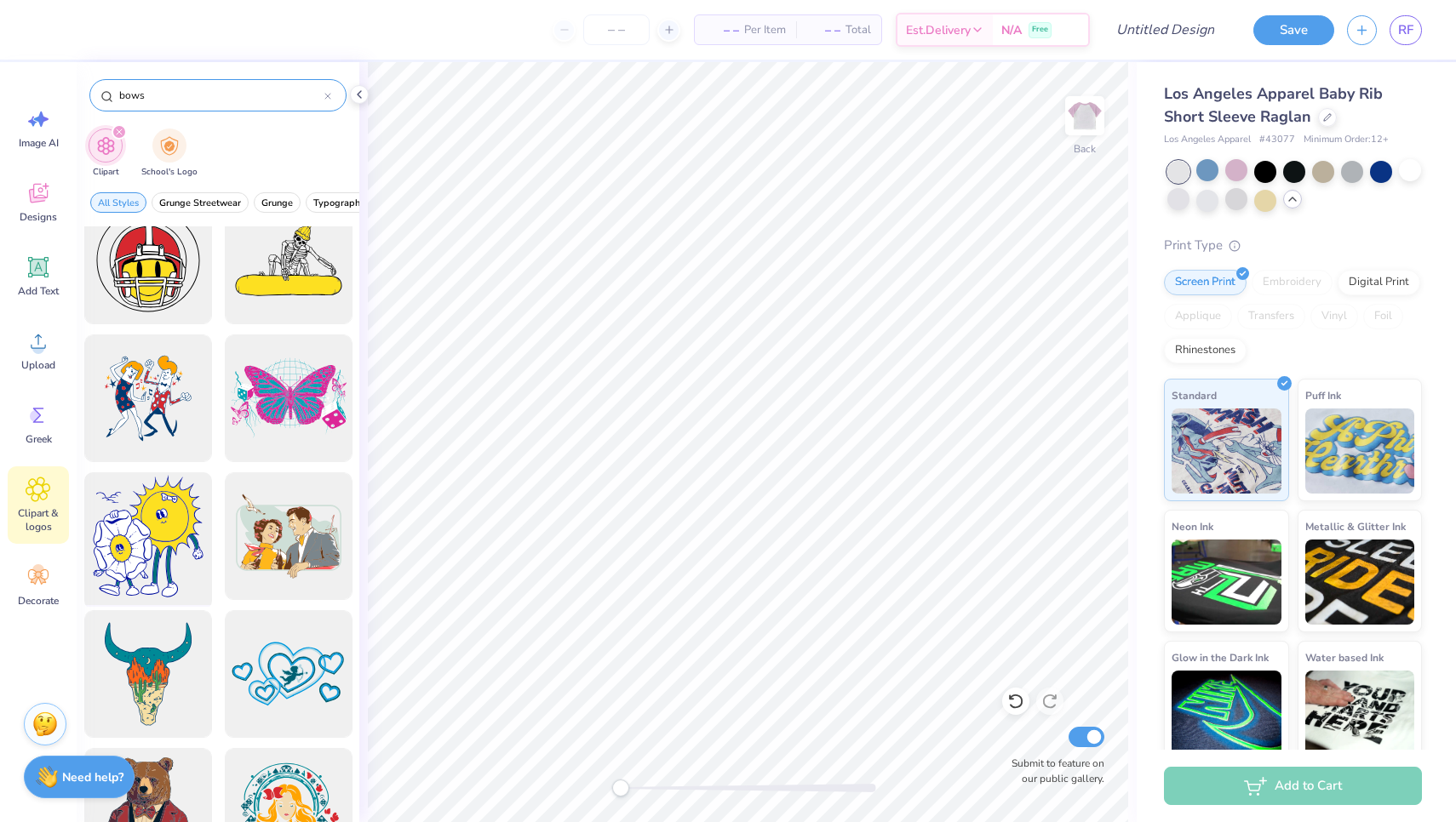
scroll to position [5959, 0]
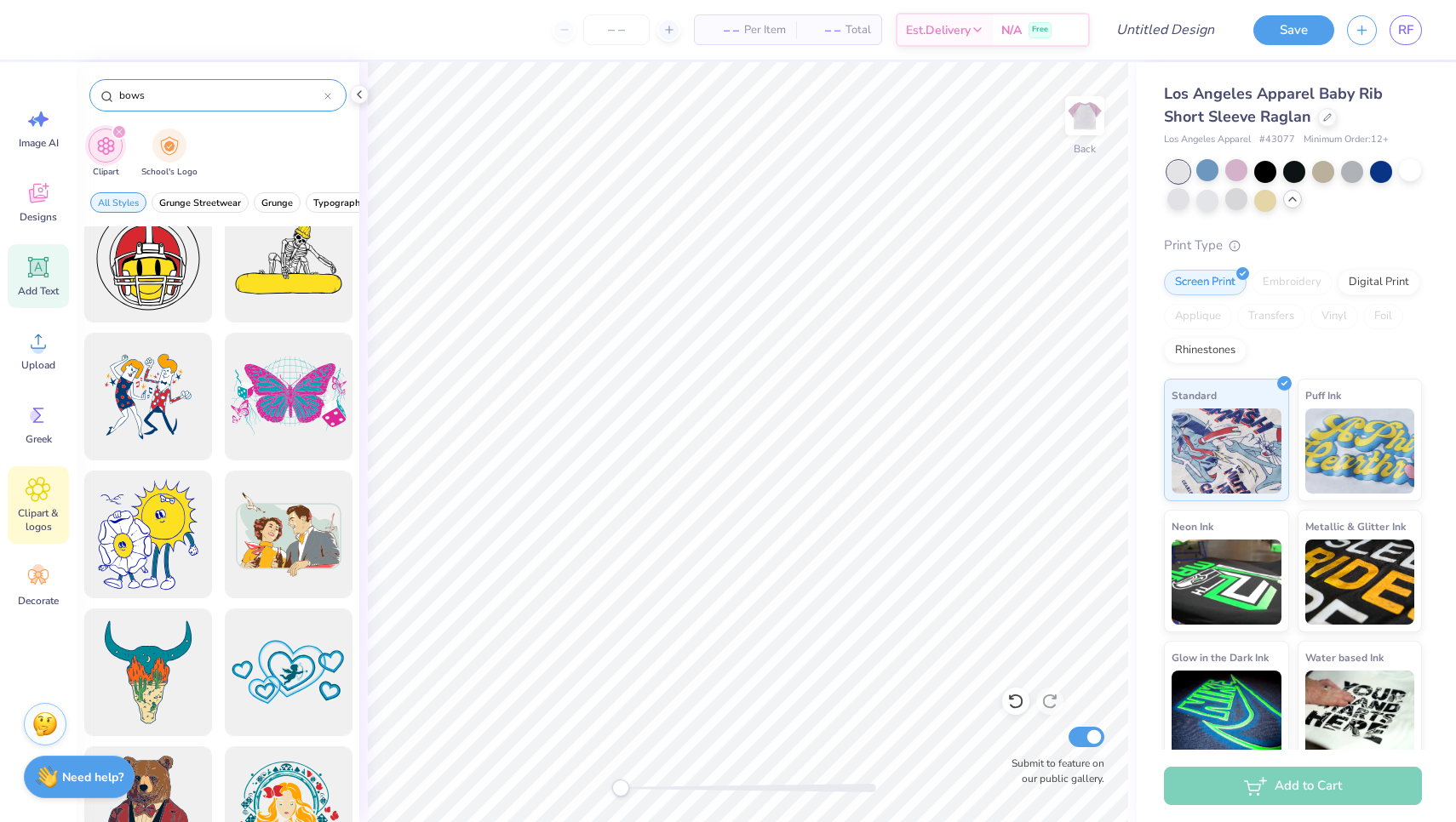
type input "bows"
click at [33, 262] on icon at bounding box center [39, 267] width 16 height 16
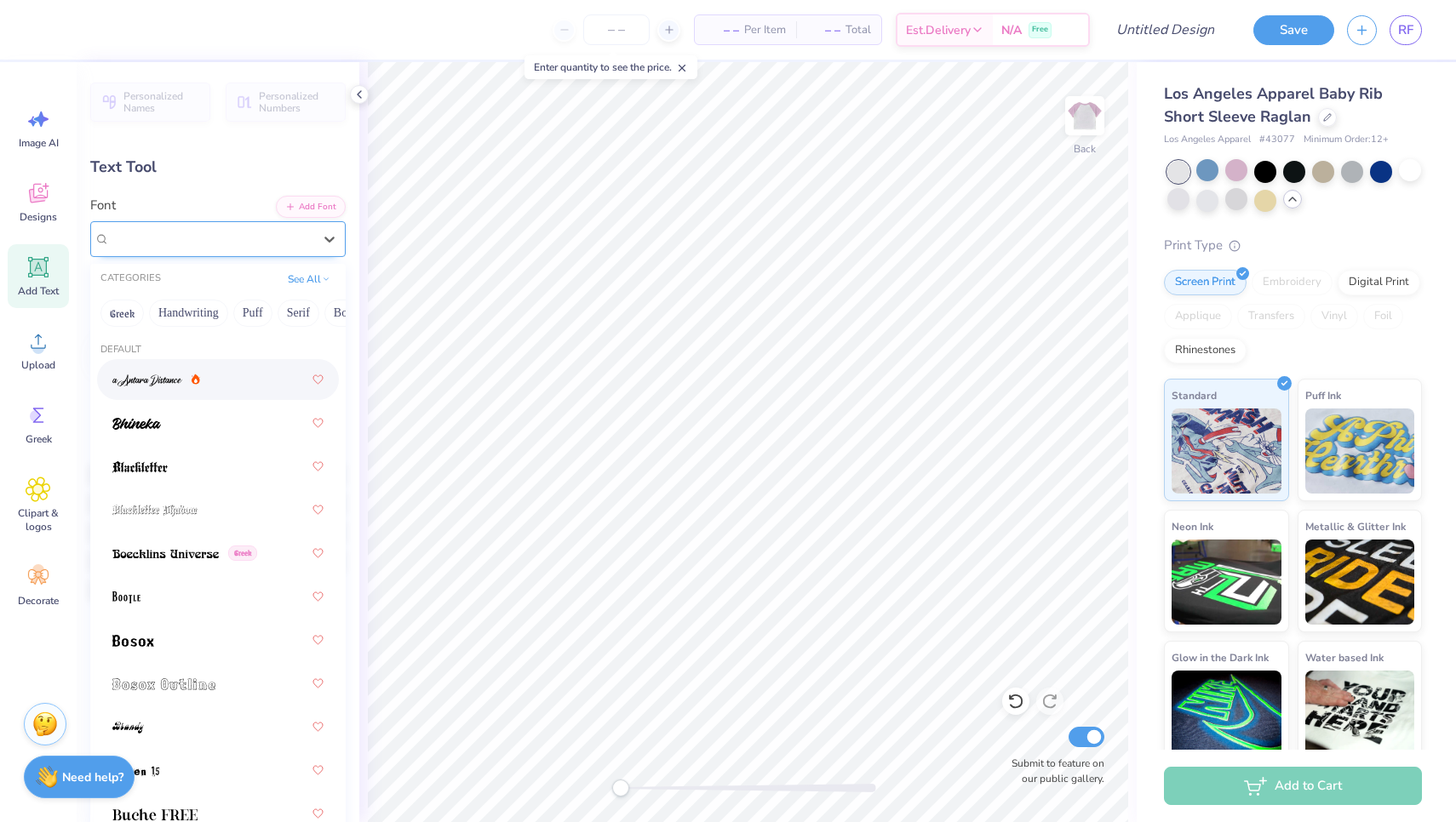
click at [283, 237] on div "Super Dream" at bounding box center [211, 239] width 206 height 26
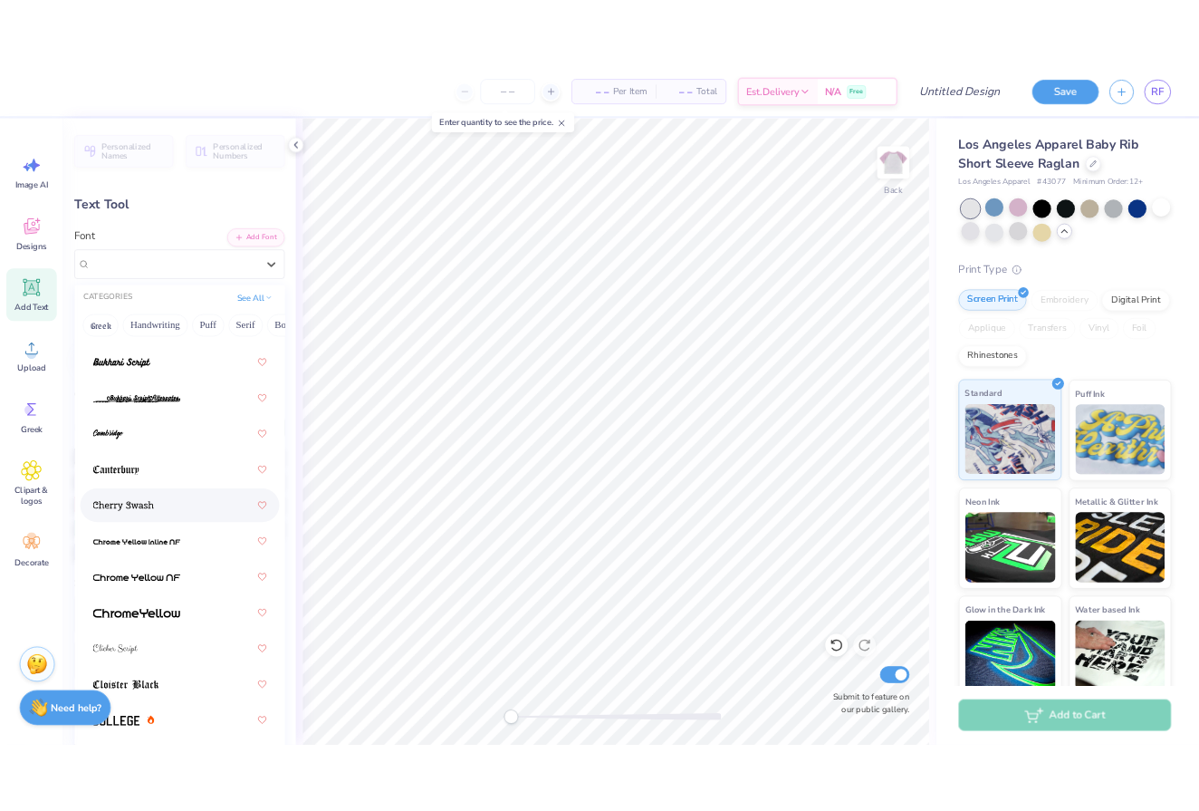
scroll to position [1012, 0]
